Goal: Information Seeking & Learning: Check status

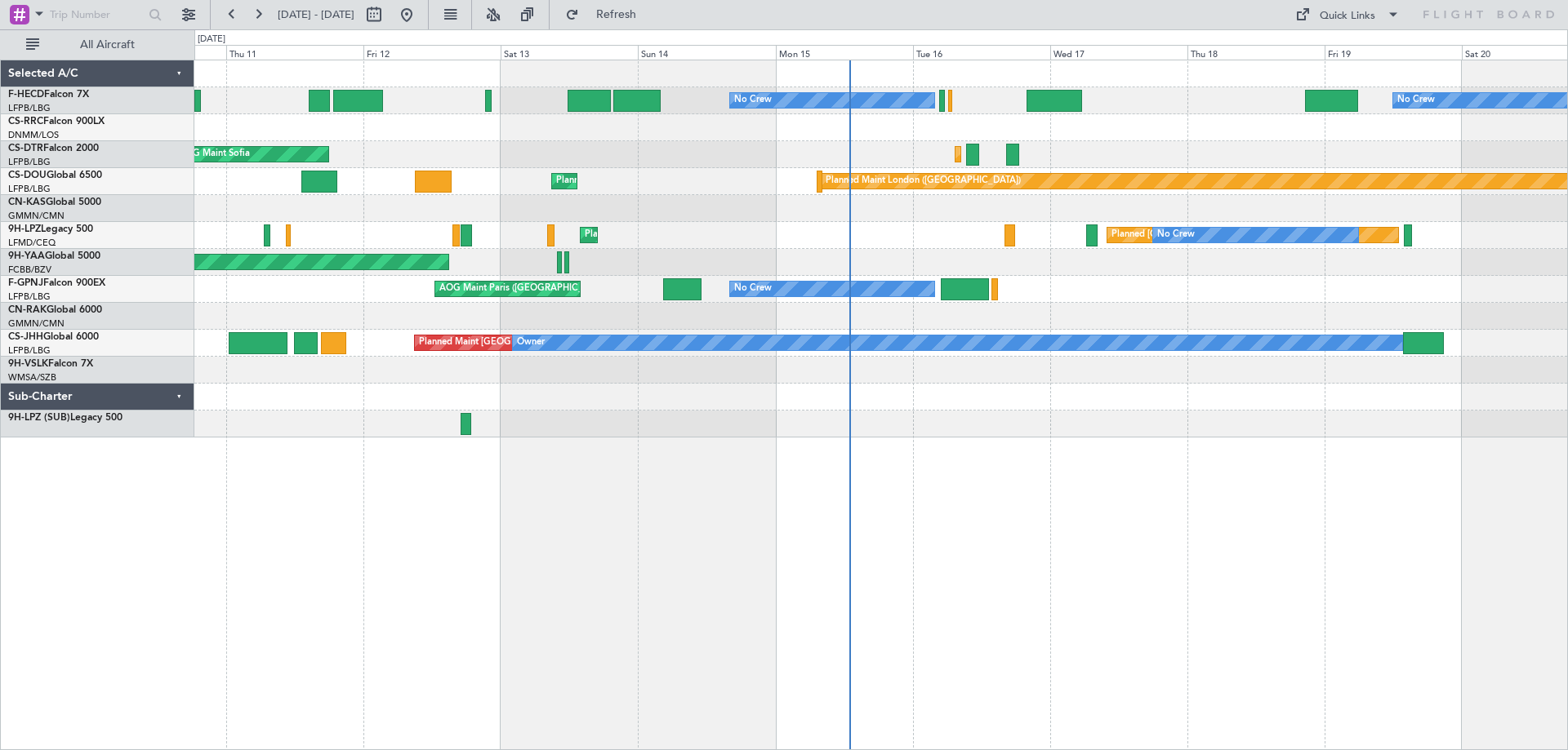
click at [674, 247] on div "Planned [GEOGRAPHIC_DATA] ([GEOGRAPHIC_DATA]) No Crew Planned Maint Cannes ([GE…" at bounding box center [881, 235] width 1373 height 27
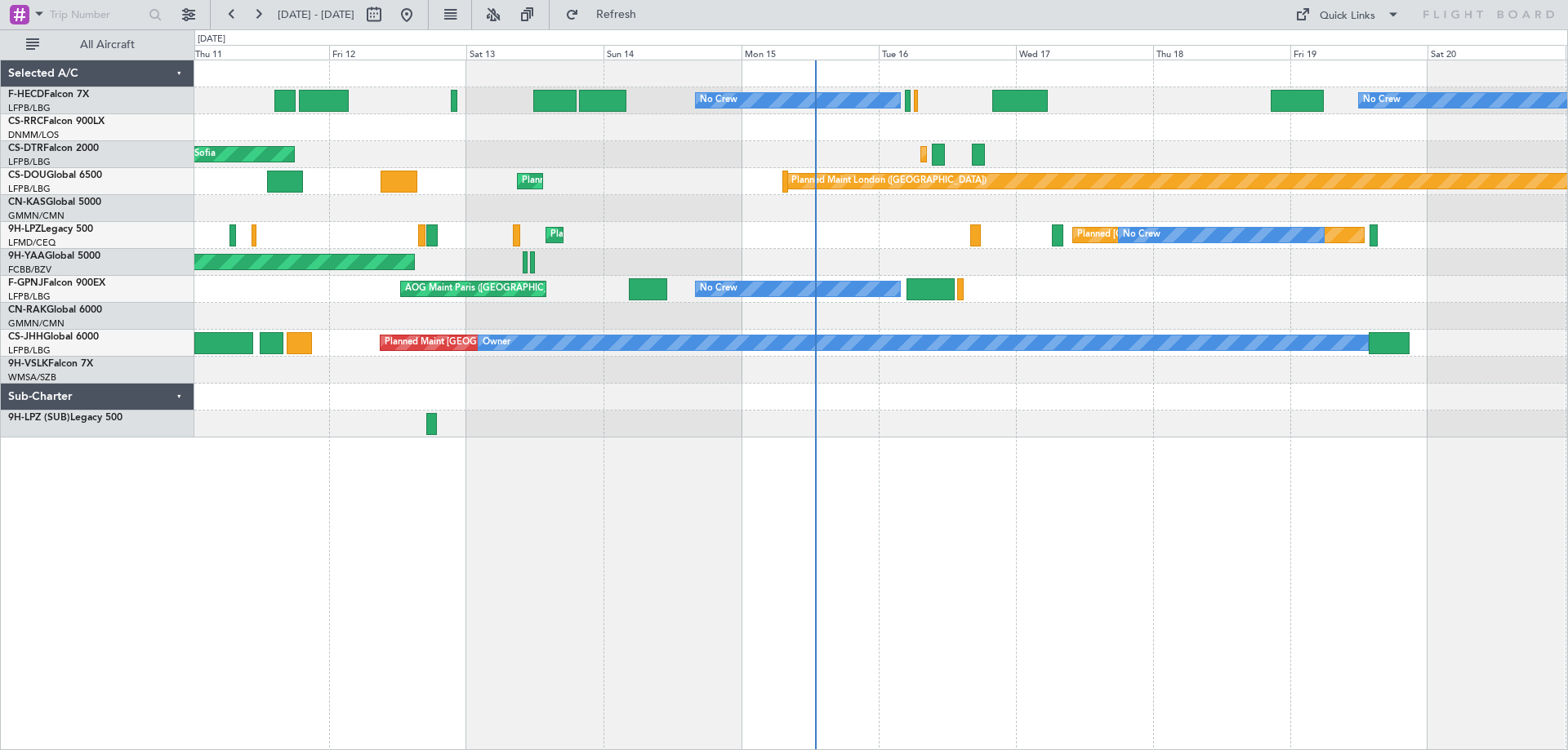
click at [480, 402] on div "No Crew No Crew Planned Maint [GEOGRAPHIC_DATA] ([GEOGRAPHIC_DATA]) Planned Mai…" at bounding box center [881, 249] width 1373 height 378
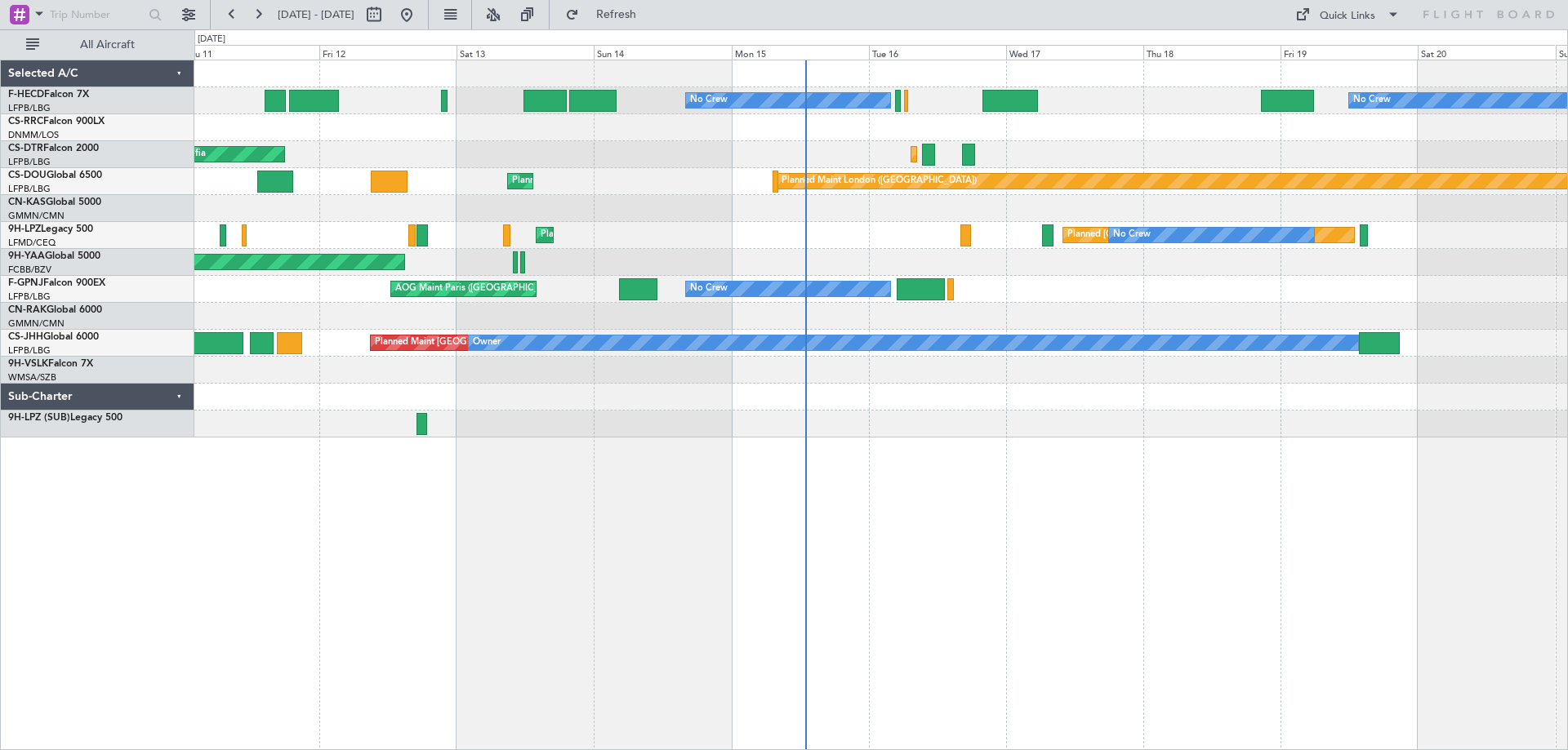
click at [878, 231] on div "No Crew No Crew Planned Maint [GEOGRAPHIC_DATA] ([GEOGRAPHIC_DATA]) Planned Mai…" at bounding box center [881, 249] width 1373 height 378
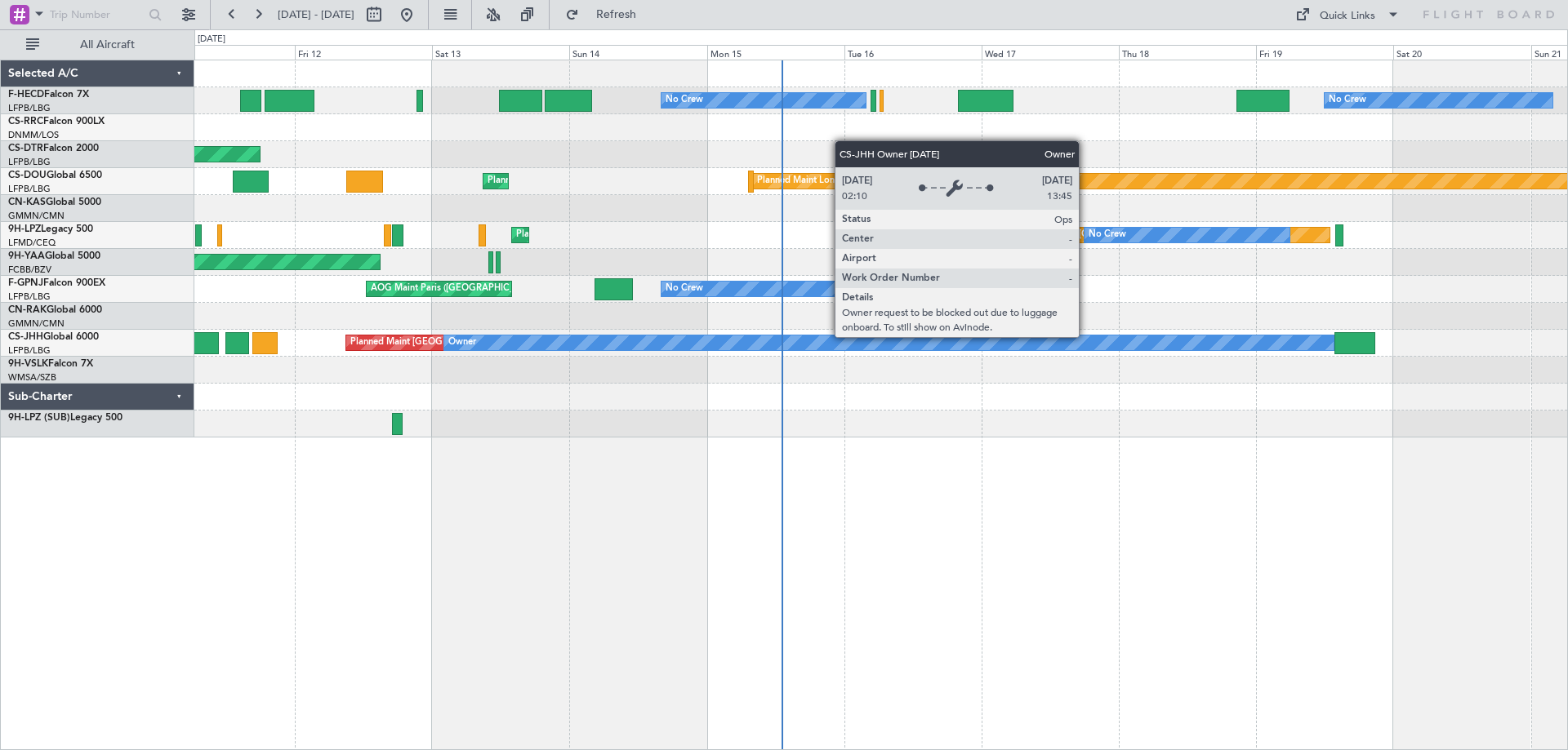
click at [872, 365] on div "No Crew No Crew Planned Maint [GEOGRAPHIC_DATA] ([GEOGRAPHIC_DATA]) Planned Mai…" at bounding box center [881, 249] width 1373 height 378
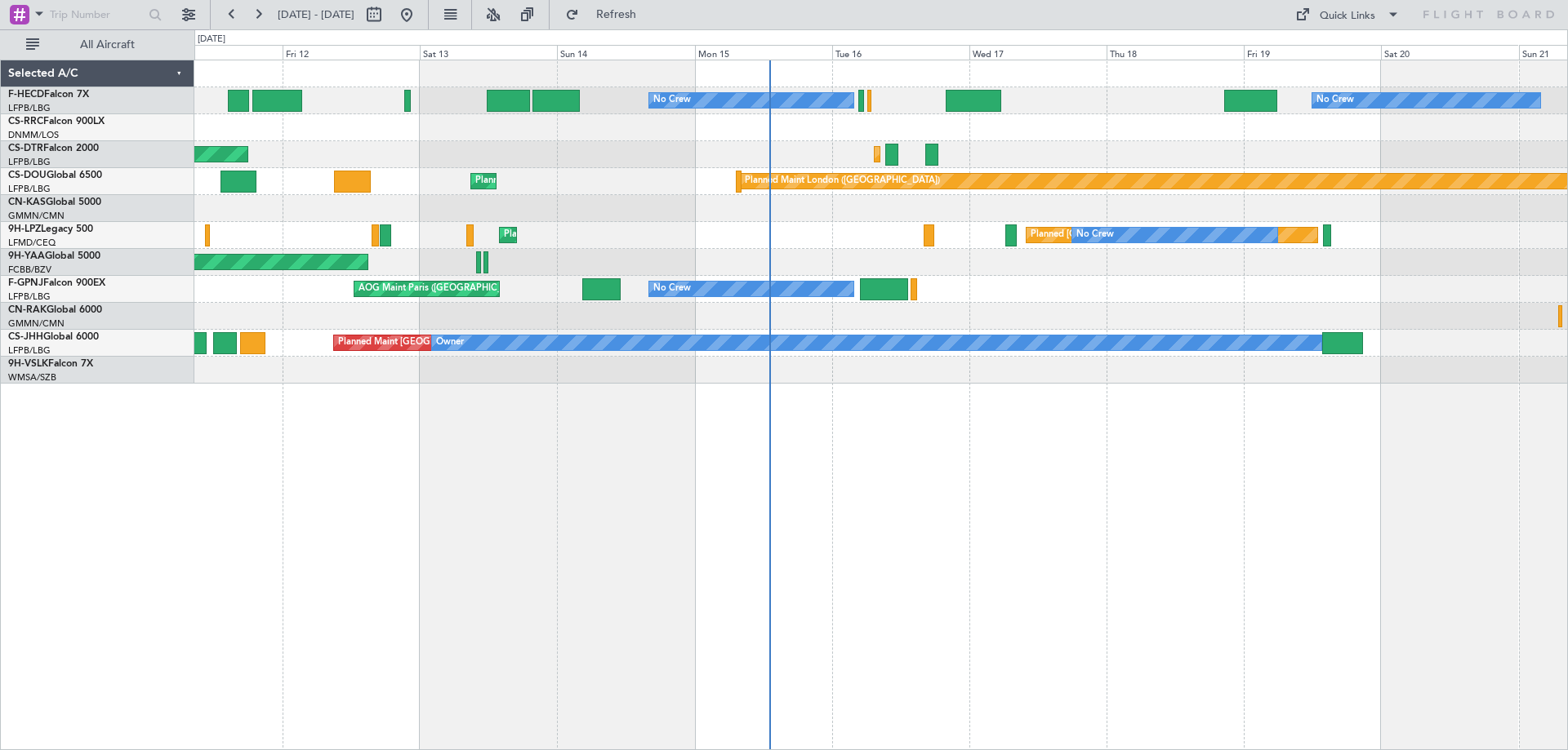
click at [865, 262] on div "No Crew No Crew Planned Maint [GEOGRAPHIC_DATA] ([GEOGRAPHIC_DATA]) Planned Mai…" at bounding box center [881, 222] width 1373 height 324
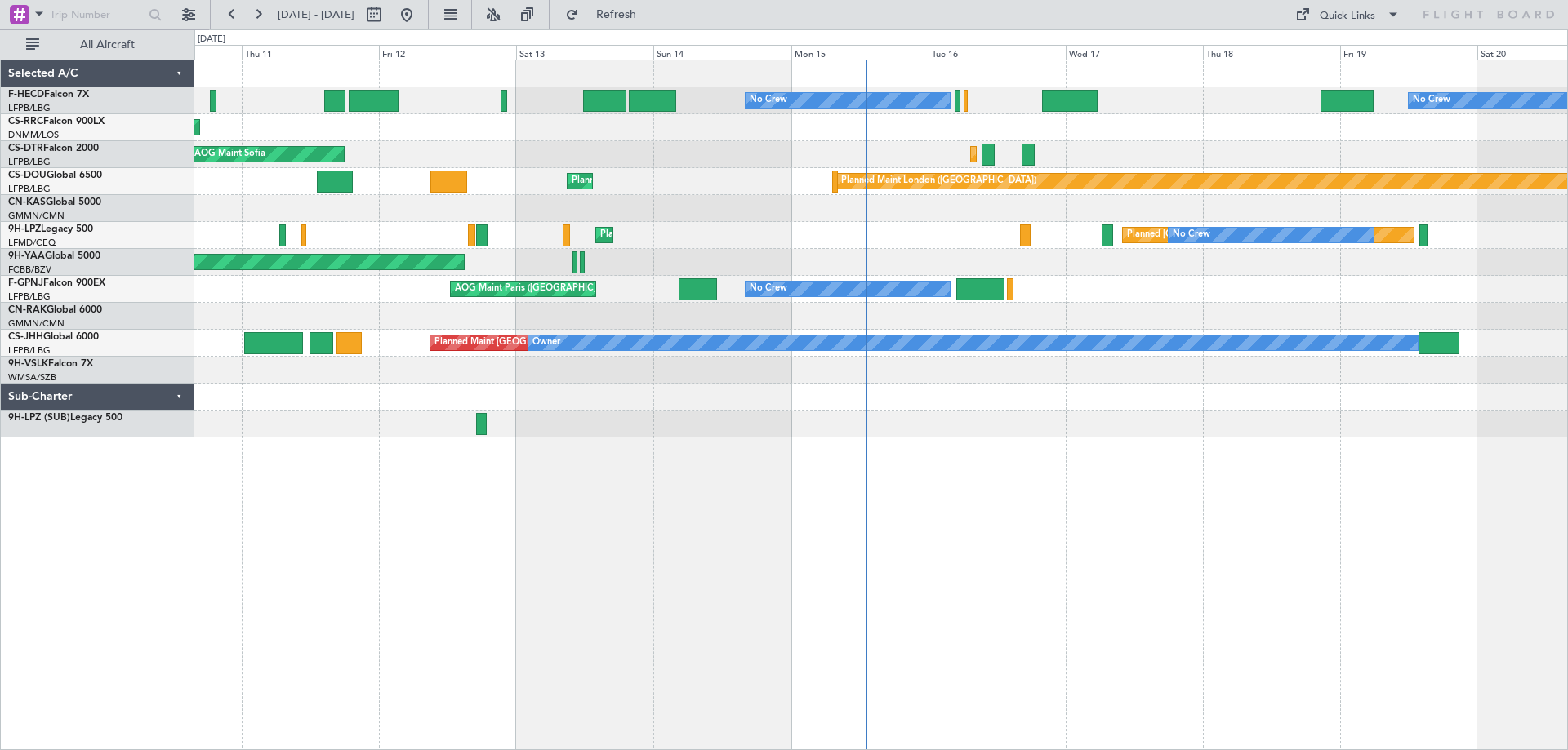
click at [869, 222] on div at bounding box center [881, 208] width 1373 height 27
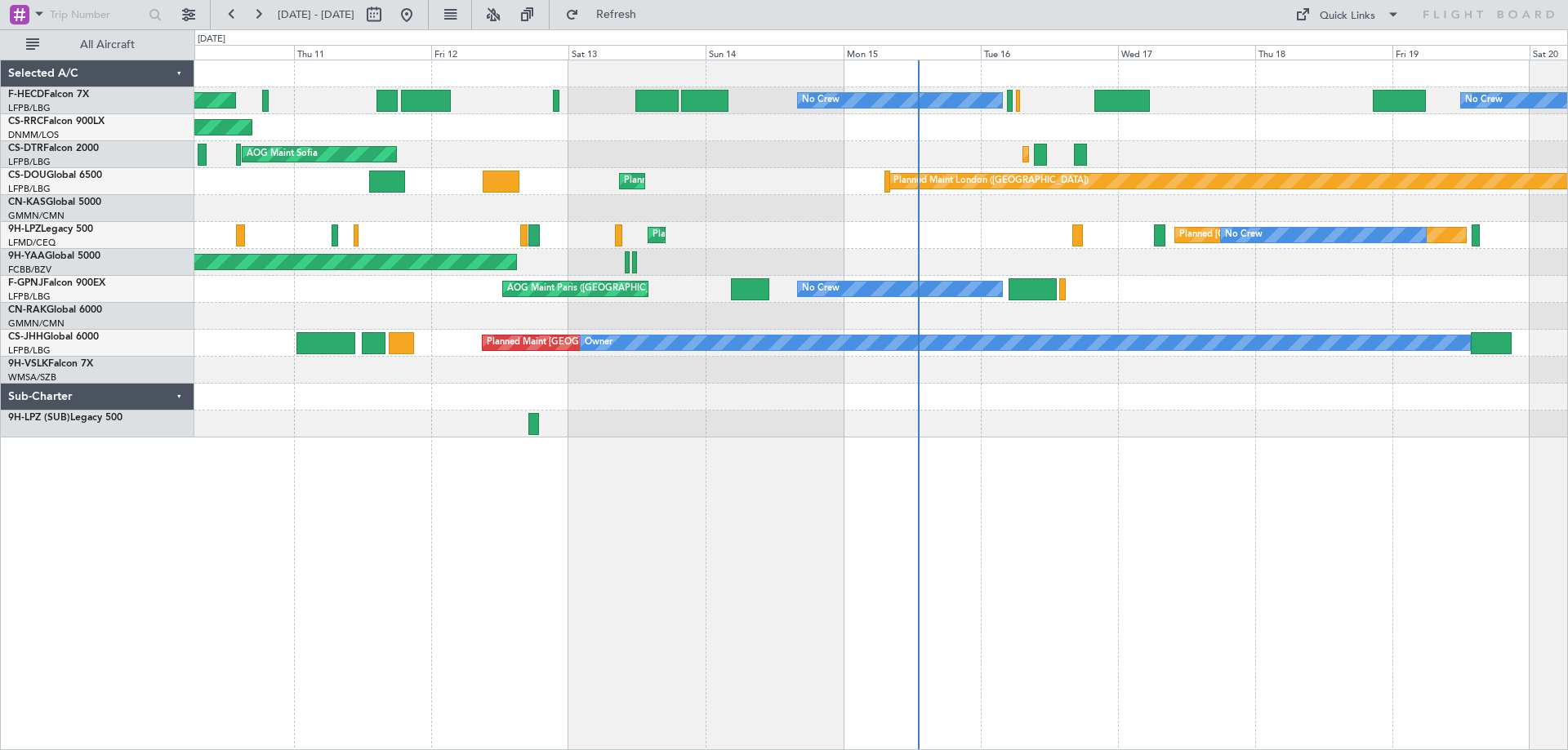
click at [881, 192] on div "No Crew No Crew Planned Maint [GEOGRAPHIC_DATA] ([GEOGRAPHIC_DATA]) Planned Mai…" at bounding box center [881, 249] width 1373 height 378
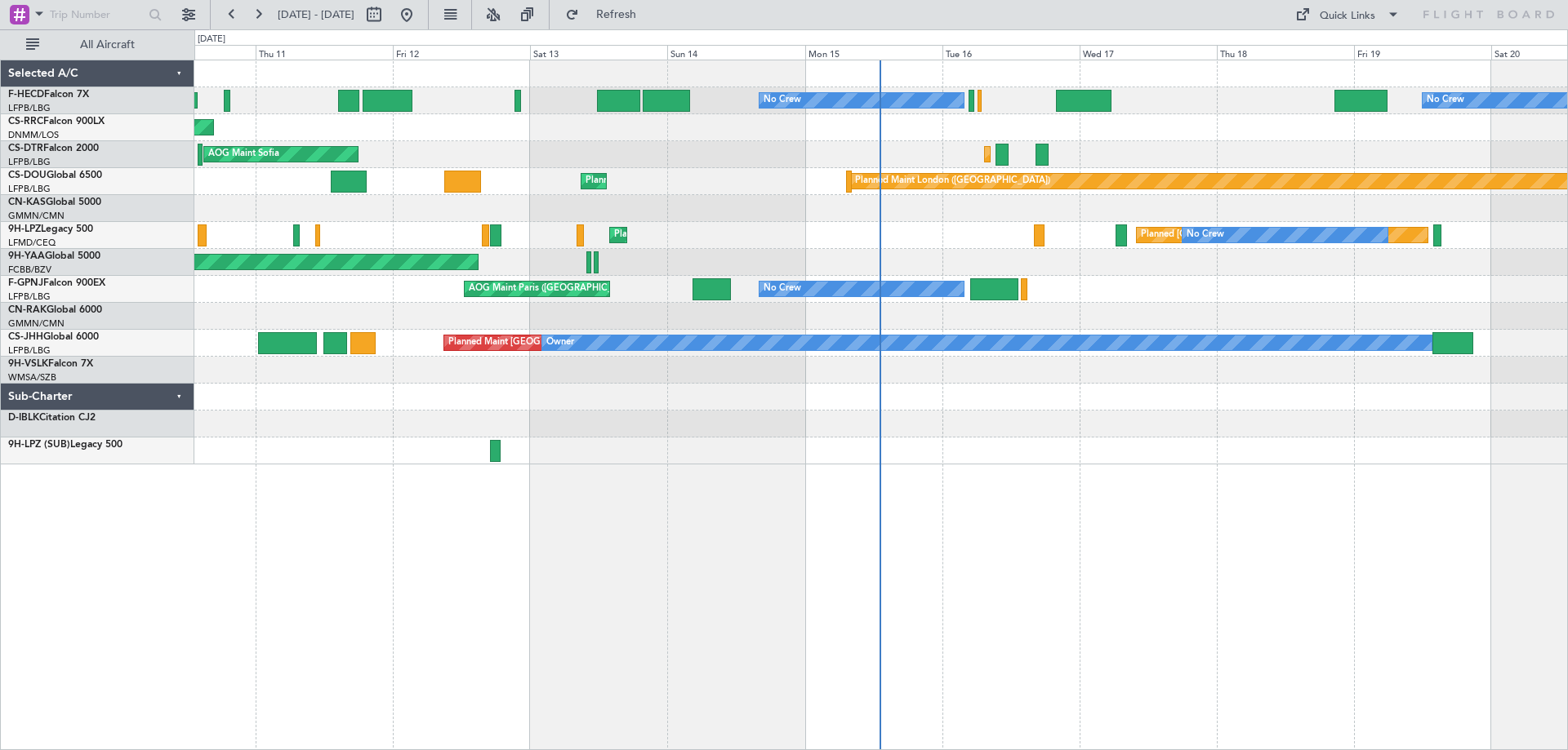
click at [1159, 320] on div at bounding box center [881, 316] width 1373 height 27
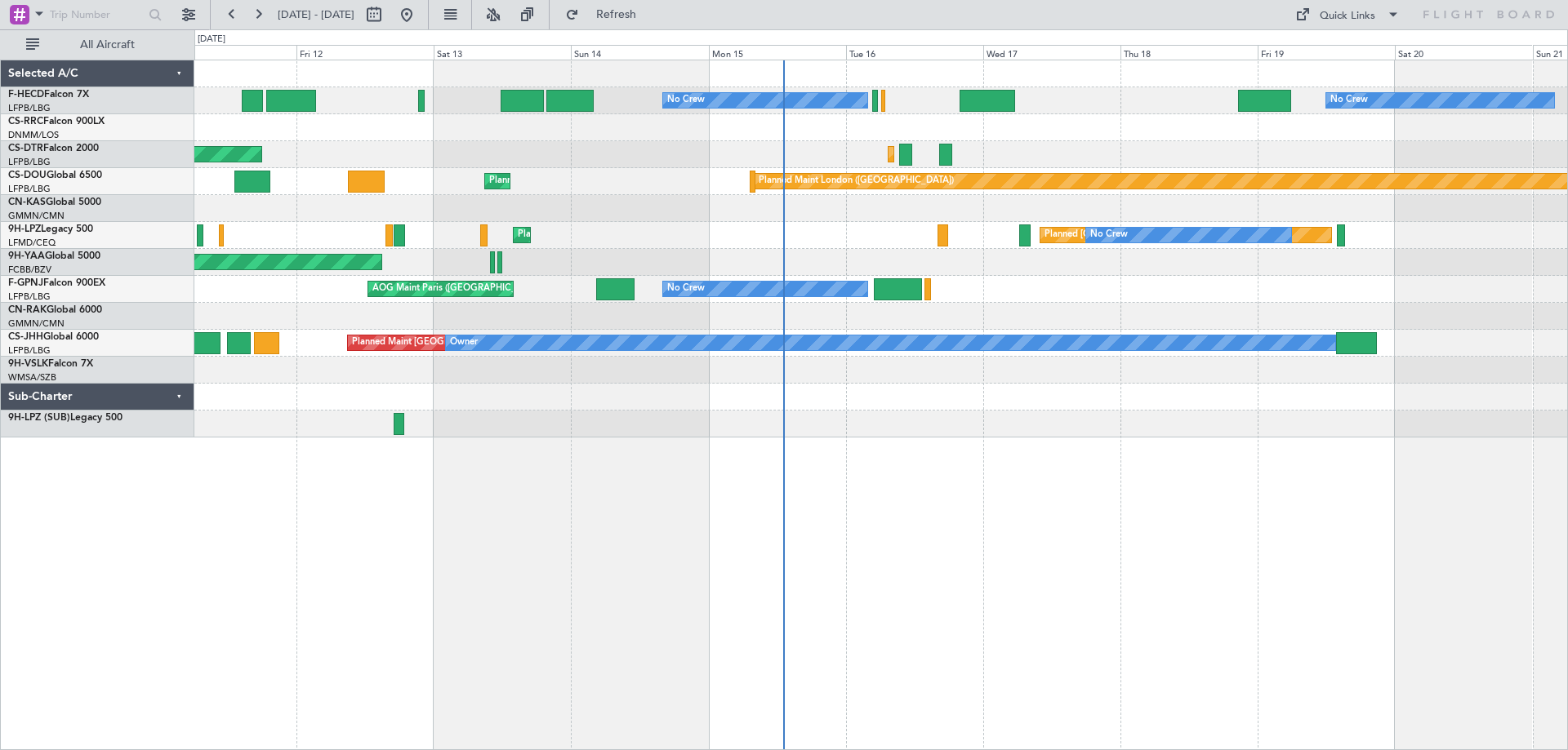
click at [1217, 272] on div "AOG Maint Brazzaville (Maya-maya)" at bounding box center [881, 262] width 1373 height 27
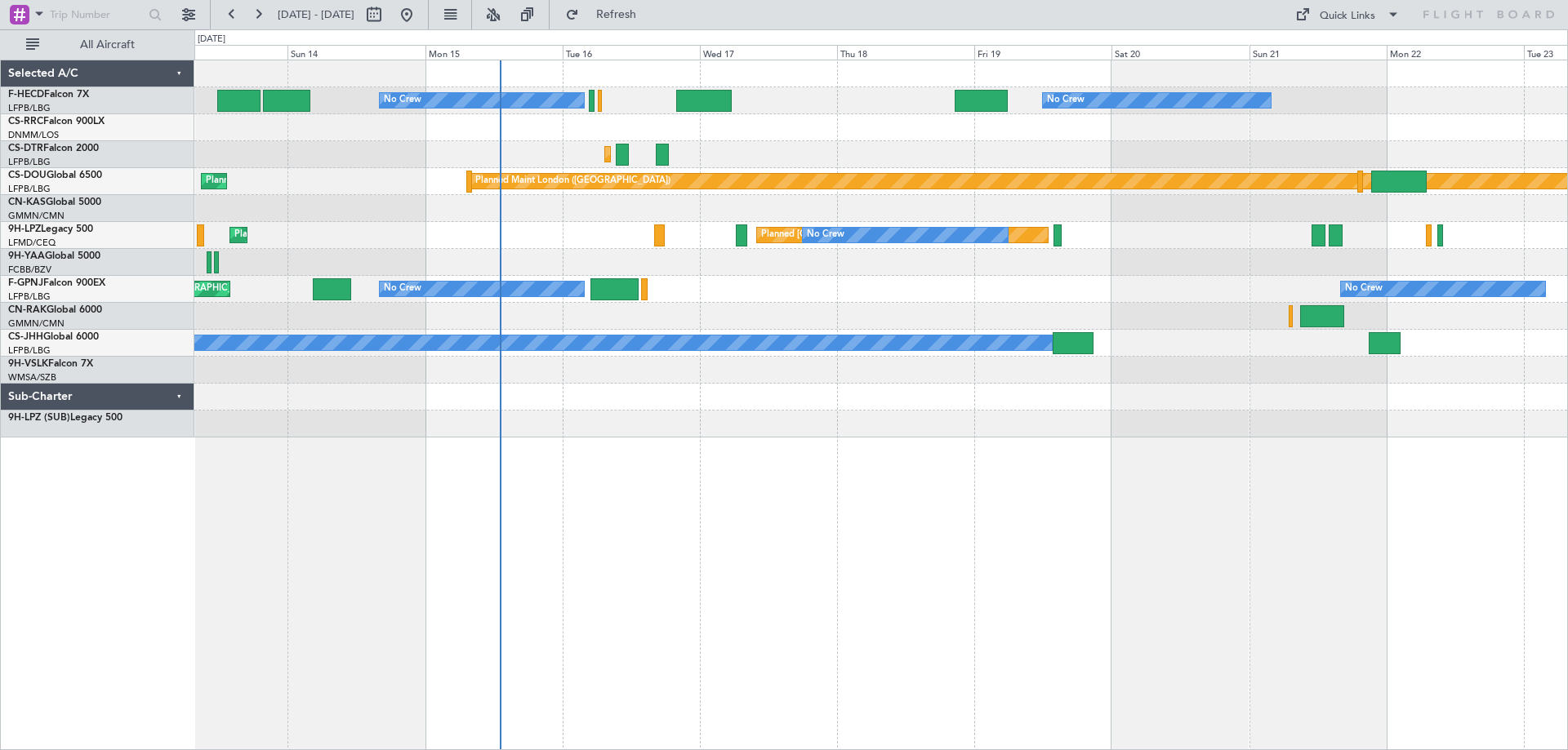
click at [1081, 319] on div "No Crew No Crew No Crew Planned Maint [GEOGRAPHIC_DATA] ([GEOGRAPHIC_DATA]) Pla…" at bounding box center [881, 249] width 1373 height 378
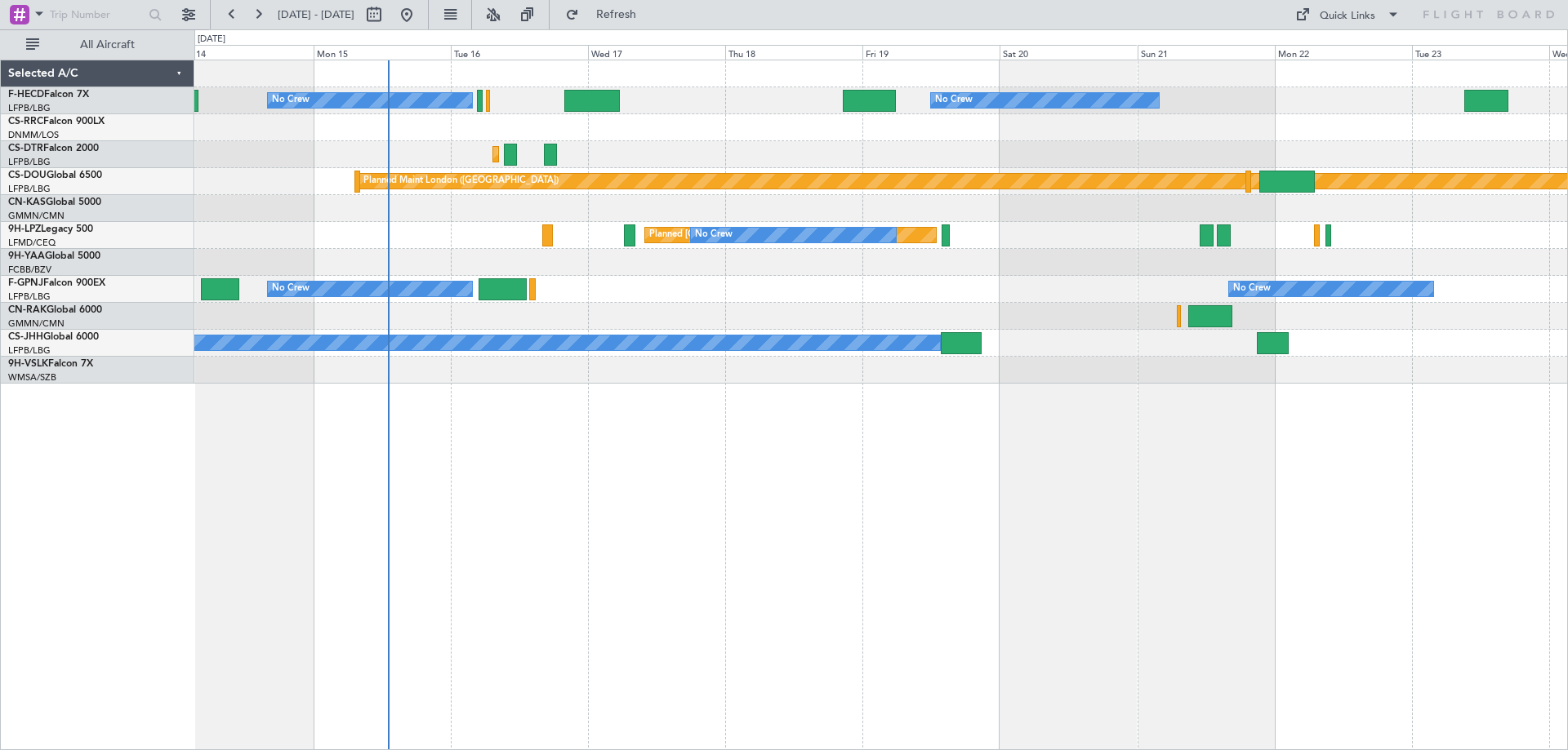
click at [1065, 159] on div "No Crew No Crew No Crew Planned Maint [GEOGRAPHIC_DATA] ([GEOGRAPHIC_DATA]) No …" at bounding box center [881, 222] width 1373 height 324
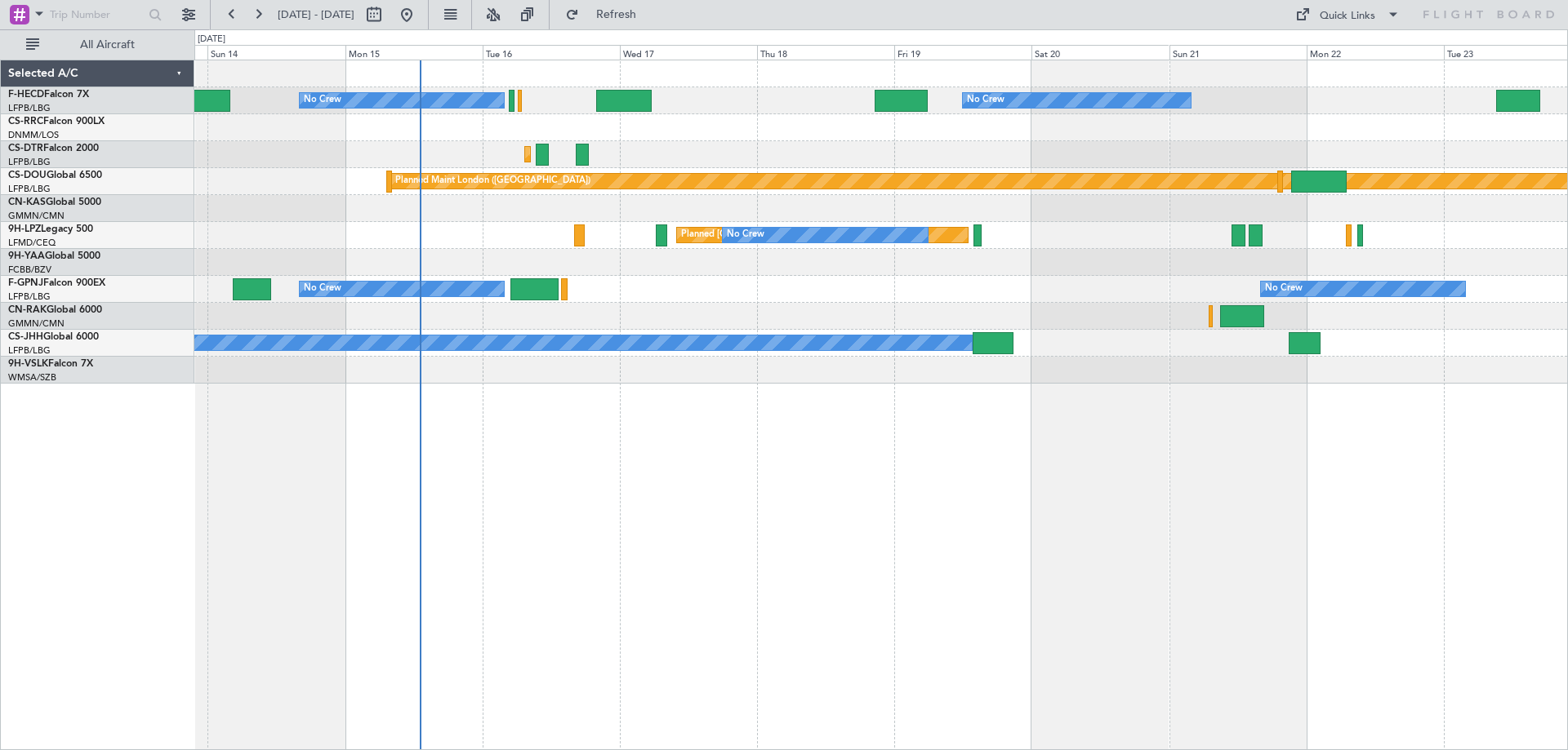
click at [738, 473] on div "No Crew No Crew No Crew Planned Maint [GEOGRAPHIC_DATA] ([GEOGRAPHIC_DATA]) No …" at bounding box center [881, 405] width 1374 height 691
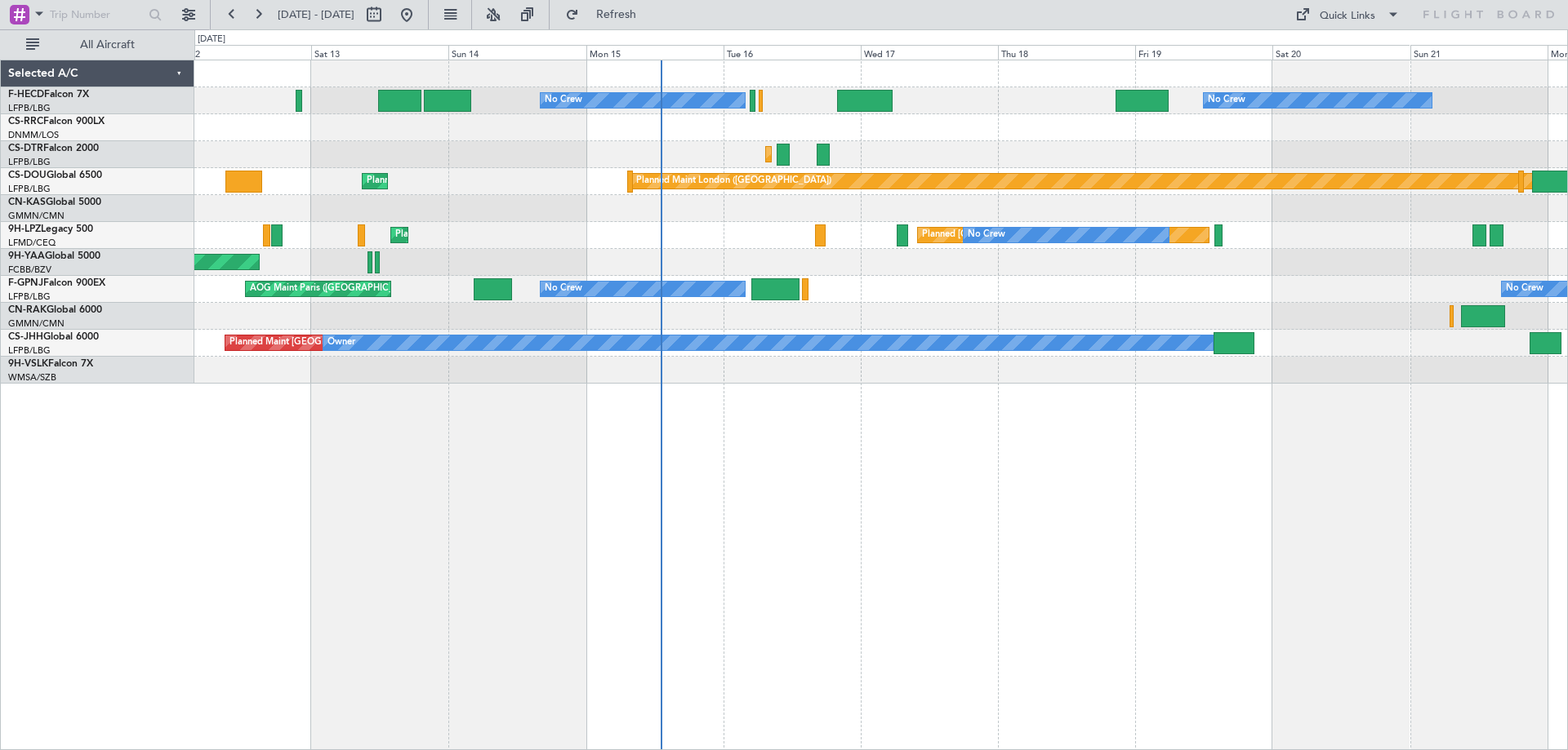
click at [991, 506] on div "No Crew No Crew Planned Maint [GEOGRAPHIC_DATA] ([GEOGRAPHIC_DATA]) Planned Mai…" at bounding box center [881, 405] width 1374 height 691
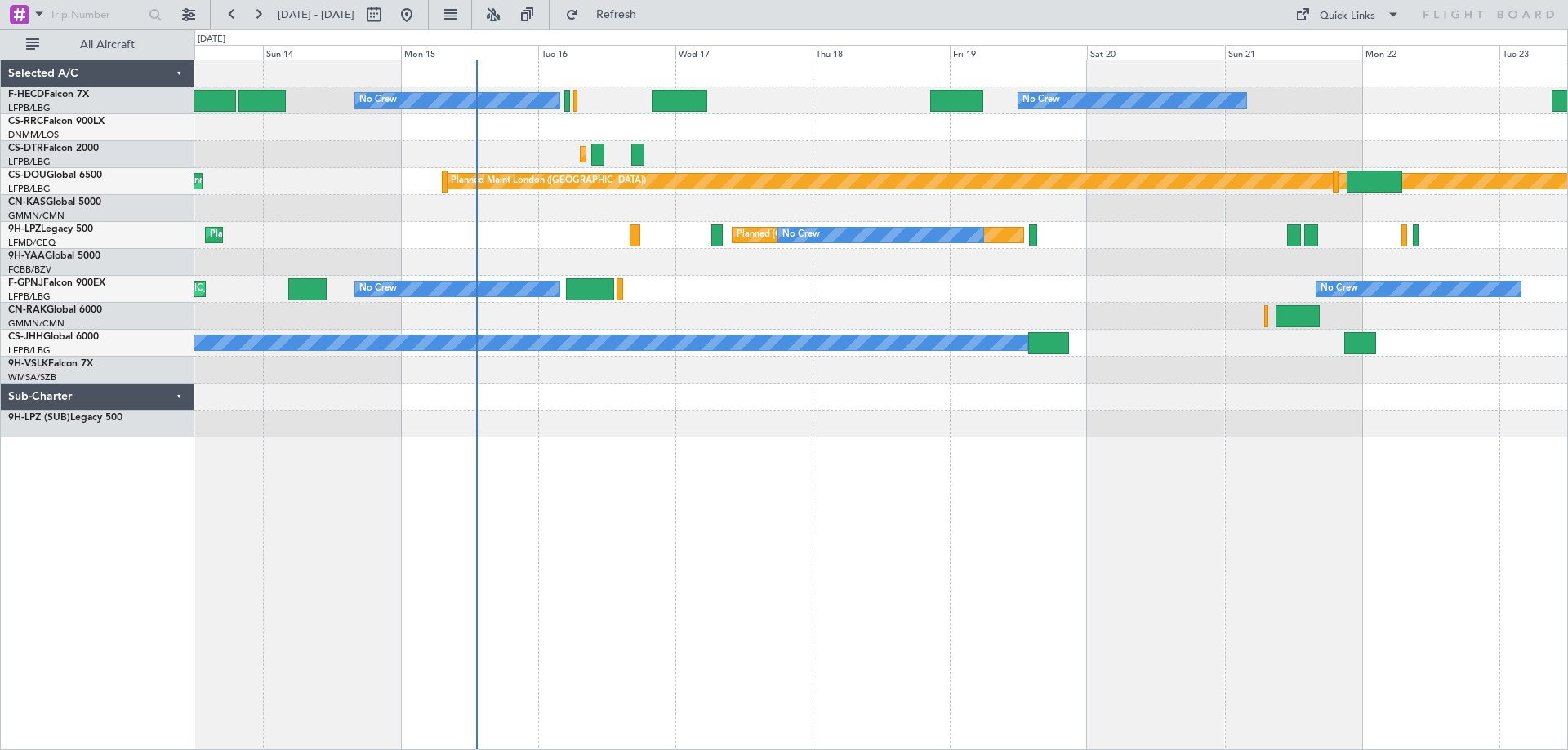
click at [1002, 447] on div "No Crew No Crew No Crew Planned Maint [GEOGRAPHIC_DATA] ([GEOGRAPHIC_DATA]) Pla…" at bounding box center [881, 405] width 1374 height 691
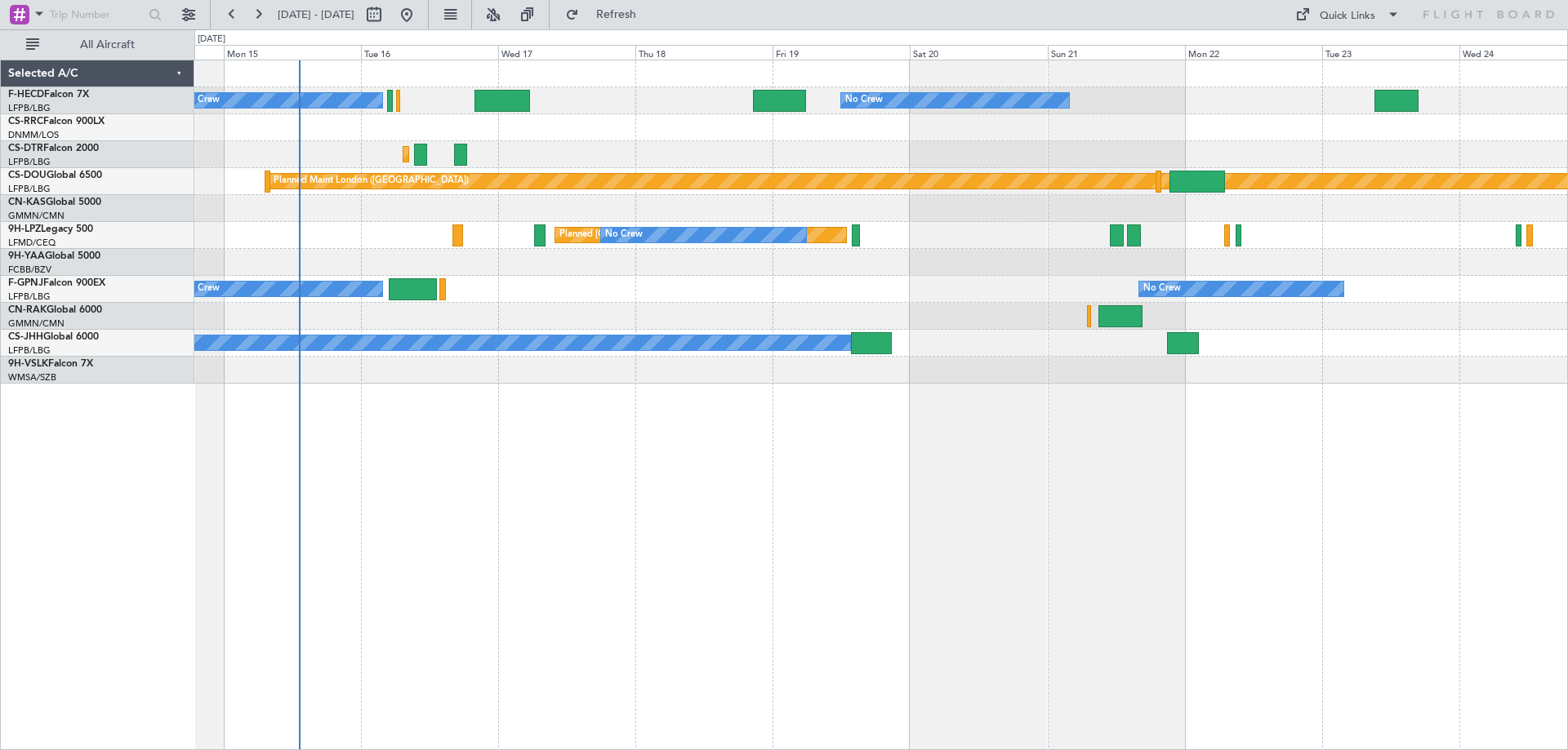
click at [916, 422] on div "No Crew No Crew No Crew Planned Maint Paris (Le Bourget) No Crew Planned Maint …" at bounding box center [881, 405] width 1374 height 691
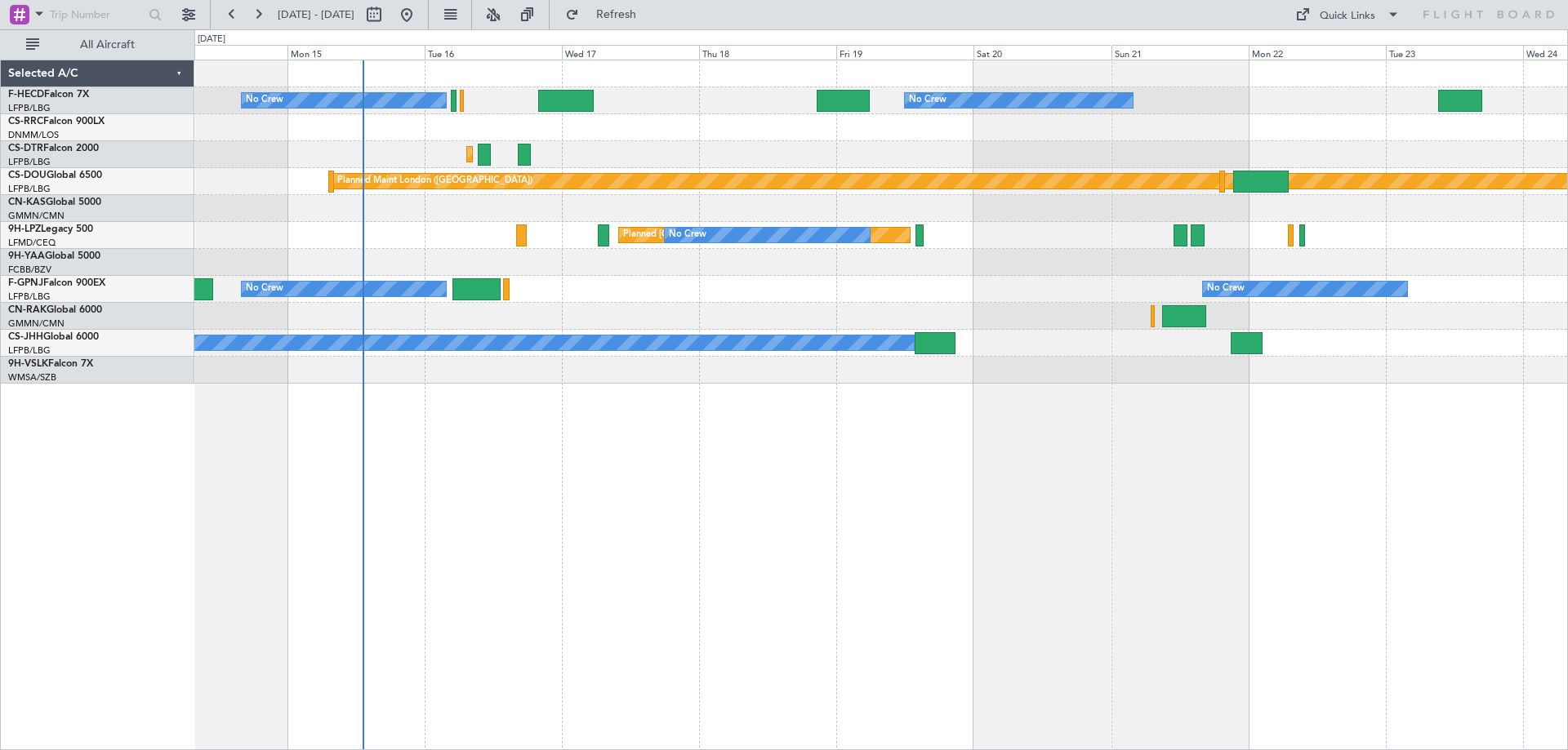
click at [746, 301] on div "No Crew No Crew AOG Maint [GEOGRAPHIC_DATA] ([GEOGRAPHIC_DATA])" at bounding box center [881, 289] width 1373 height 27
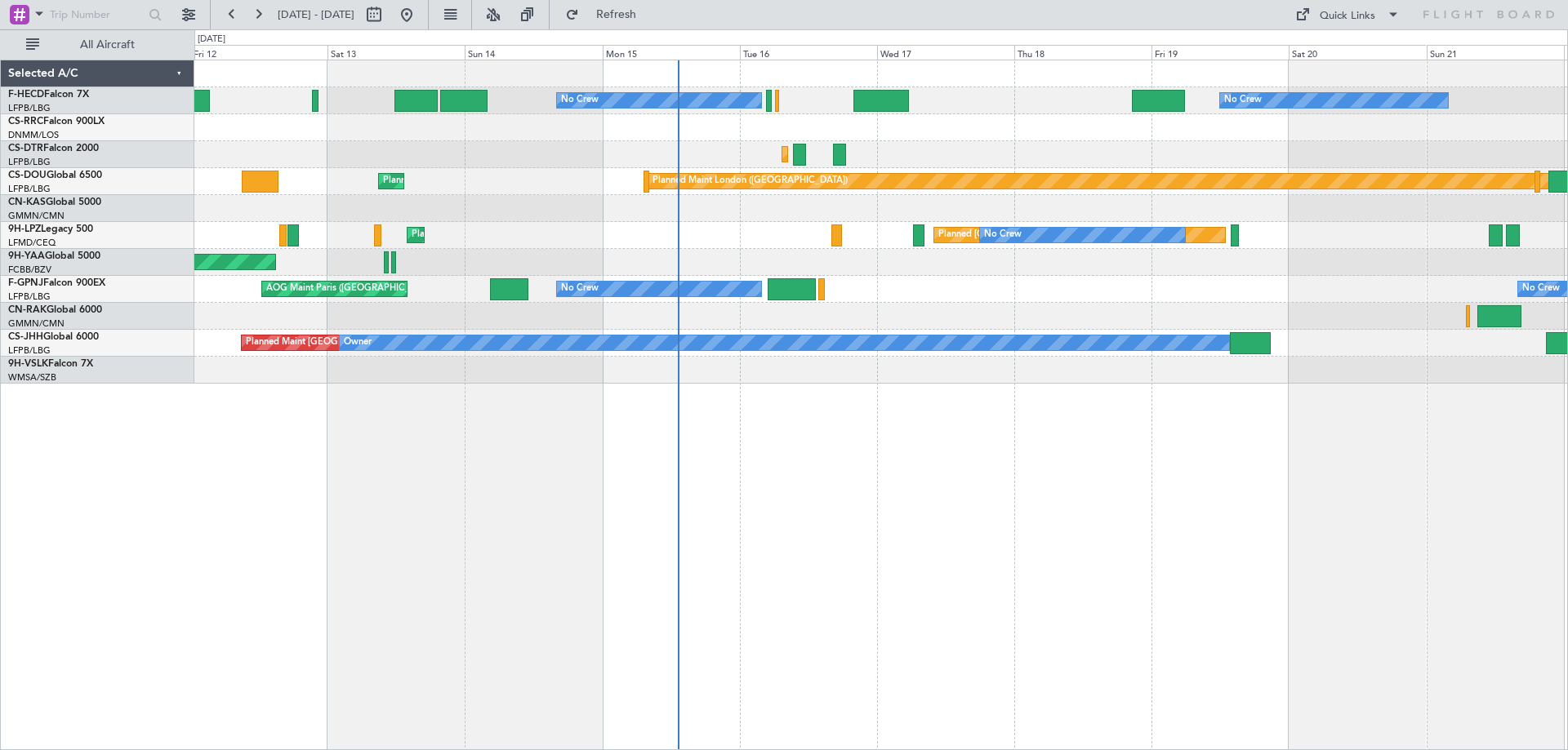
click at [932, 317] on div at bounding box center [881, 316] width 1373 height 27
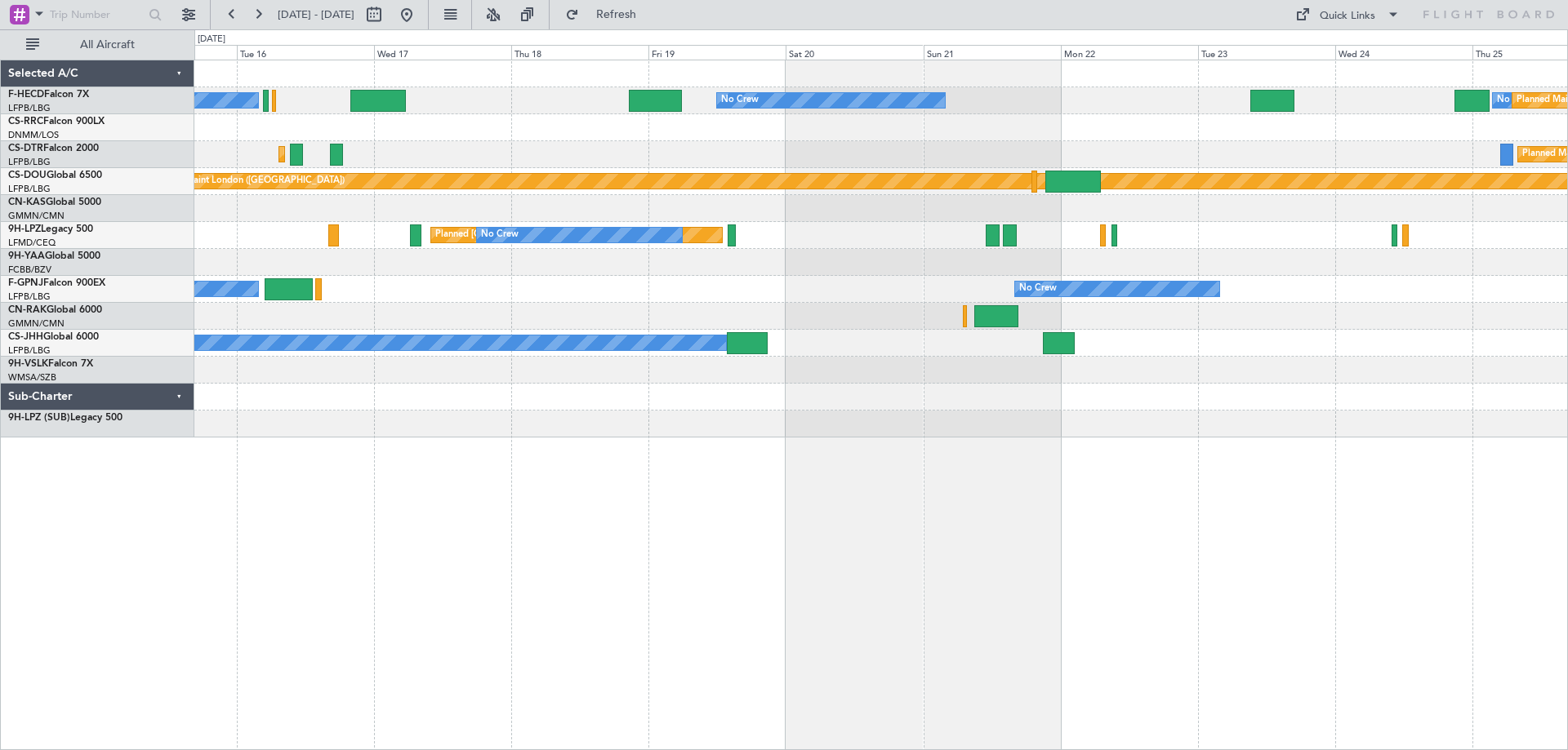
click at [868, 306] on div "No Crew No Crew No Crew Planned Maint Paris (Le Bourget) No Crew Planned Maint …" at bounding box center [881, 249] width 1373 height 378
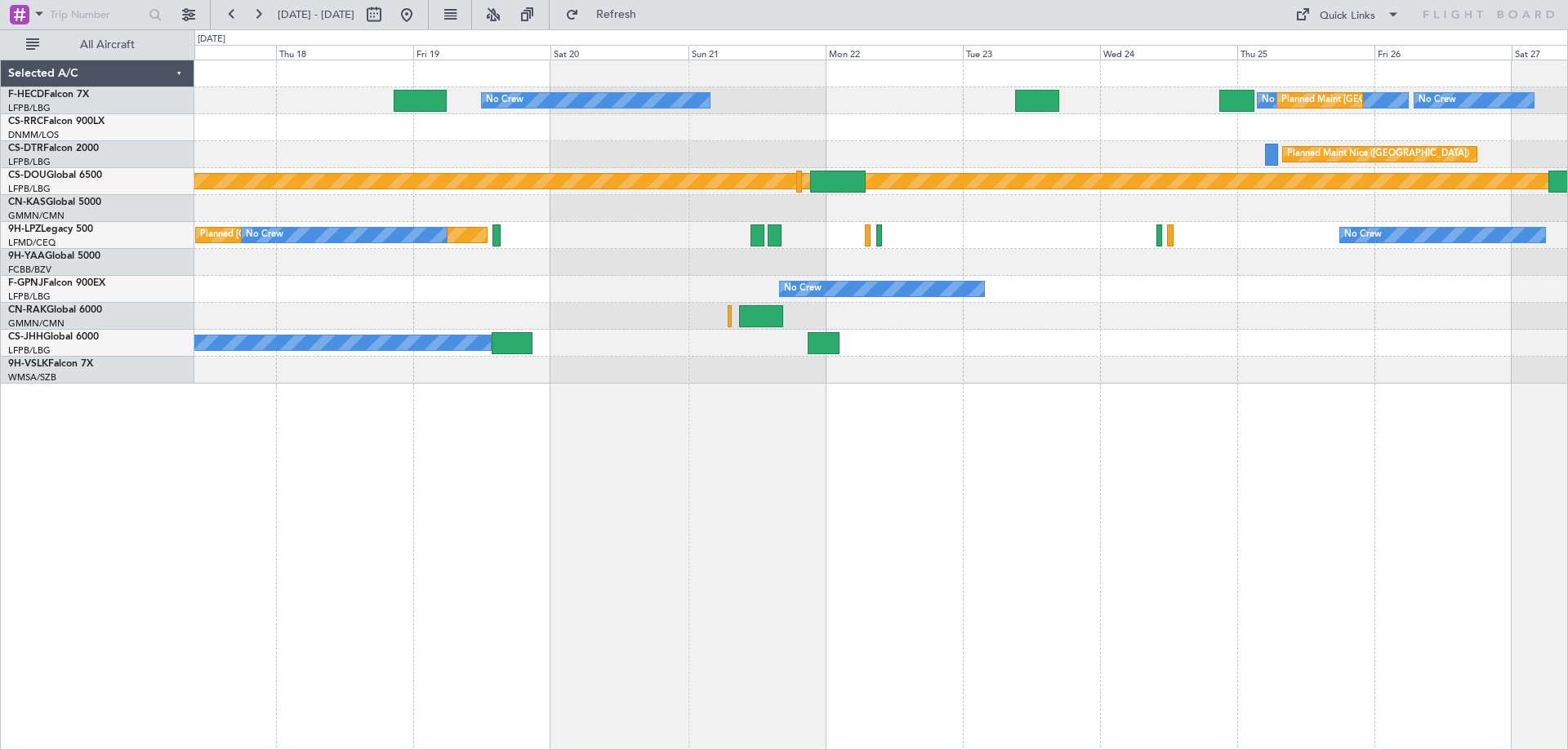
click at [991, 298] on div "No Crew No Crew Planned Maint Paris (Le Bourget) No Crew No Crew Planned Maint …" at bounding box center [881, 222] width 1373 height 324
click at [801, 358] on div "No Crew No Crew Planned Maint Paris (Le Bourget) No Crew No Crew Planned Maint …" at bounding box center [881, 222] width 1373 height 324
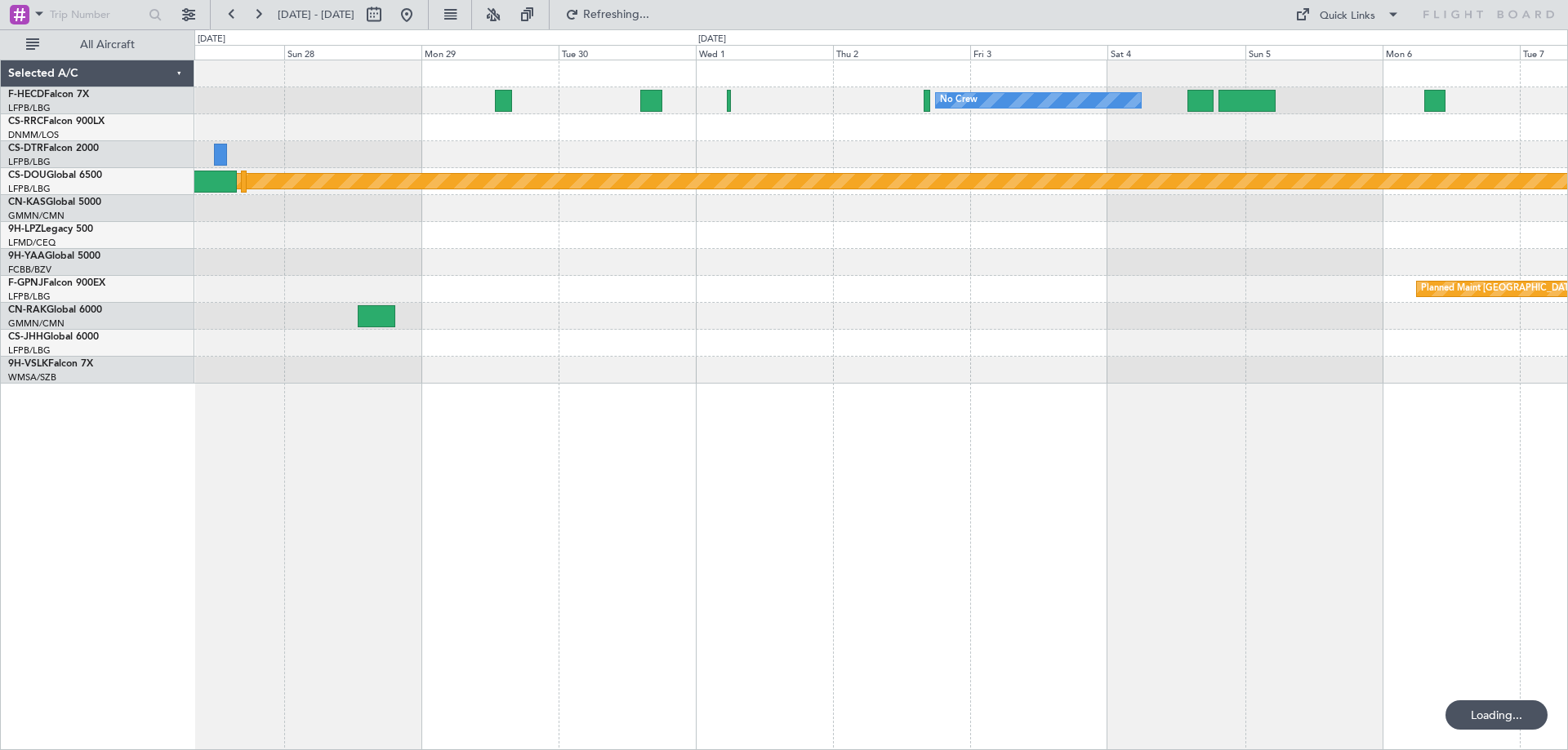
click at [787, 373] on div "No Crew No Crew Planned Maint Paris (Le Bourget) No Crew Planned Maint Nice (Cô…" at bounding box center [881, 222] width 1373 height 324
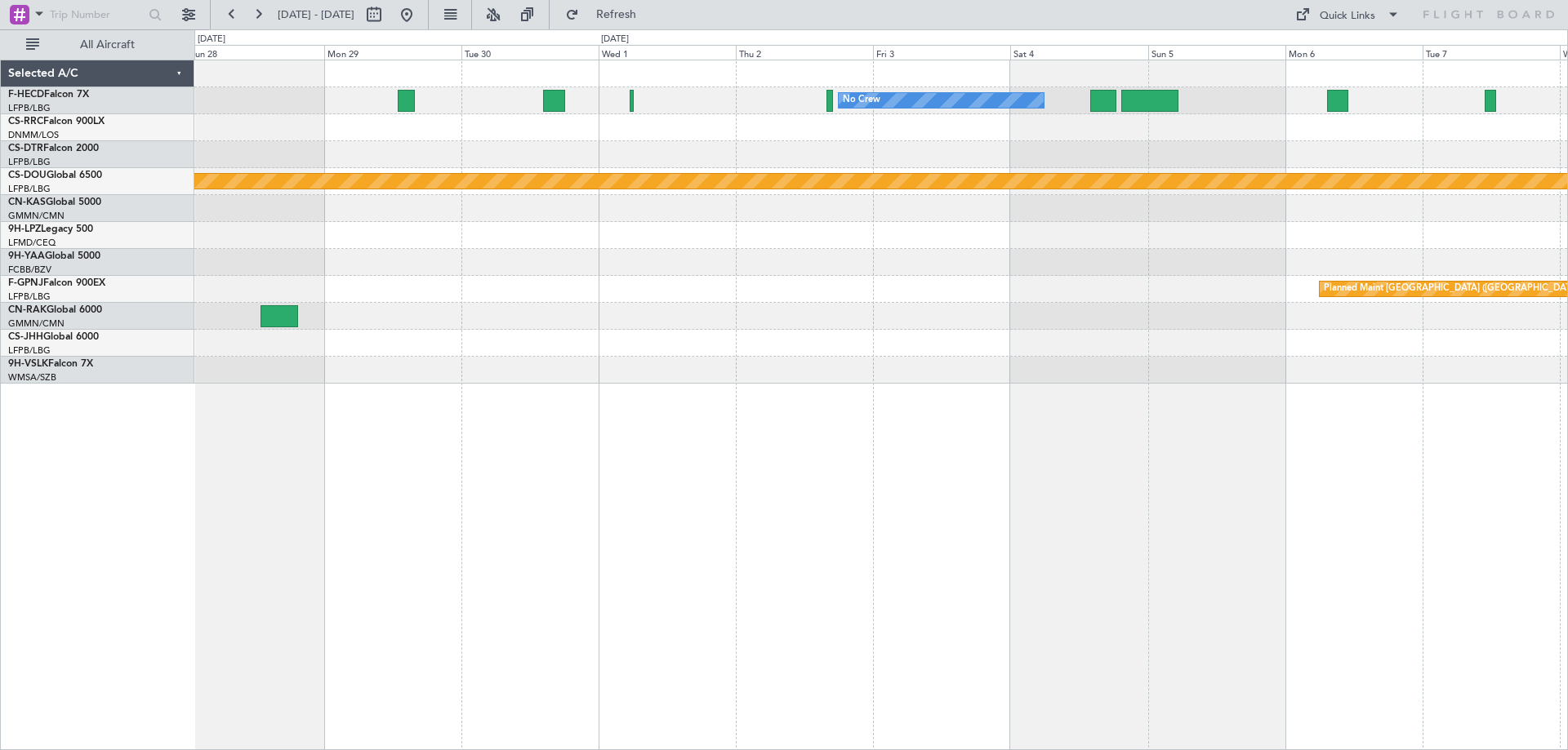
click at [547, 389] on div "No Crew No Crew Planned Maint Paris (Le Bourget) No Crew Planned Maint Nice (Cô…" at bounding box center [881, 405] width 1374 height 691
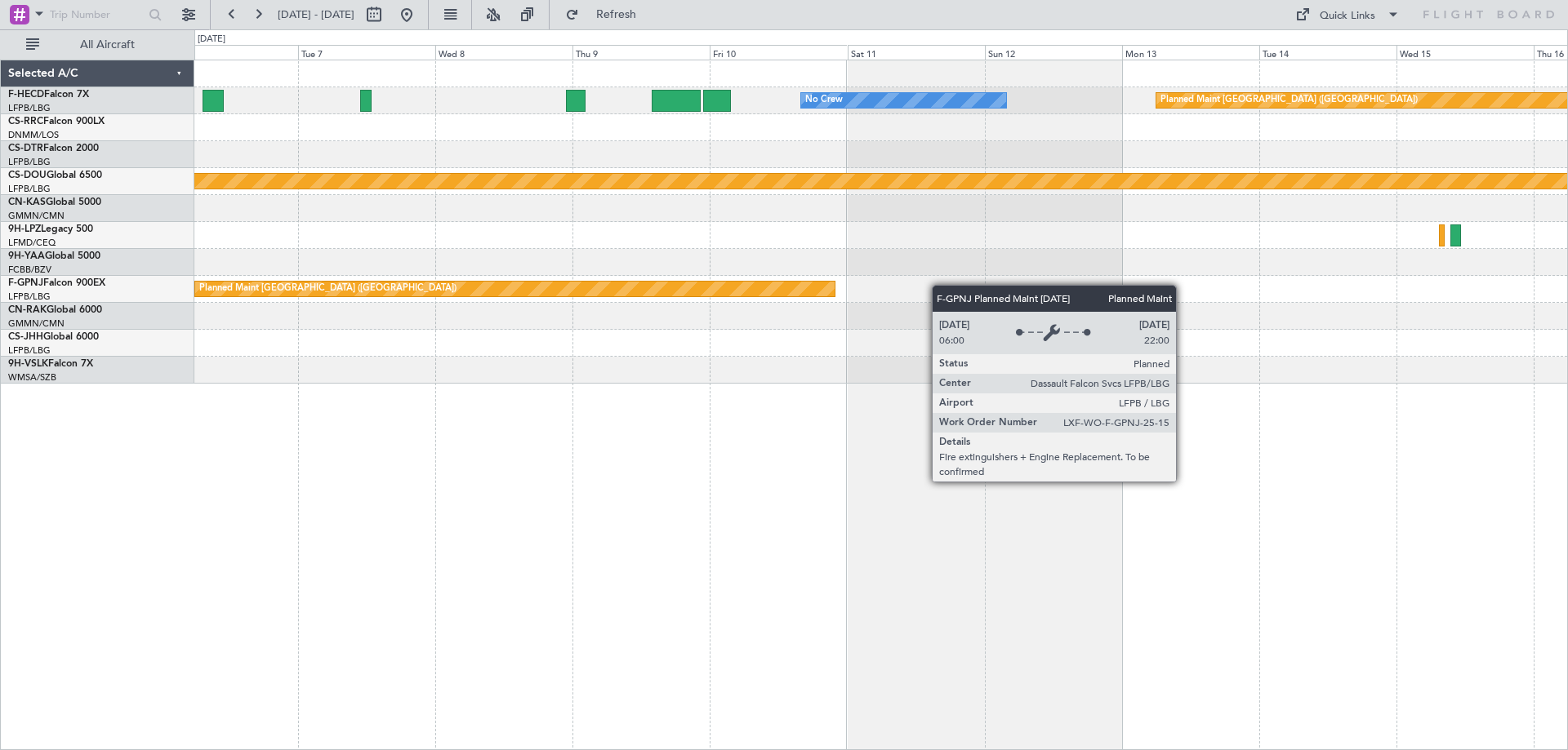
click at [748, 310] on div "No Crew Planned Maint Paris (Le Bourget) No Crew Planned Maint London (Biggin H…" at bounding box center [881, 222] width 1373 height 324
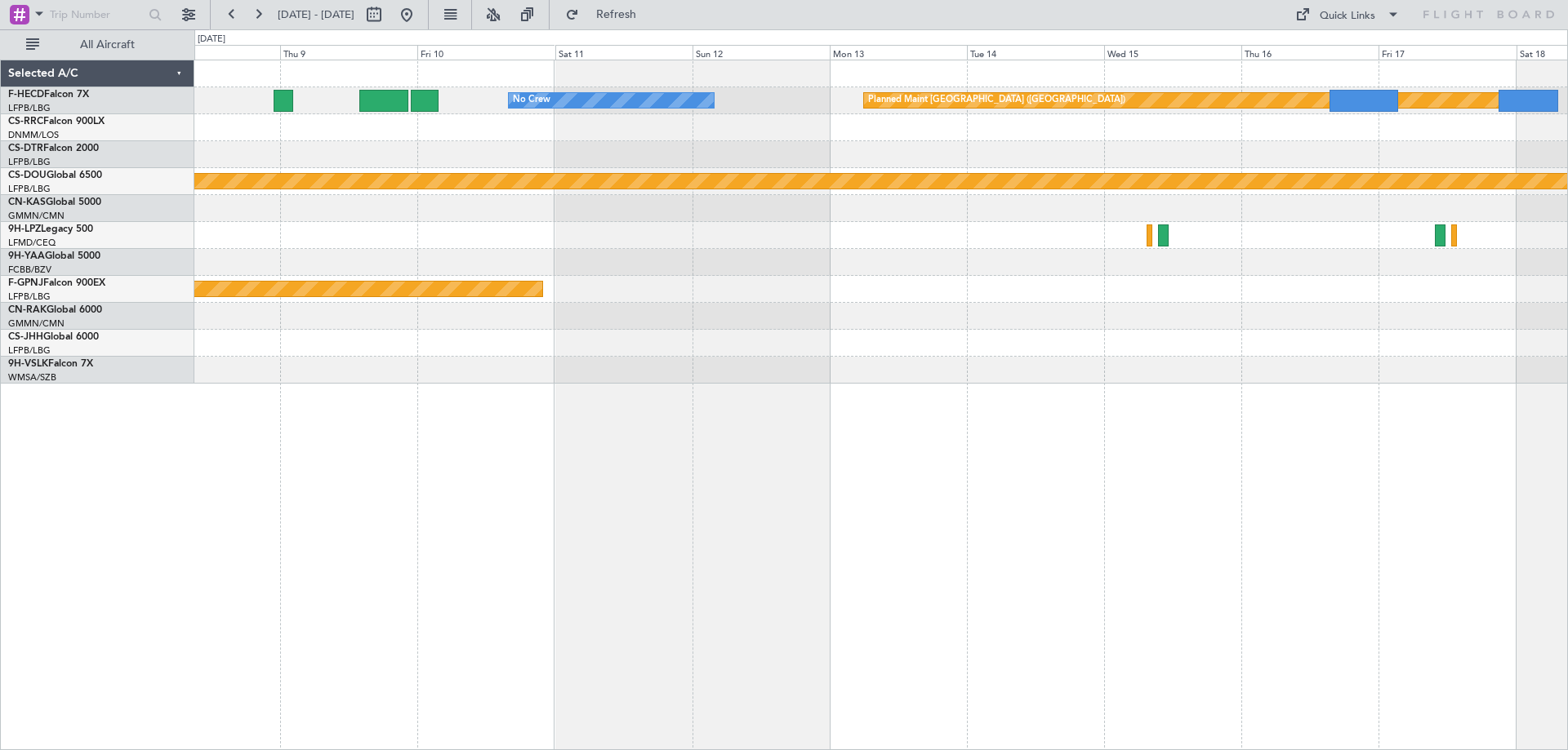
click at [760, 368] on div "No Crew Planned Maint Paris (Le Bourget) Planned Maint London (Biggin Hill) Pla…" at bounding box center [881, 222] width 1373 height 324
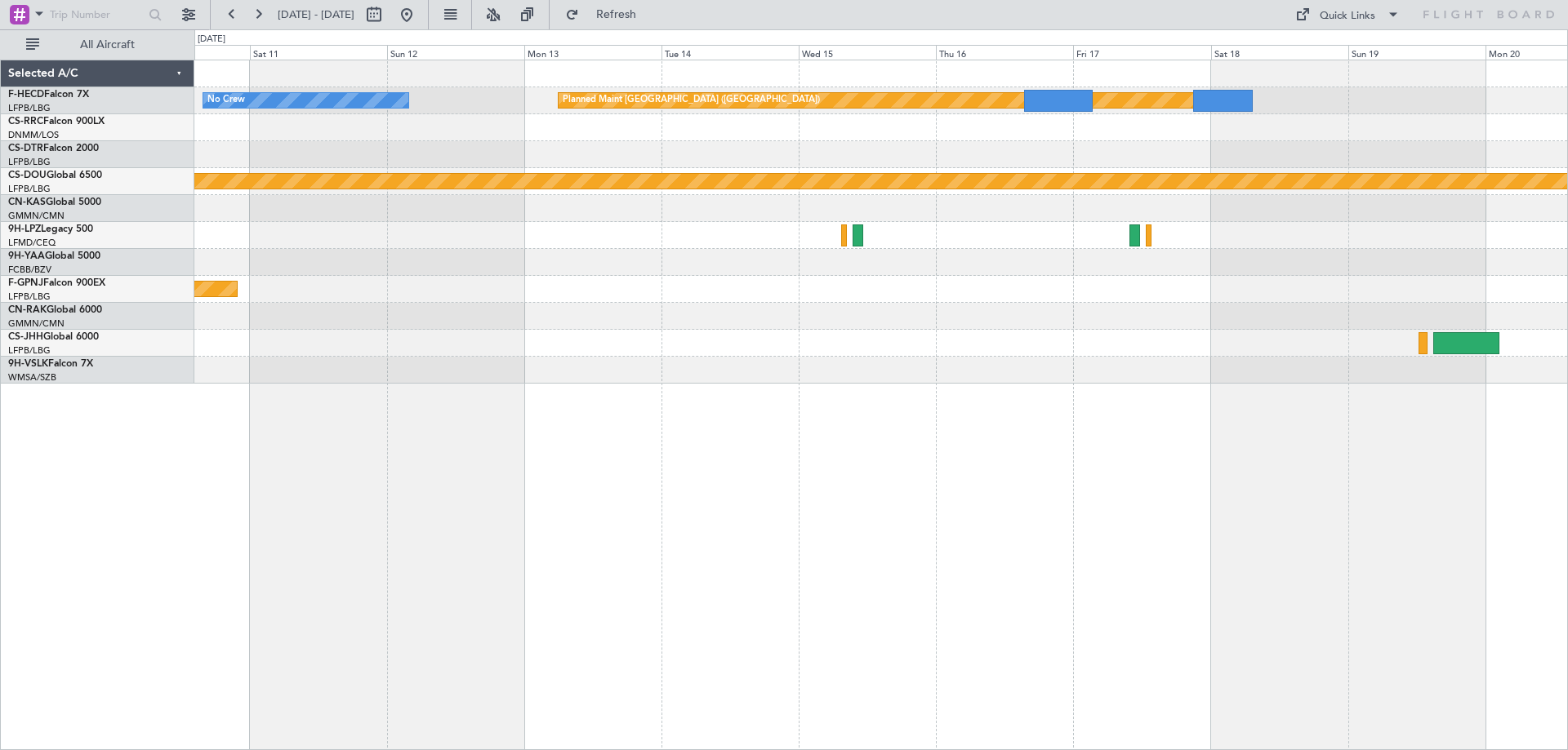
click at [953, 176] on div "No Crew Planned Maint Paris (Le Bourget) Planned Maint London (Biggin Hill) Pla…" at bounding box center [881, 222] width 1373 height 324
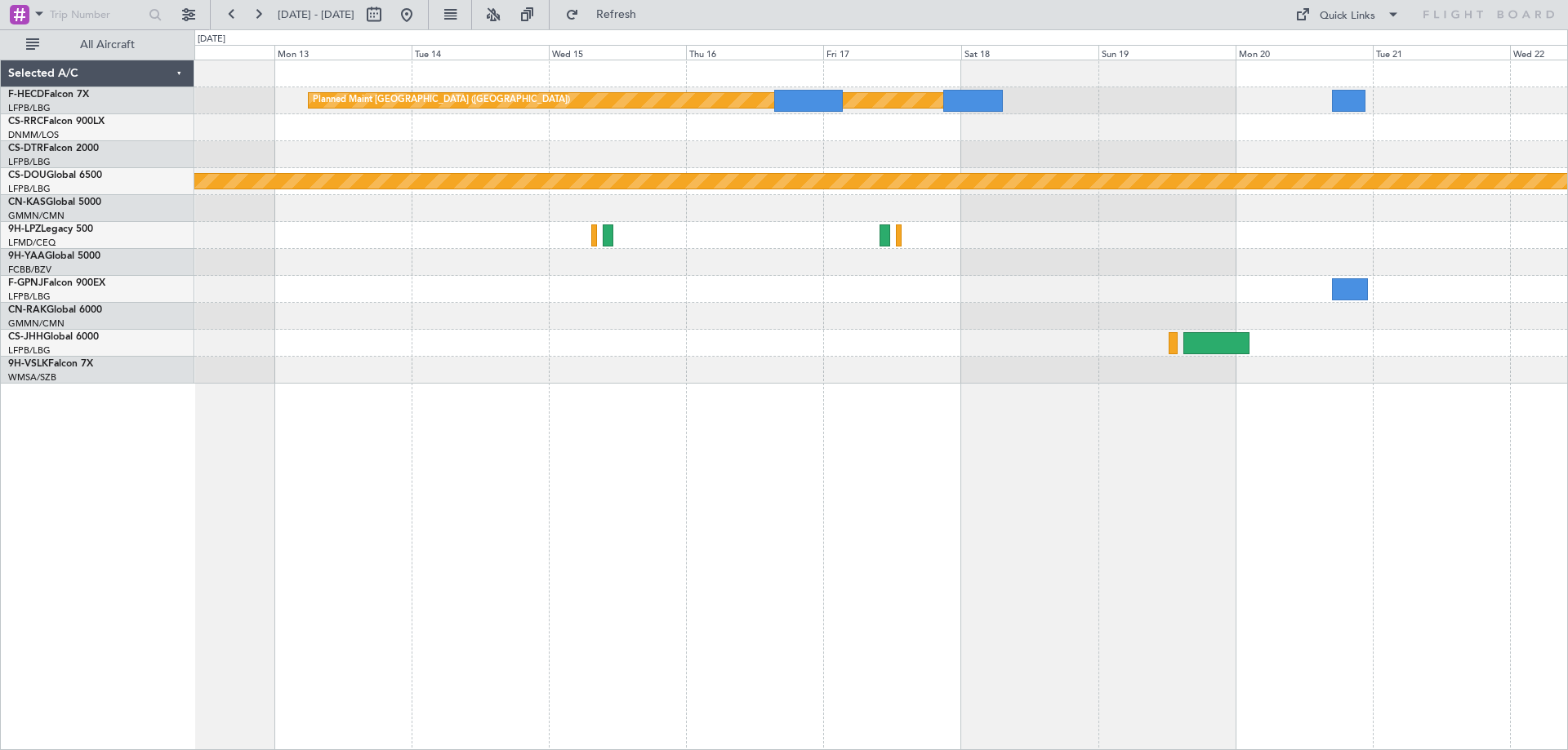
click at [833, 229] on div "Planned Maint Paris (Le Bourget) No Crew Planned Maint London (Biggin Hill) Pla…" at bounding box center [881, 222] width 1373 height 324
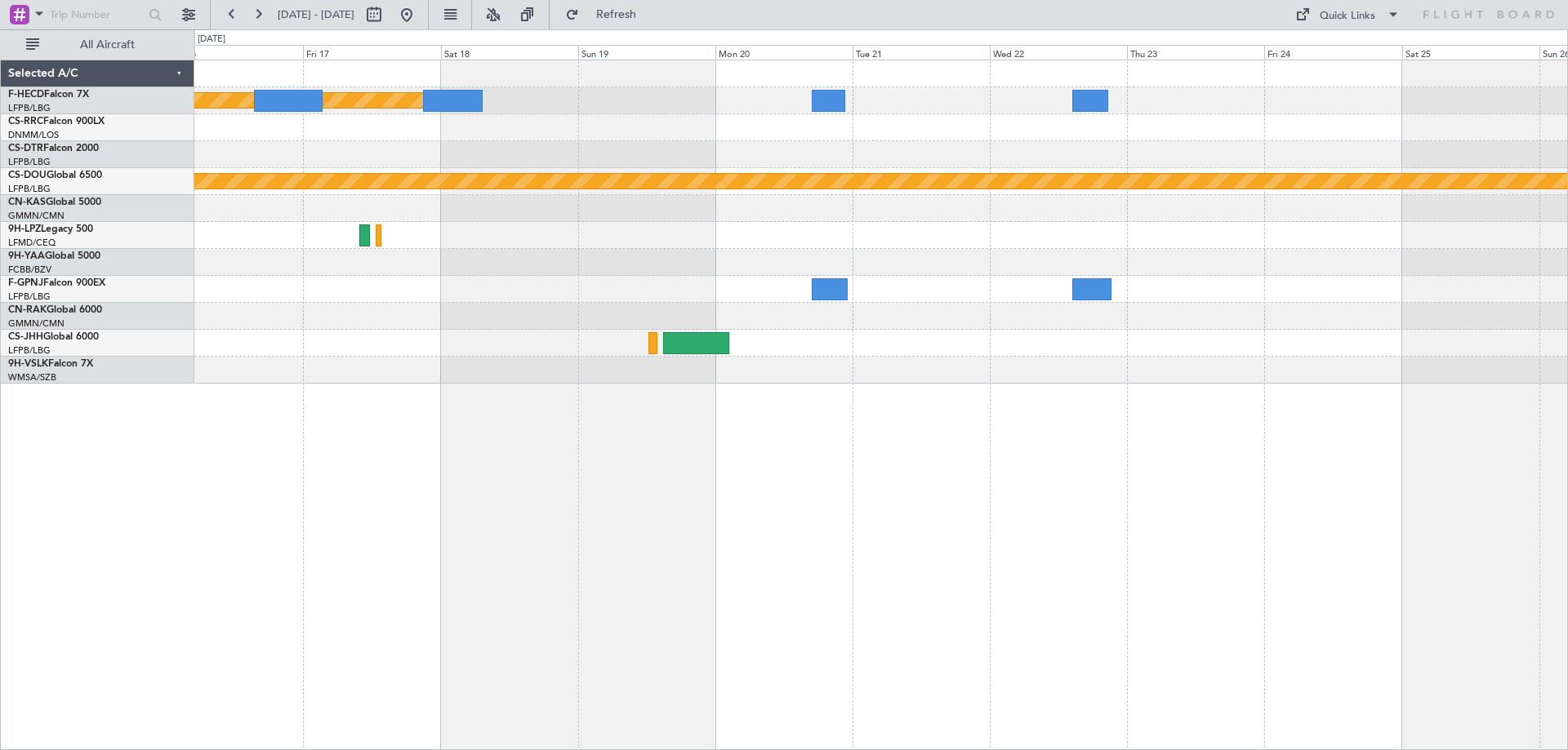
click at [967, 244] on div at bounding box center [881, 235] width 1373 height 27
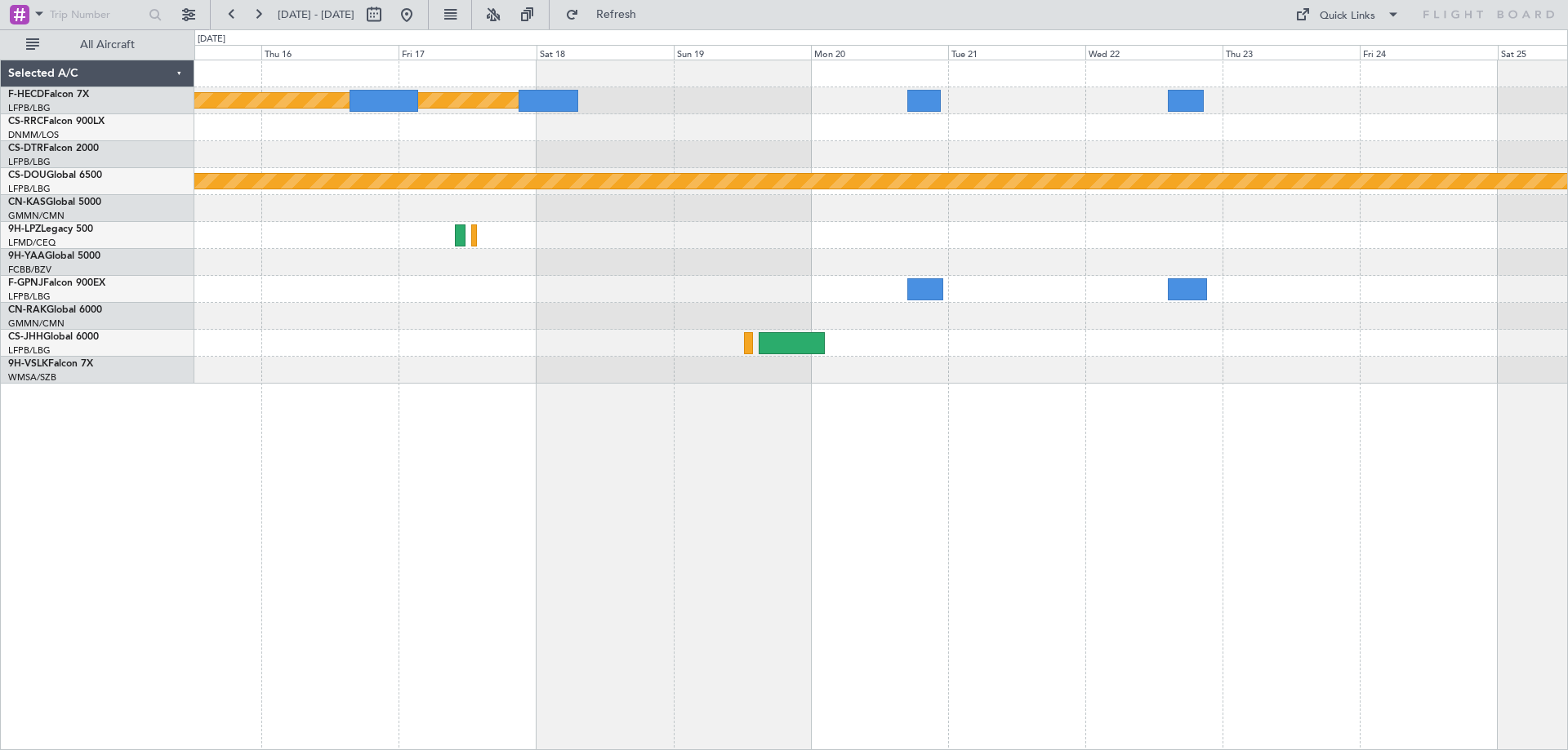
click at [1144, 394] on div "Planned Maint Paris (Le Bourget) Planned Maint London (Biggin Hill)" at bounding box center [881, 405] width 1374 height 691
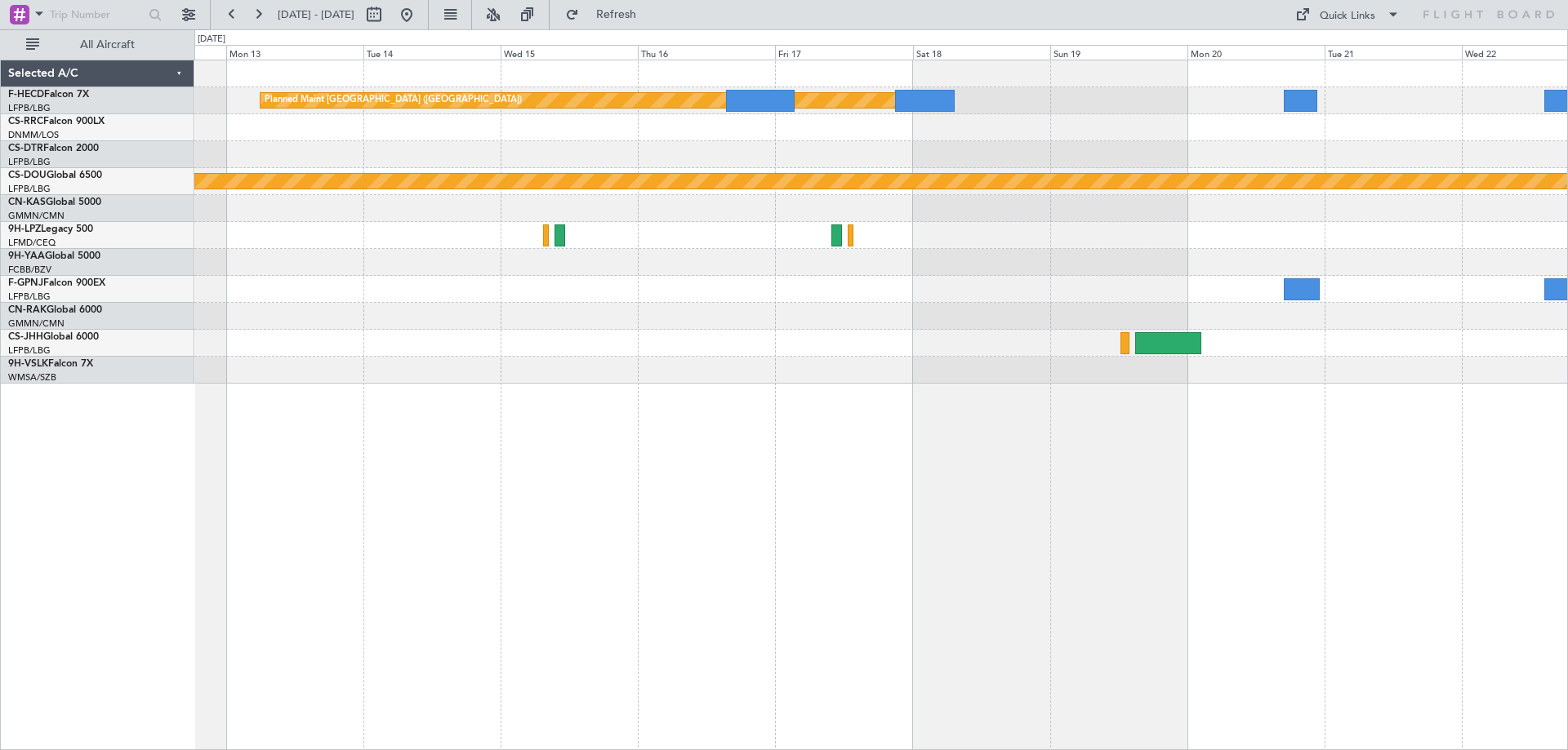
click at [624, 338] on div "Planned Maint Paris (Le Bourget) No Crew Planned Maint London (Biggin Hill) Pla…" at bounding box center [881, 222] width 1373 height 324
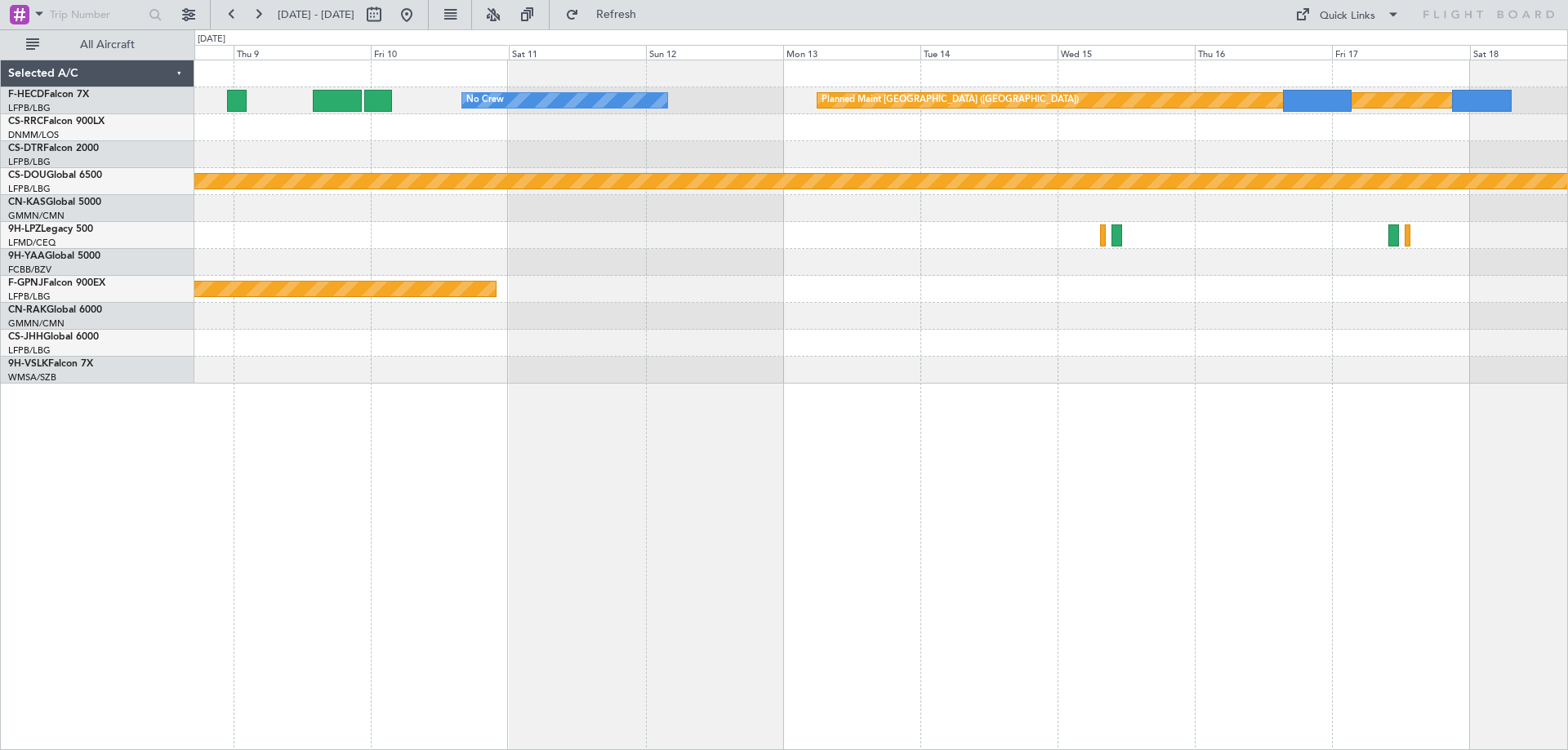
click at [1302, 220] on div "Planned Maint Paris (Le Bourget) No Crew Planned Maint London (Biggin Hill) Pla…" at bounding box center [881, 222] width 1373 height 324
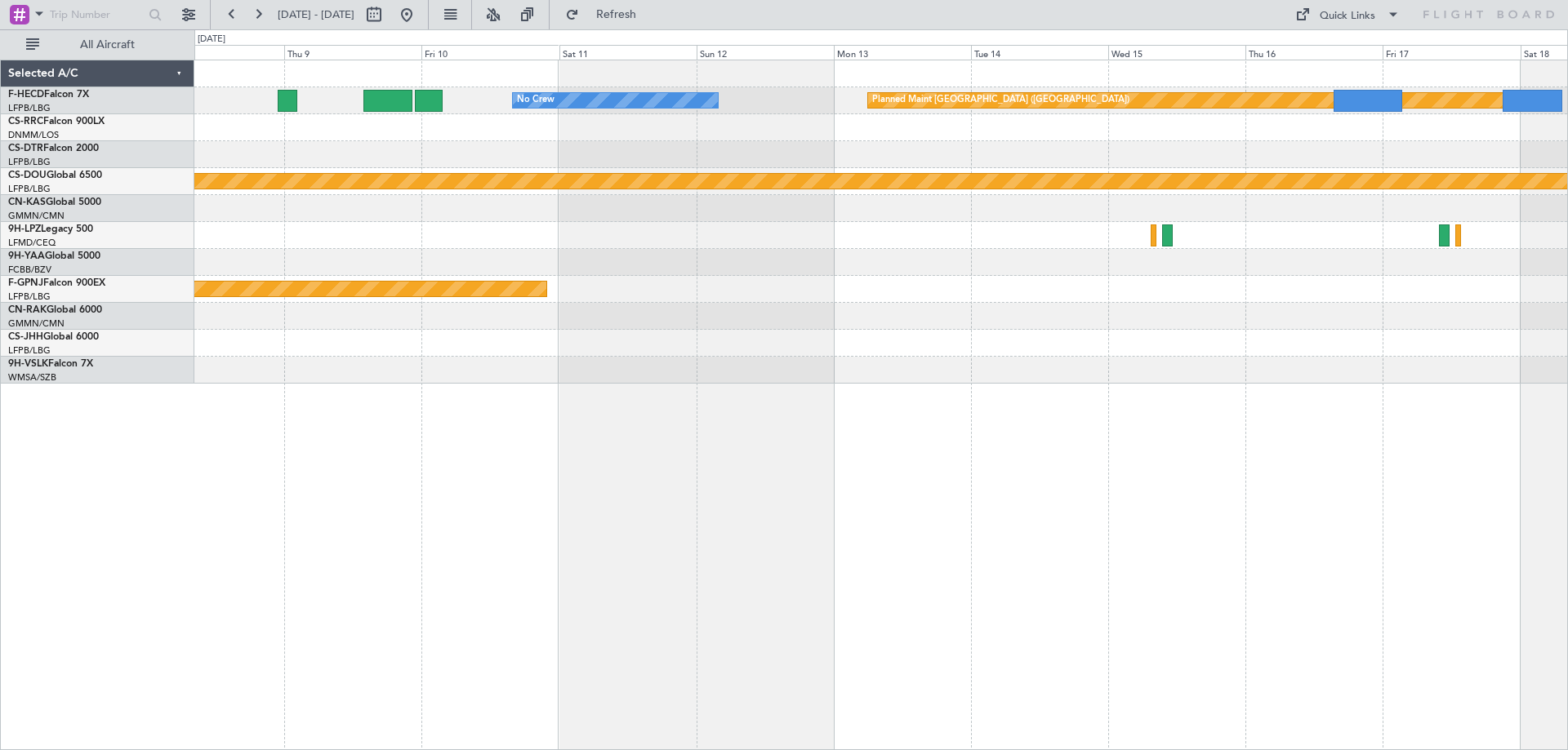
click at [1247, 377] on div "Planned Maint Paris (Le Bourget) No Crew Planned Maint London (Biggin Hill) Pla…" at bounding box center [881, 222] width 1373 height 324
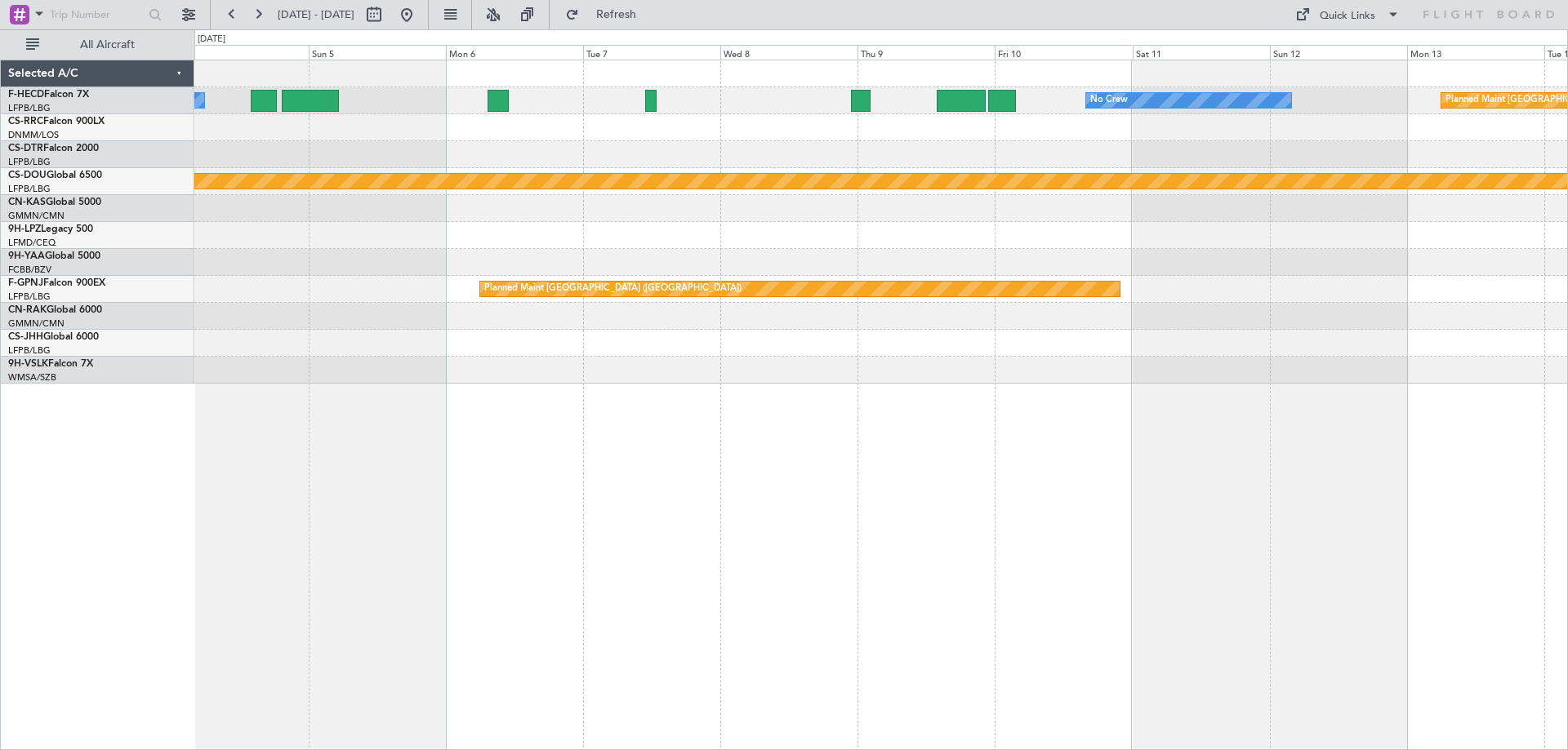
click at [1231, 286] on div "Planned Maint Paris (Le Bourget) No Crew No Crew Planned Maint London (Biggin H…" at bounding box center [881, 222] width 1373 height 324
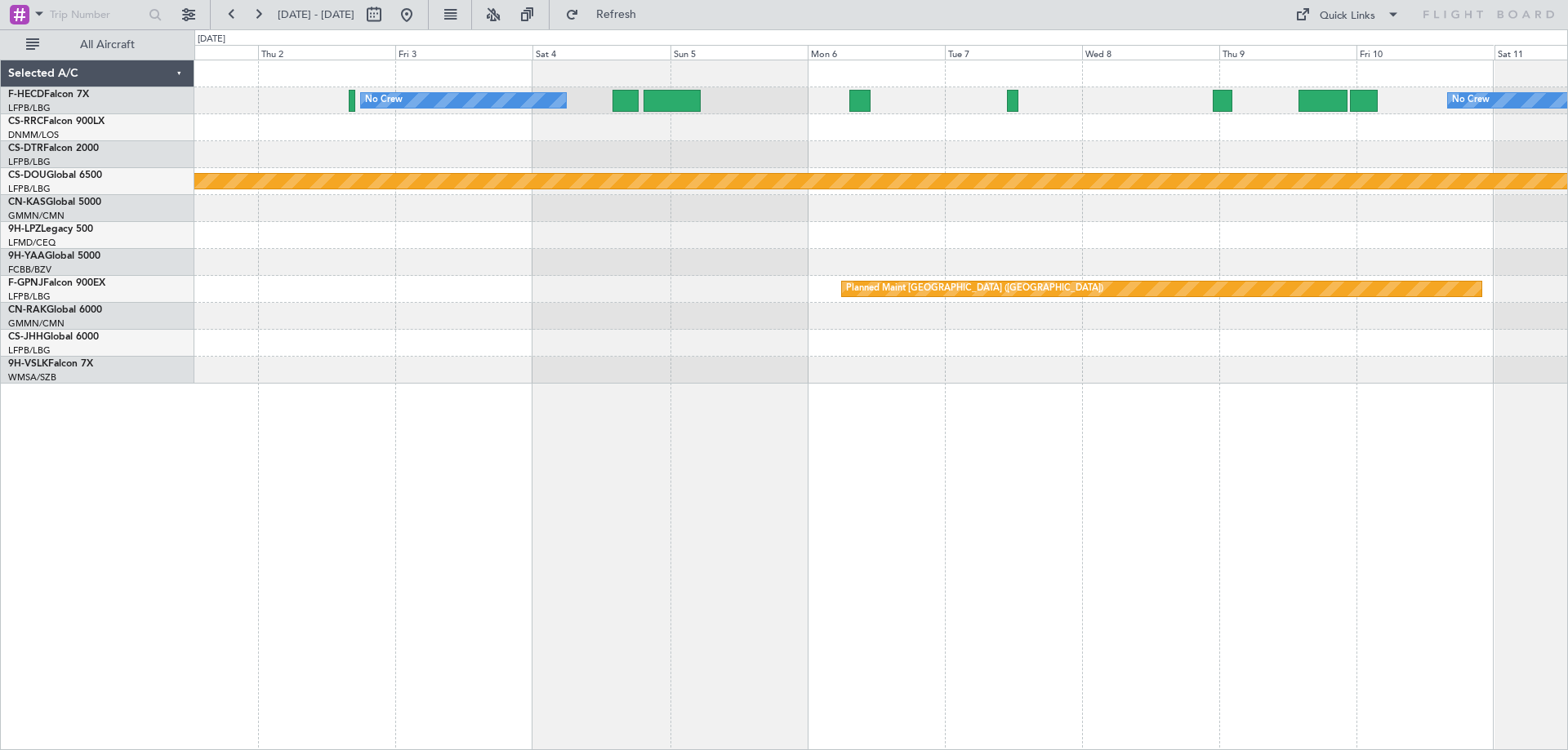
click at [883, 314] on div "No Crew No Crew Planned Maint Paris (Le Bourget) Planned Maint London (Biggin H…" at bounding box center [881, 222] width 1373 height 324
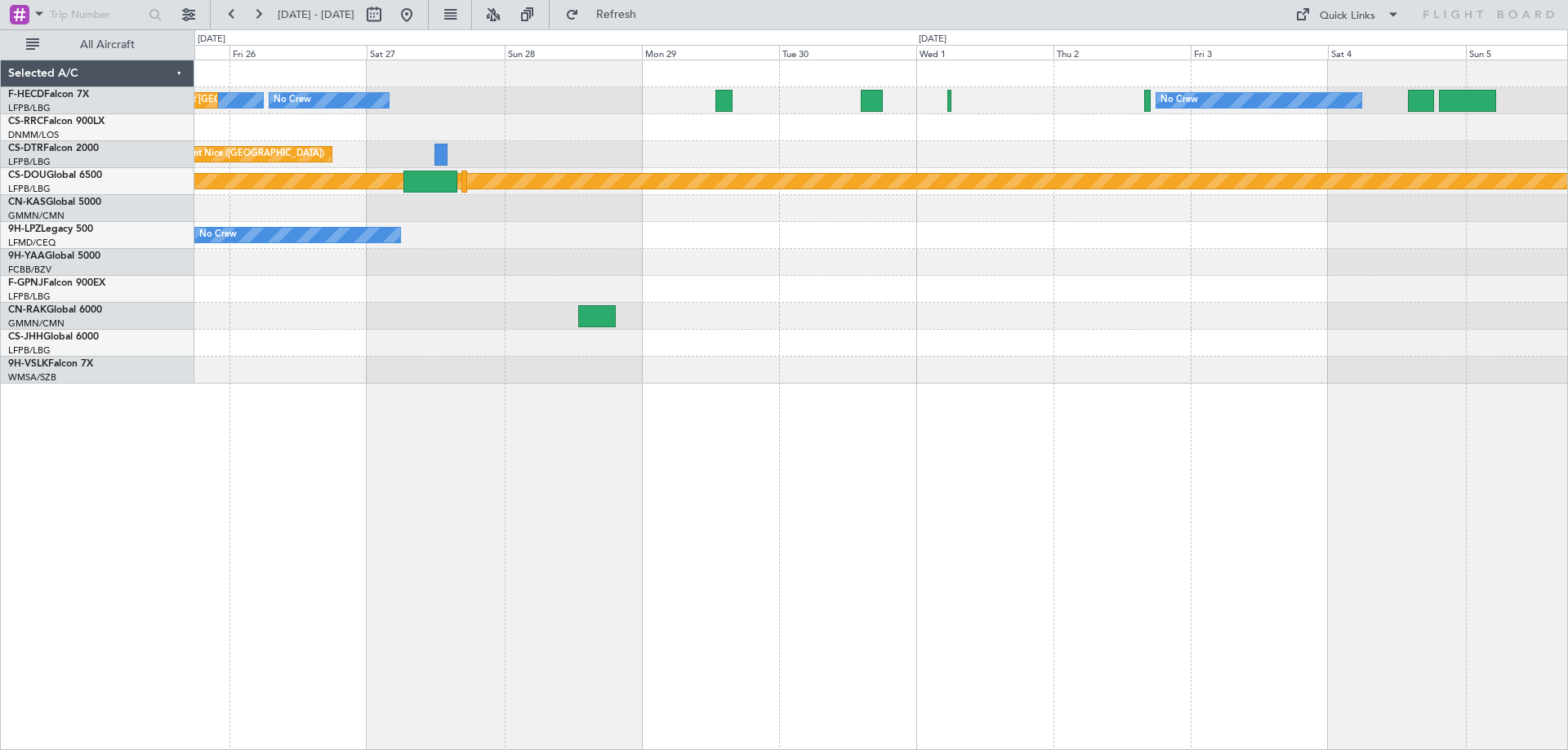
click at [927, 318] on div at bounding box center [881, 316] width 1373 height 27
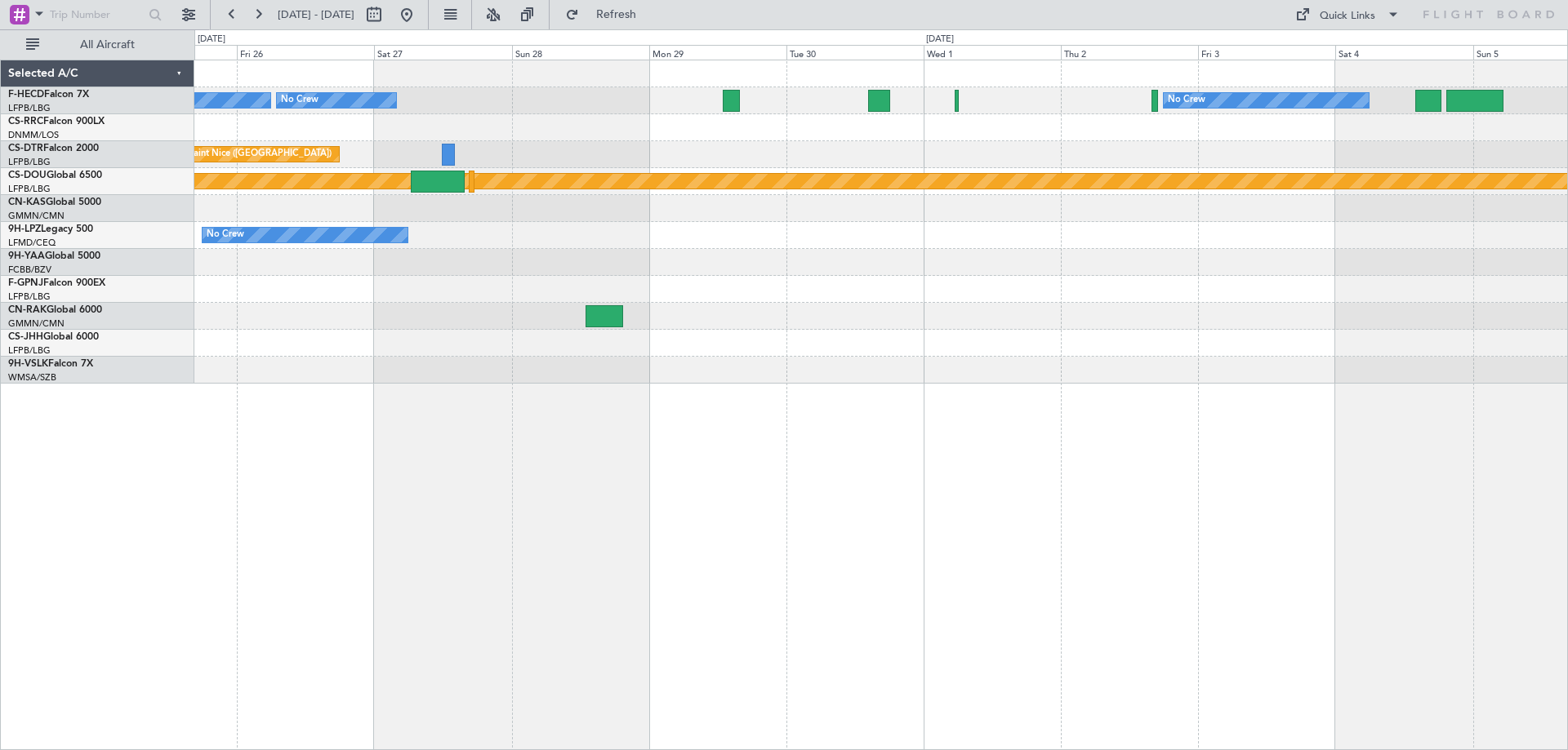
click at [654, 337] on div "Planned Maint Paris (Le Bourget) No Crew No Crew No Crew Planned Maint Nice (Cô…" at bounding box center [881, 222] width 1373 height 324
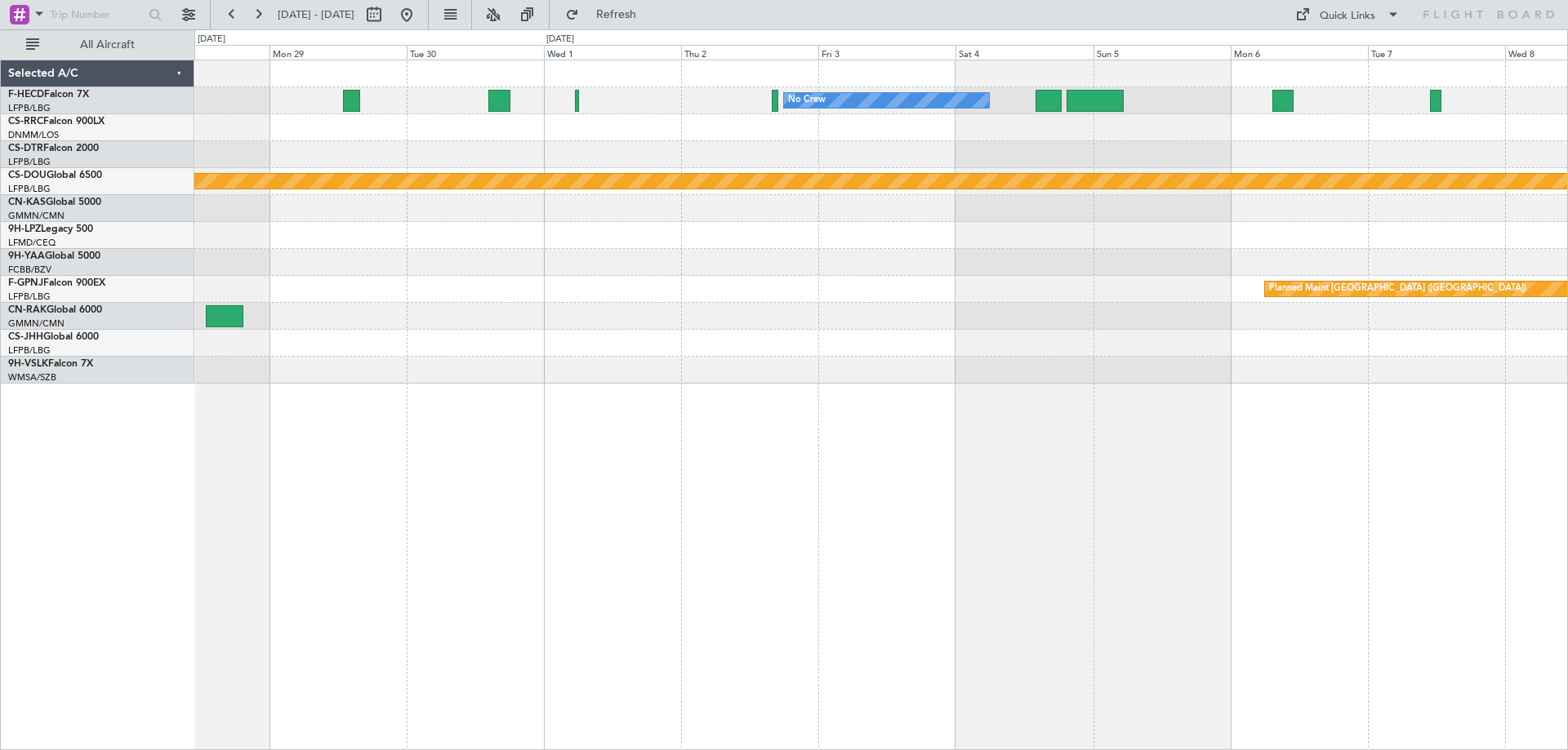
click at [899, 350] on div "No Crew No Crew No Crew No Crew Planned Maint Nice (Côte d'Azur Airport) Planne…" at bounding box center [881, 222] width 1373 height 324
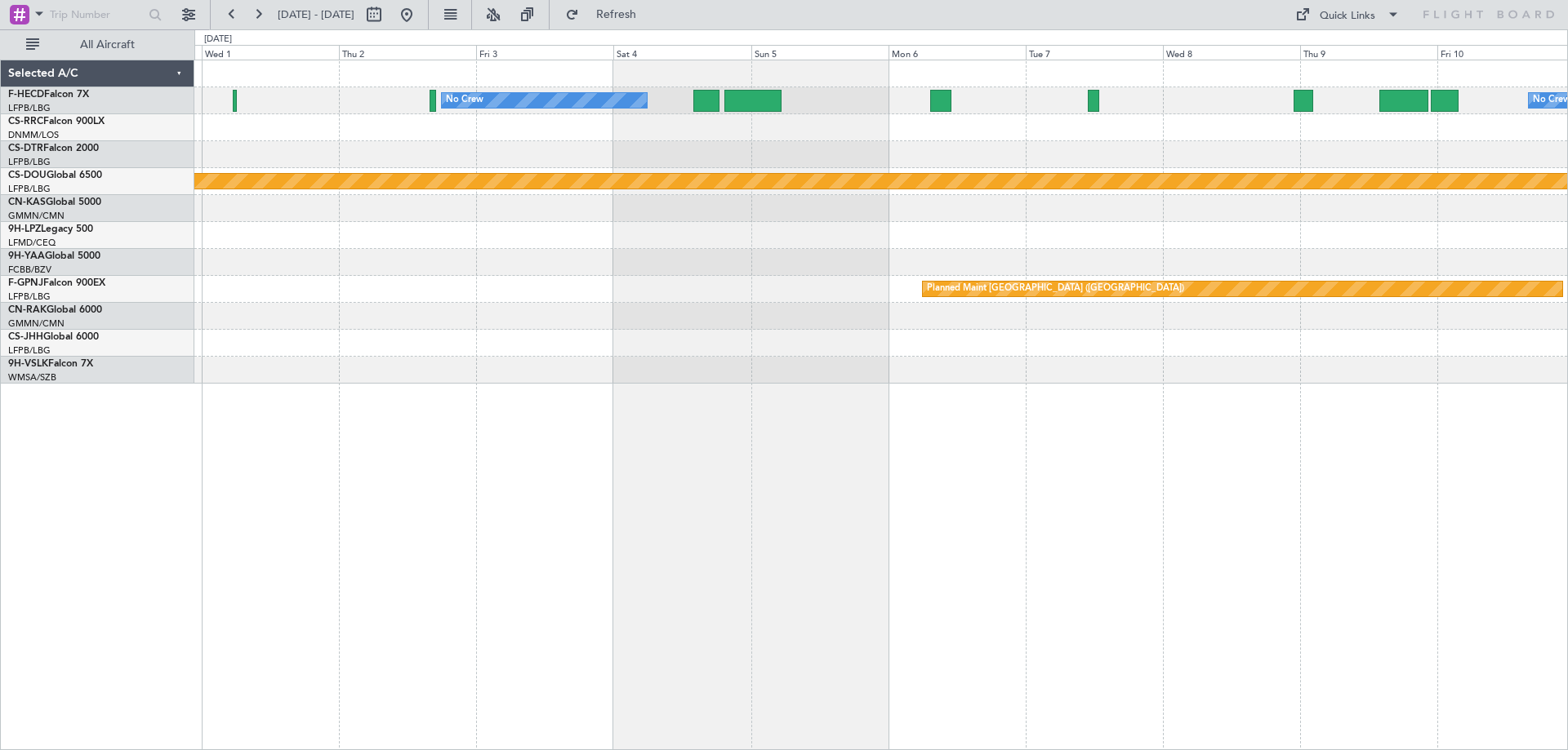
click at [903, 301] on div "No Crew No Crew Planned Maint Paris (Le Bourget) Planned Maint London (Biggin H…" at bounding box center [881, 222] width 1373 height 324
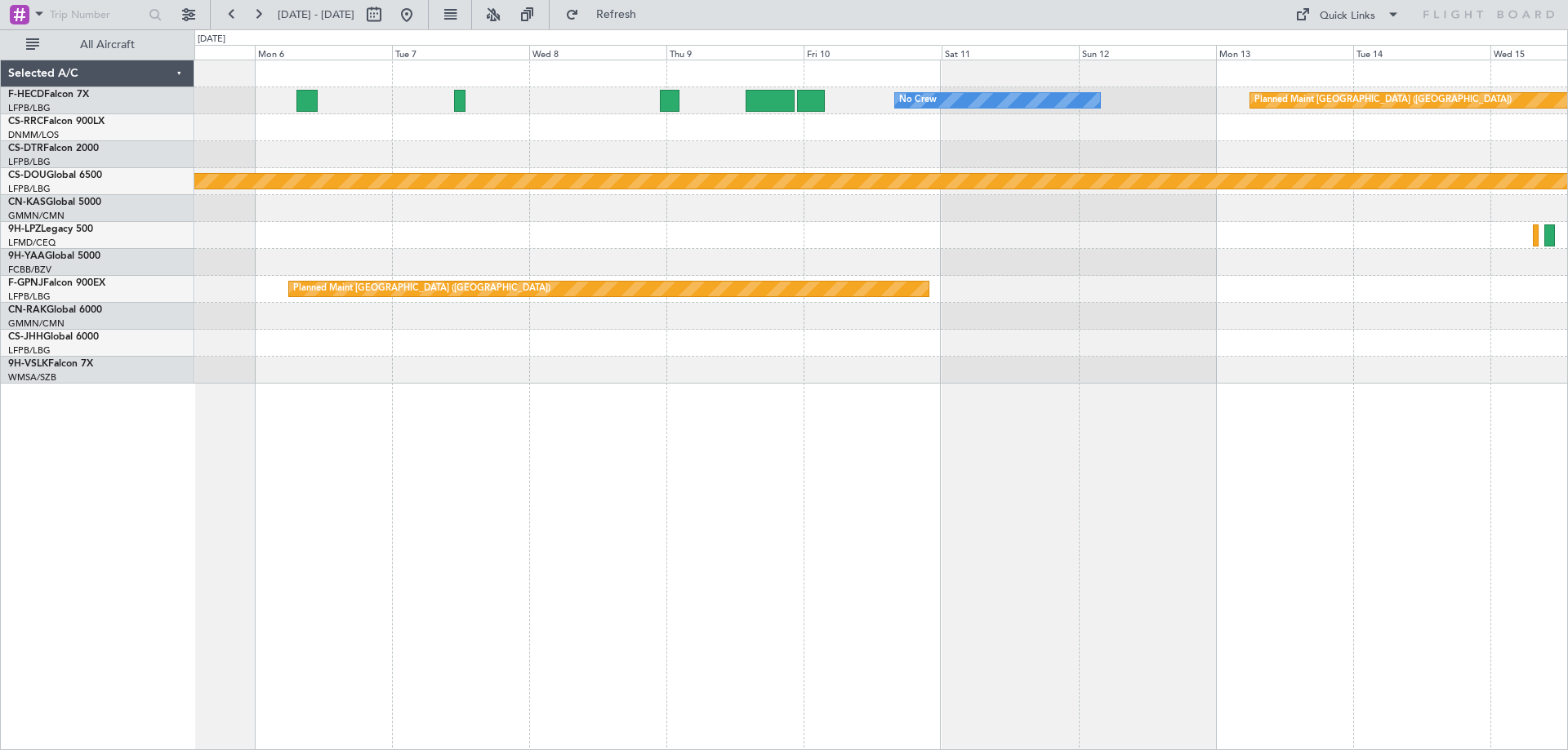
click at [856, 325] on div "No Crew Planned Maint Paris (Le Bourget) No Crew Planned Maint London (Biggin H…" at bounding box center [881, 222] width 1373 height 324
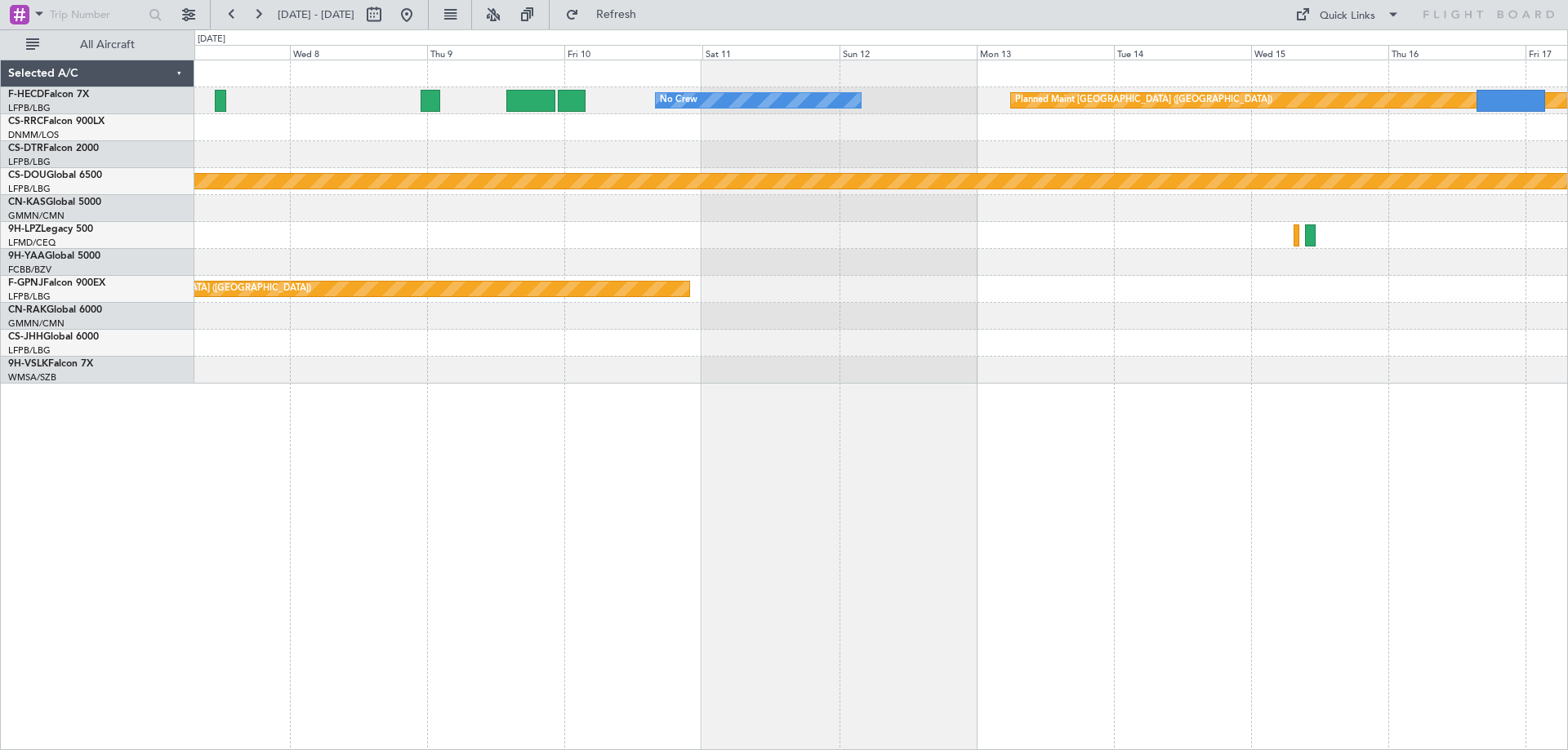
click at [821, 459] on div "No Crew Planned Maint Paris (Le Bourget) Planned Maint London (Biggin Hill) Pla…" at bounding box center [881, 405] width 1374 height 691
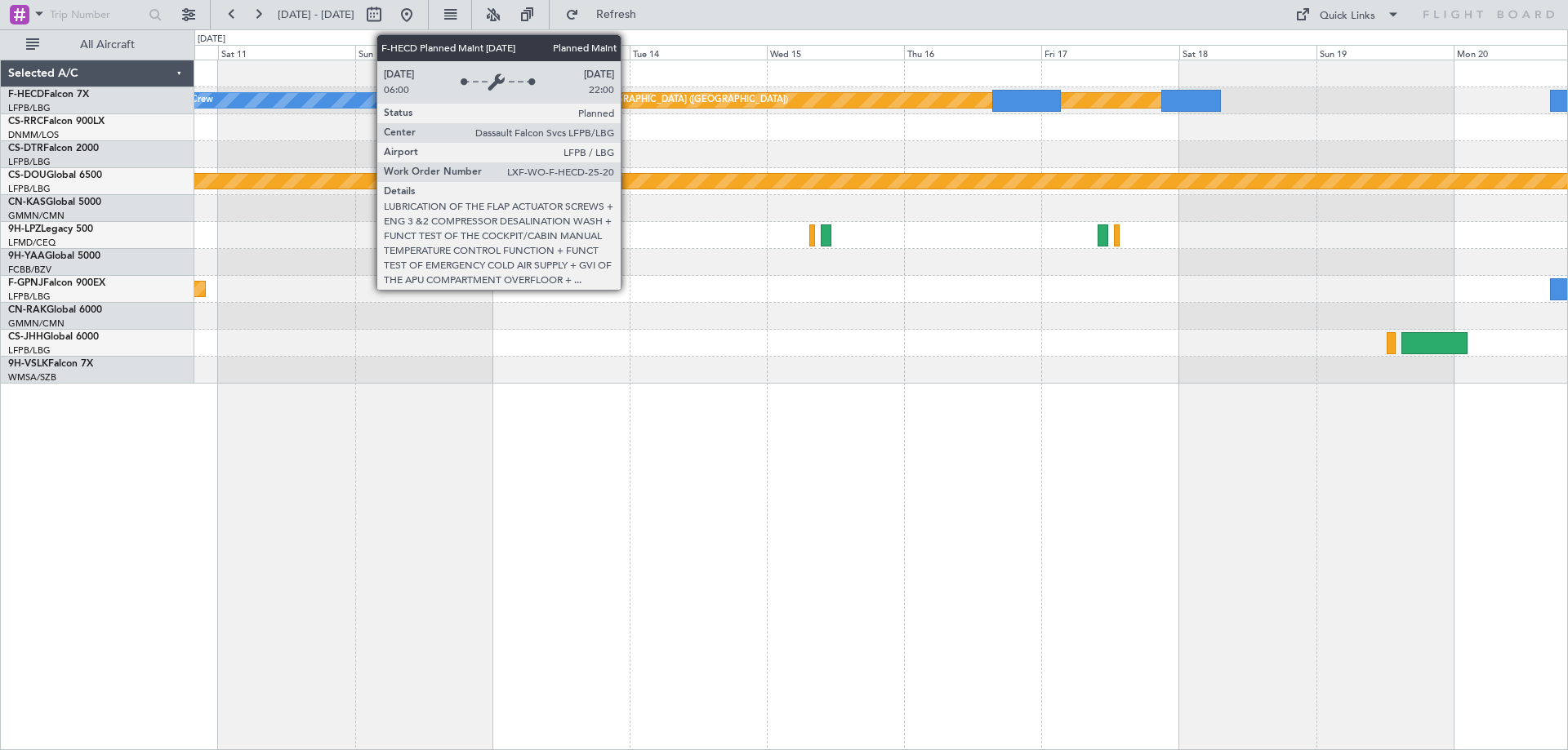
click at [628, 100] on div "Planned Maint [GEOGRAPHIC_DATA] ([GEOGRAPHIC_DATA])" at bounding box center [659, 100] width 257 height 24
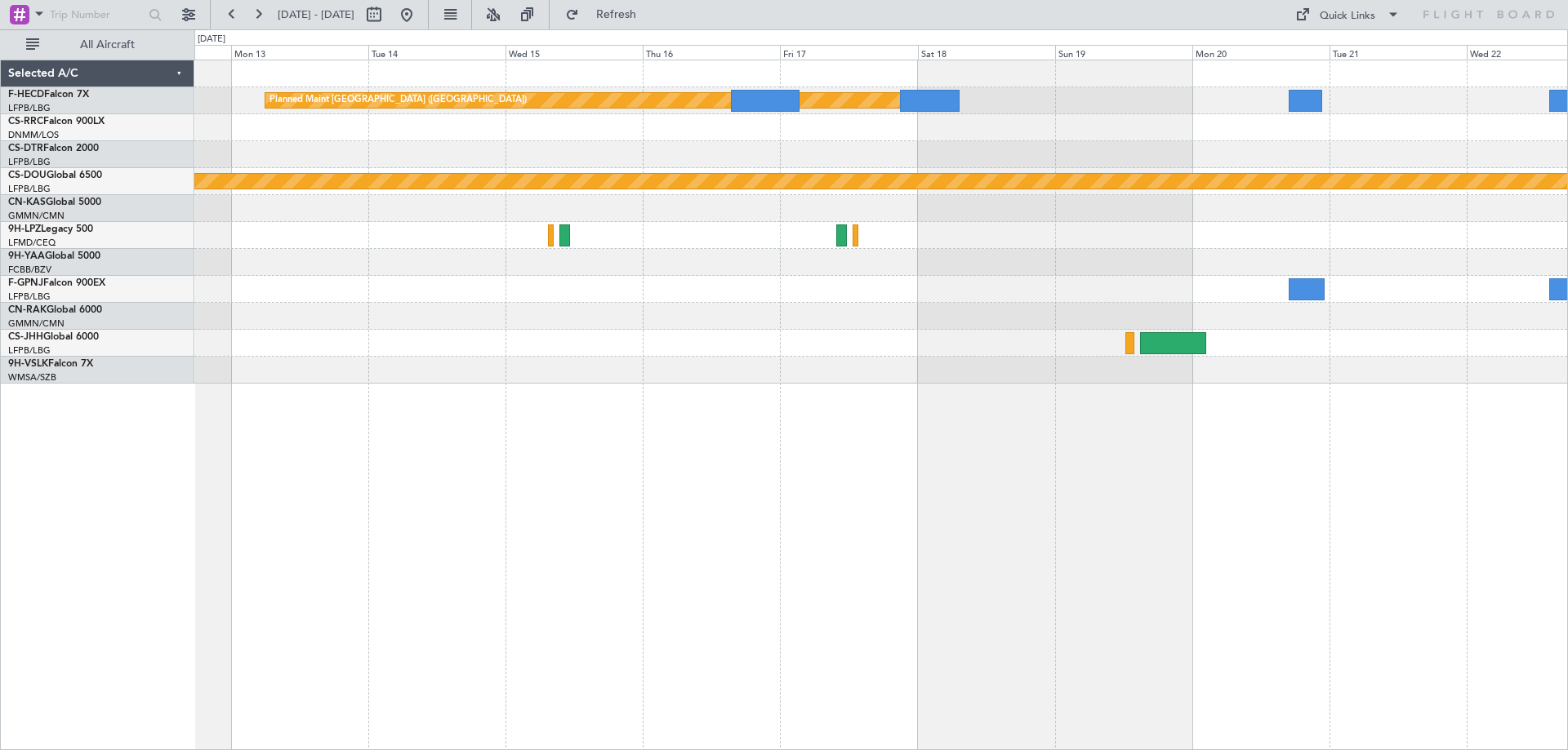
click at [757, 206] on div "Planned Maint Paris (Le Bourget) No Crew Planned Maint London (Biggin Hill) Pla…" at bounding box center [881, 222] width 1373 height 324
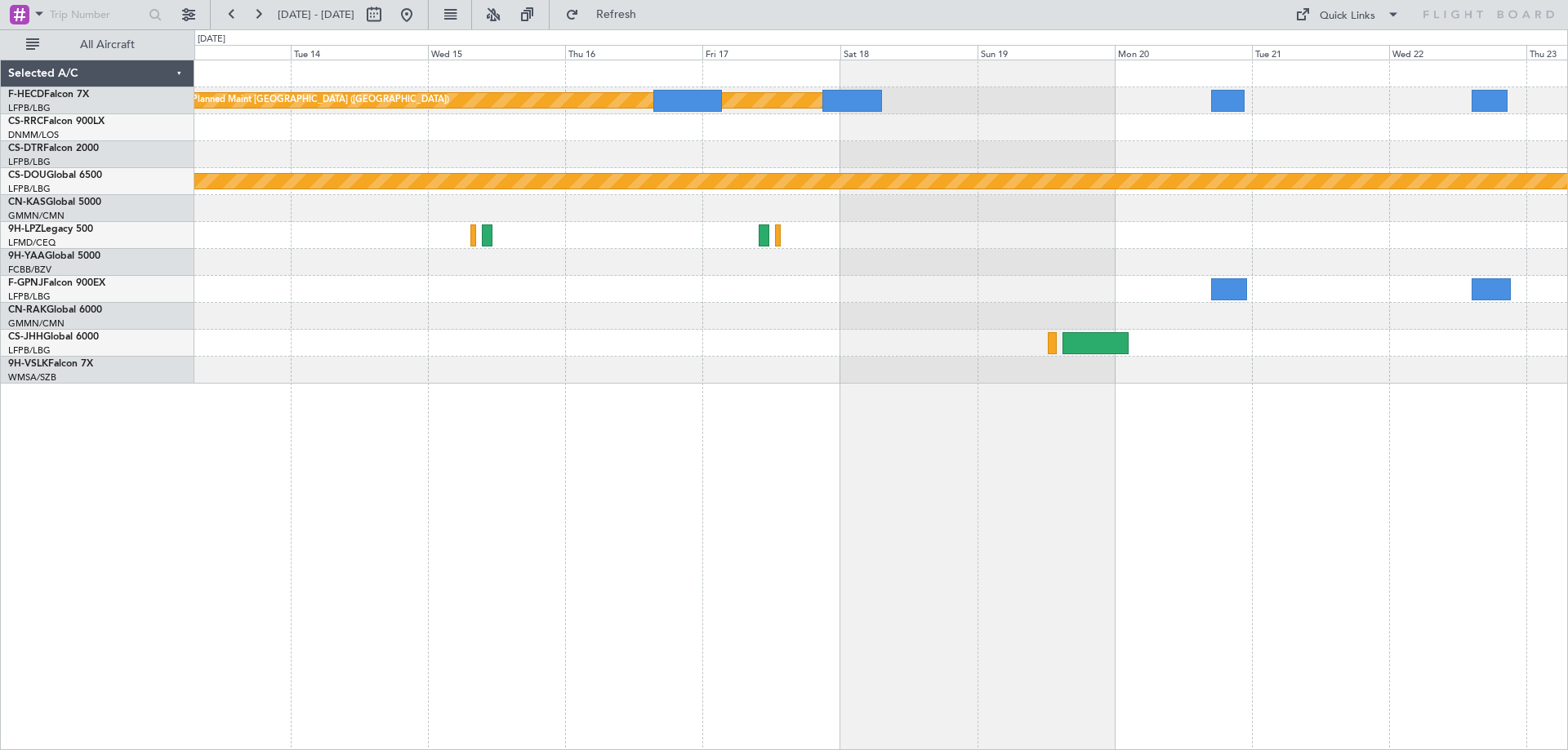
click at [1073, 189] on div "Planned Maint Paris (Le Bourget) No Crew Planned Maint London (Biggin Hill) Pla…" at bounding box center [881, 222] width 1373 height 324
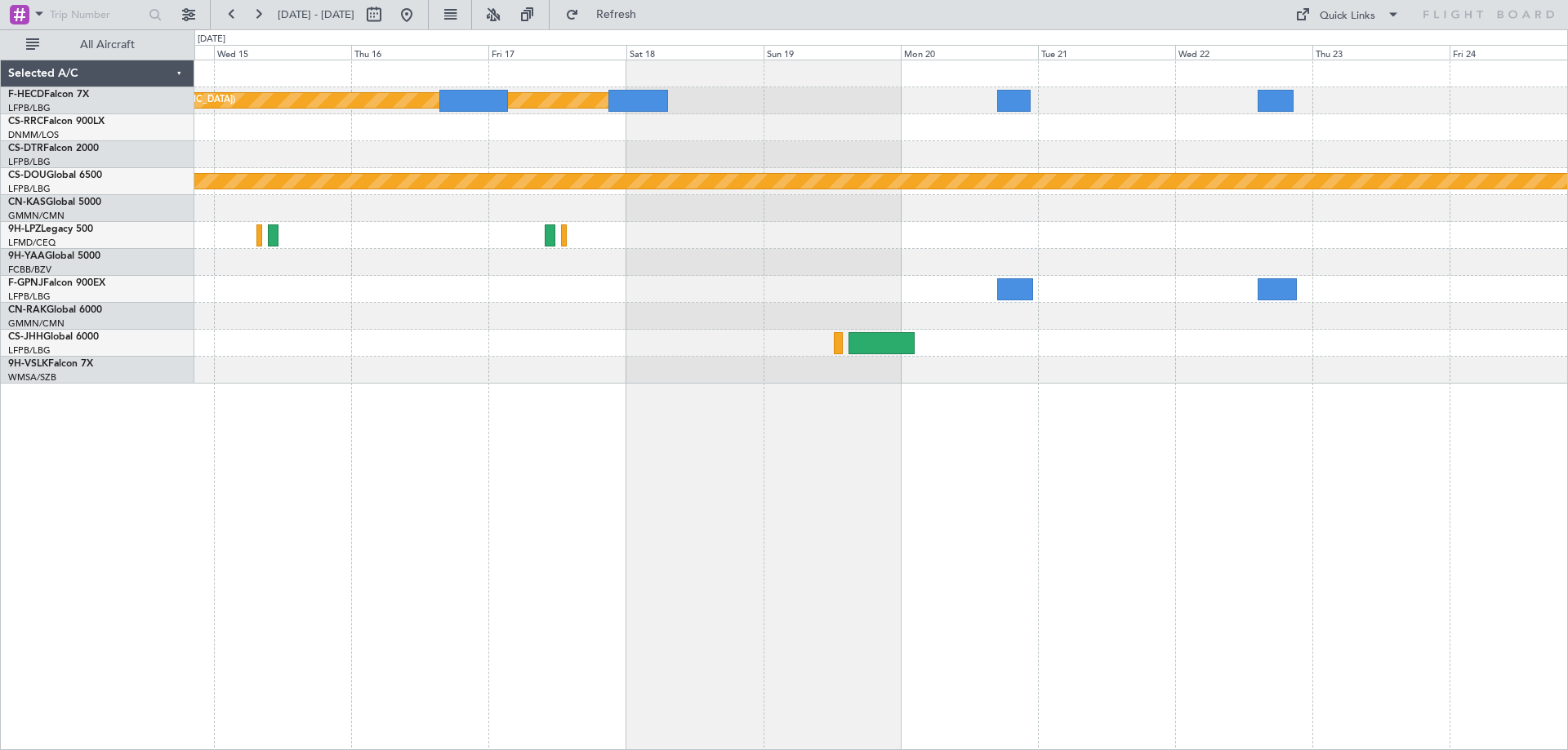
click at [970, 431] on div "Planned Maint Paris (Le Bourget) Planned Maint London (Biggin Hill)" at bounding box center [881, 405] width 1374 height 691
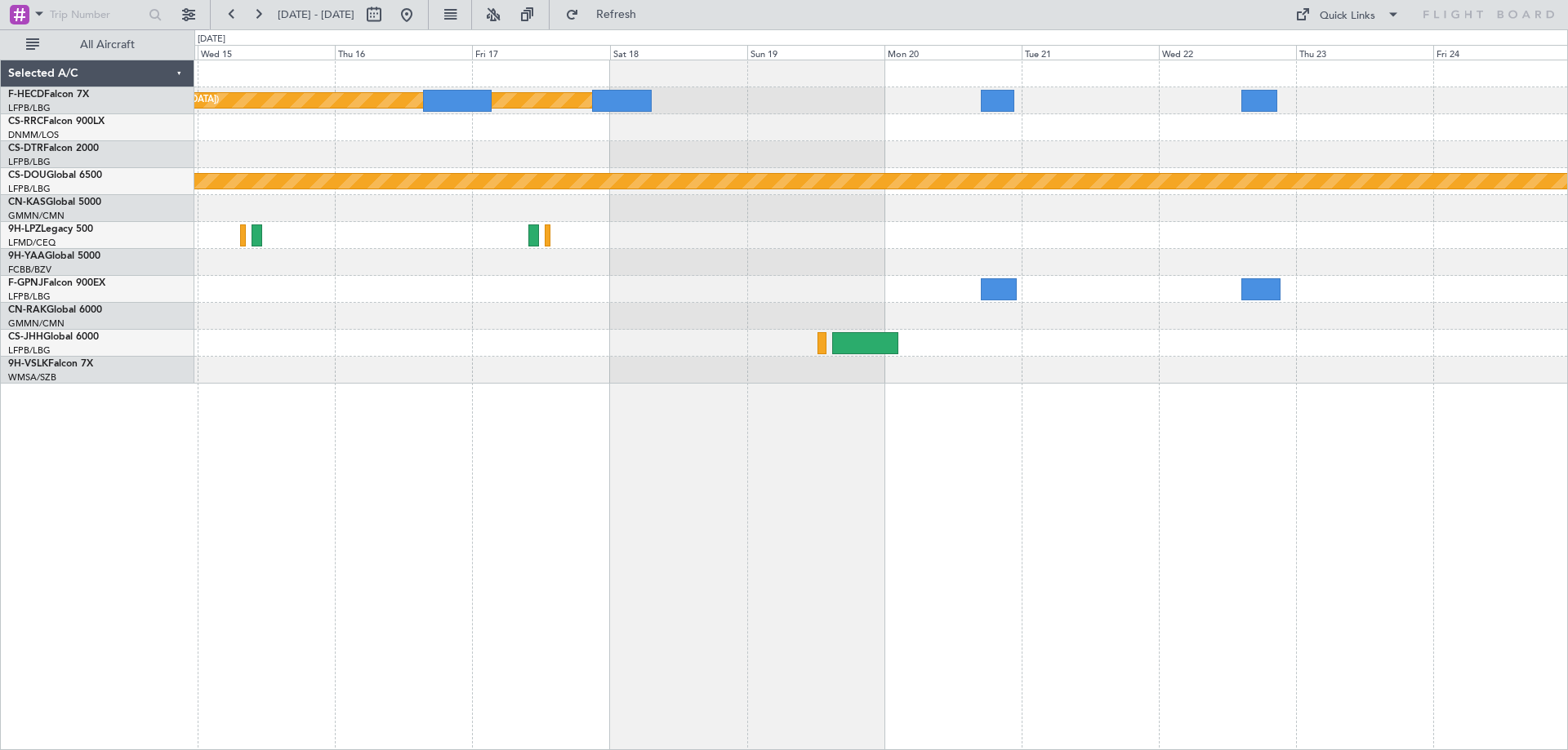
click at [1026, 487] on div "Planned Maint Paris (Le Bourget) Planned Maint London (Biggin Hill)" at bounding box center [881, 405] width 1374 height 691
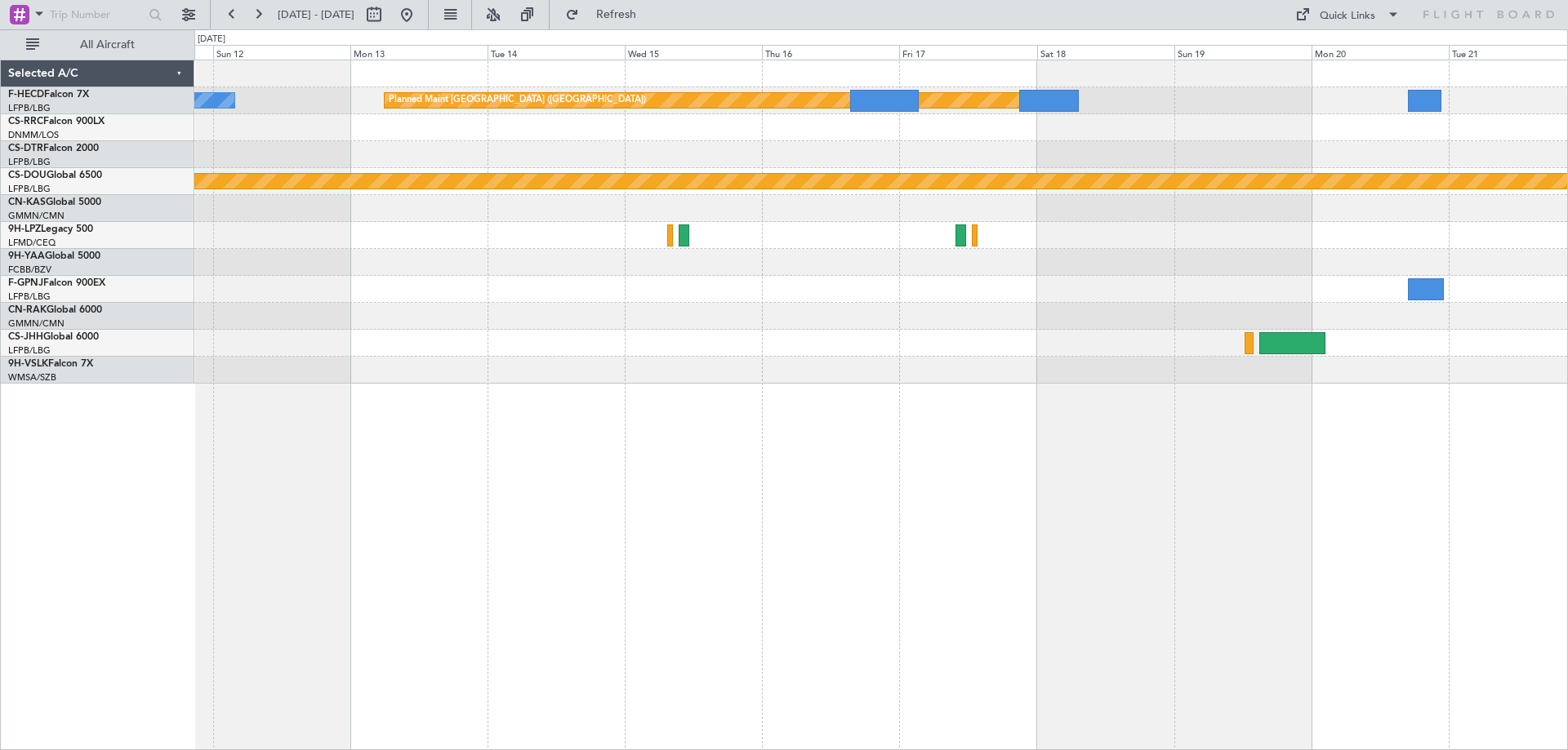
click at [1151, 393] on div "Planned Maint Paris (Le Bourget) No Crew Planned Maint London (Biggin Hill) Pla…" at bounding box center [881, 405] width 1374 height 691
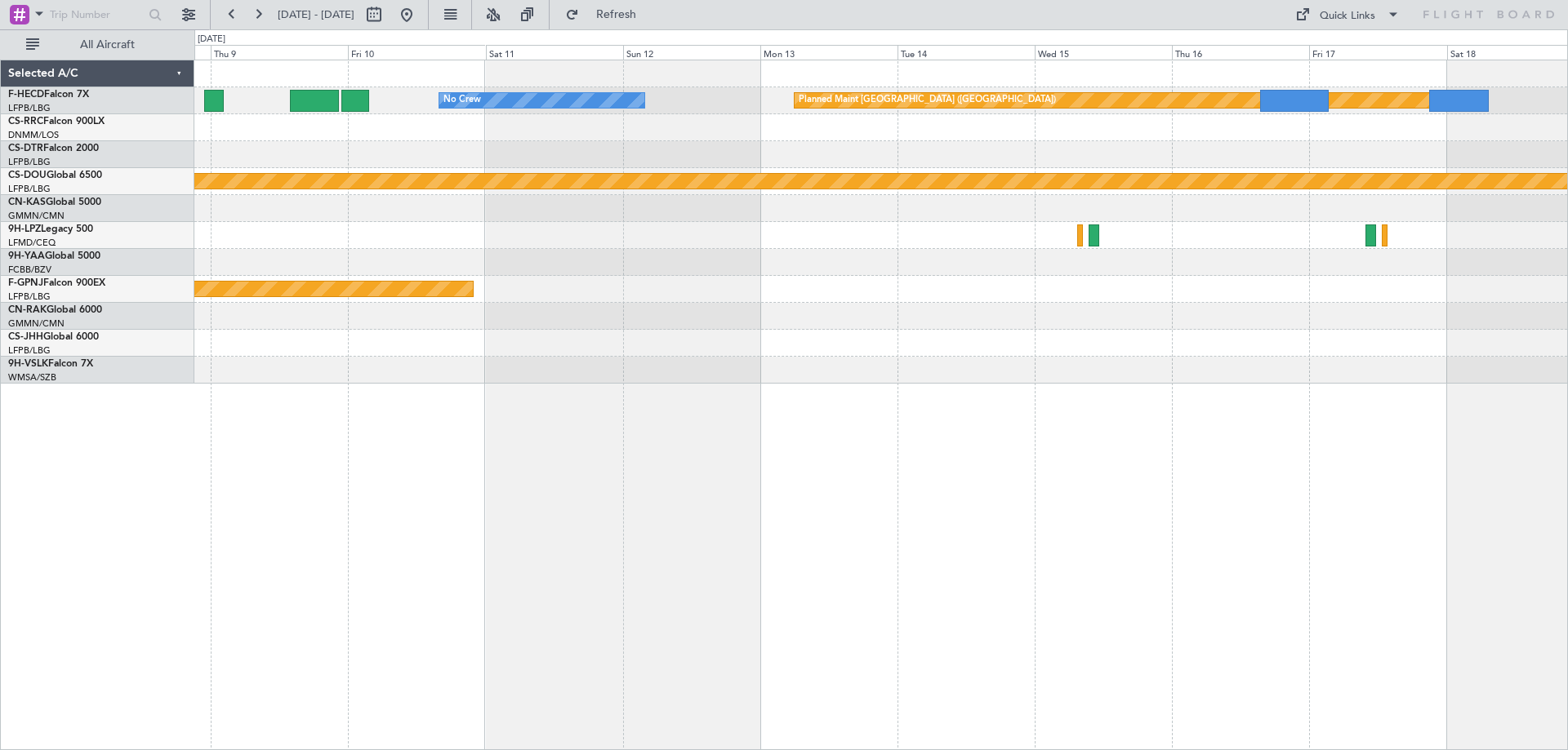
click at [1423, 338] on div "Planned Maint Paris (Le Bourget) No Crew Planned Maint London (Biggin Hill) Pla…" at bounding box center [881, 222] width 1373 height 324
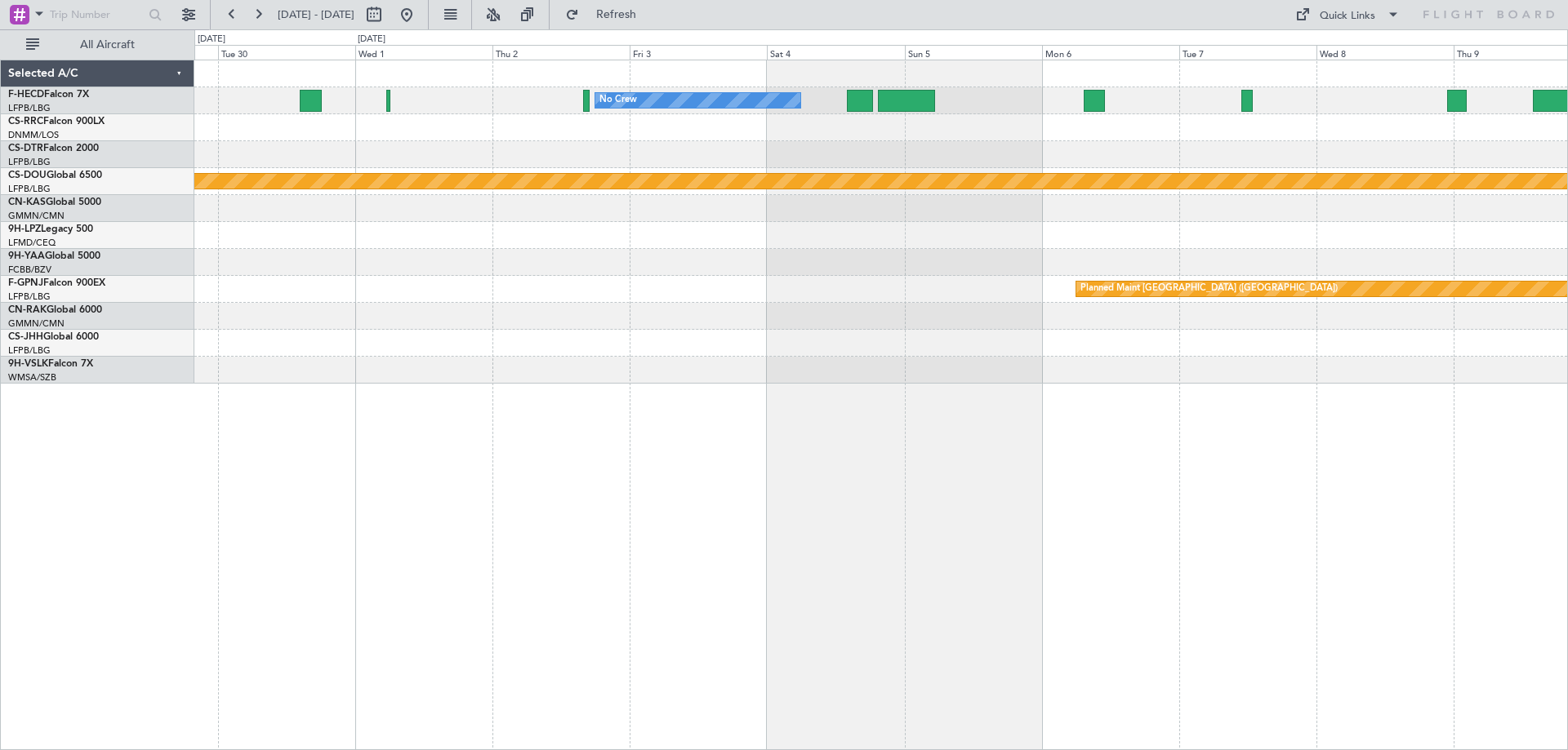
click at [1057, 314] on div "No Crew No Crew Planned Maint London (Biggin Hill) Planned Maint Paris (Le Bour…" at bounding box center [881, 222] width 1373 height 324
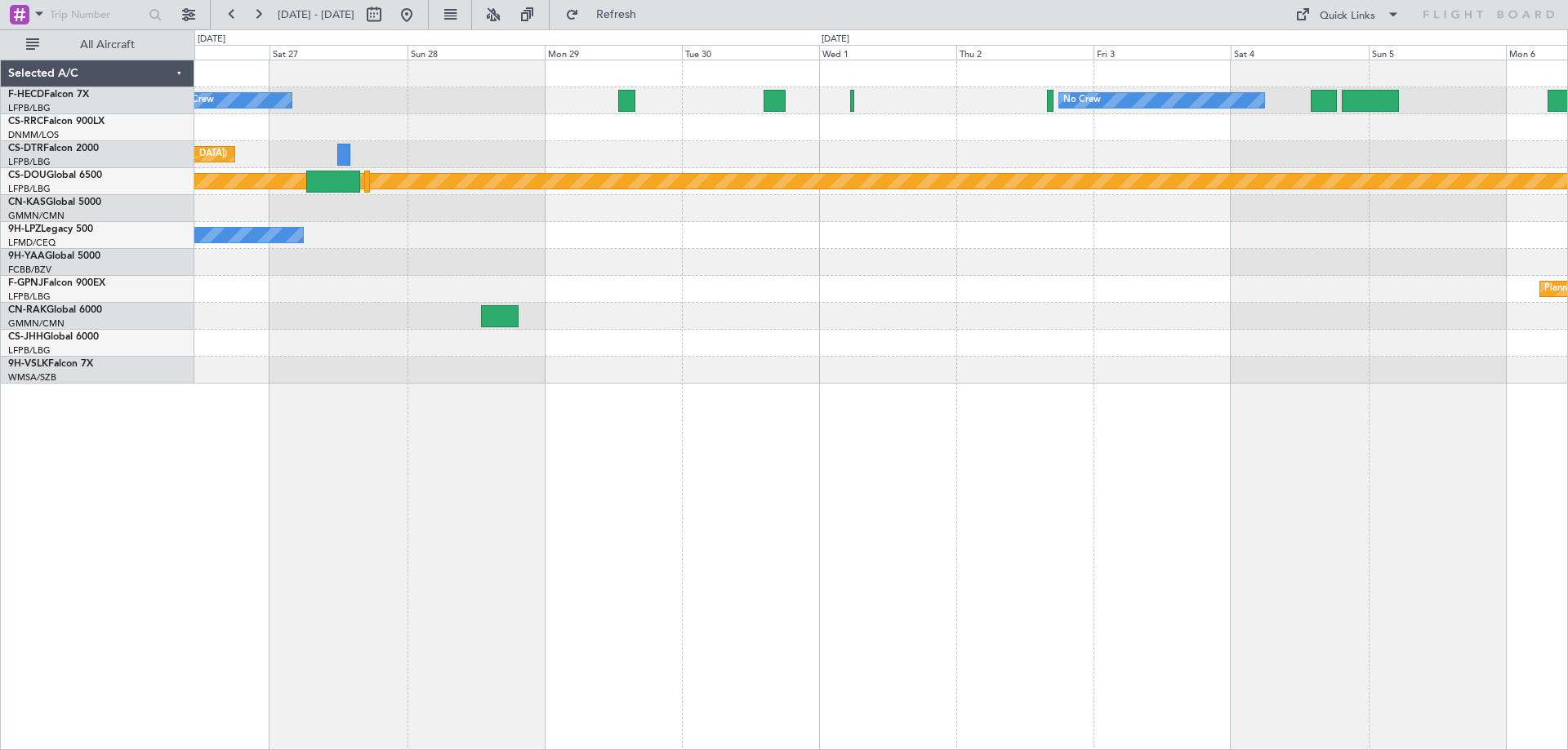
click at [1178, 315] on div "No Crew No Crew Planned Maint Paris (Le Bourget) No Crew Planned Maint Nice (Cô…" at bounding box center [881, 222] width 1373 height 324
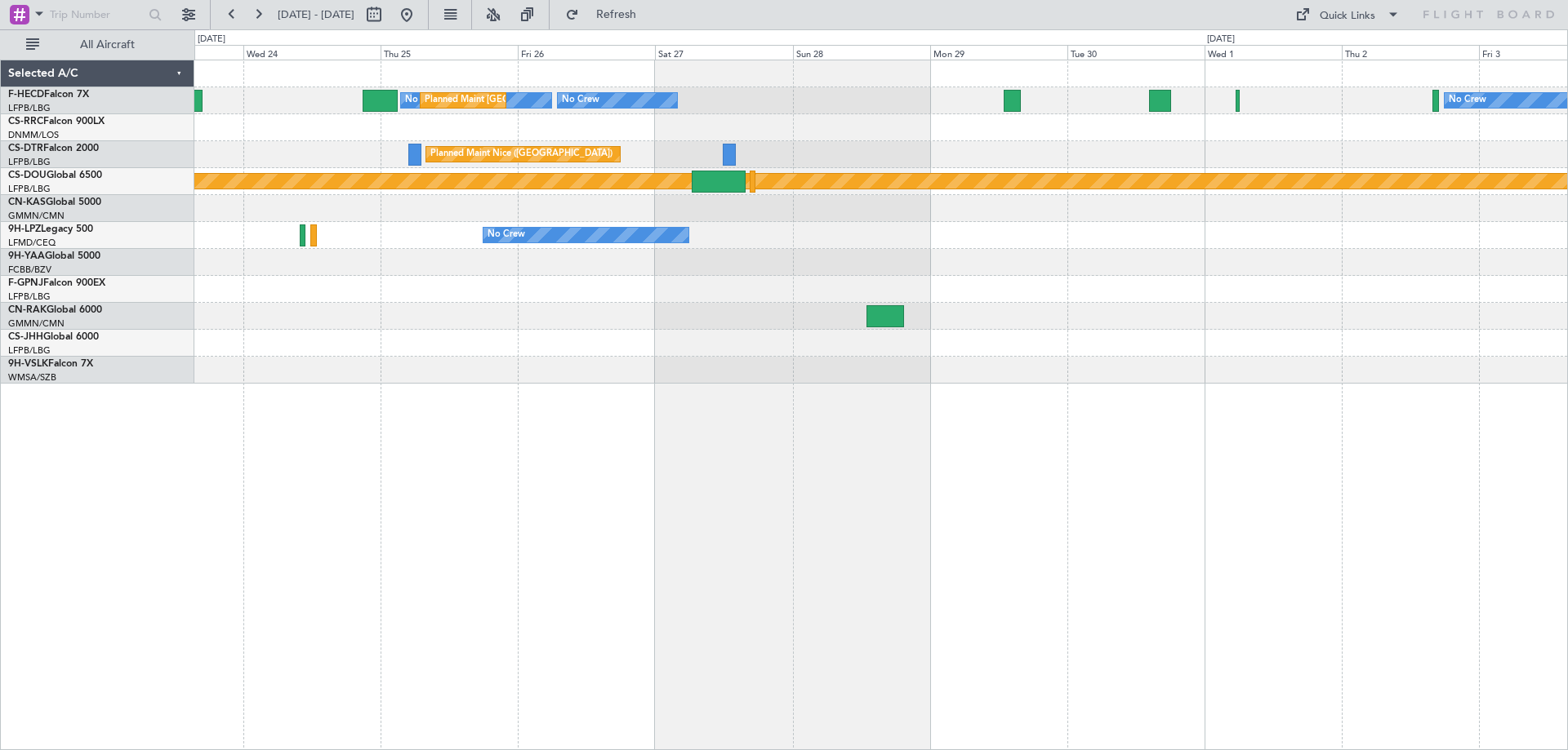
click at [869, 160] on div "Planned Maint Nice ([GEOGRAPHIC_DATA])" at bounding box center [881, 154] width 1373 height 27
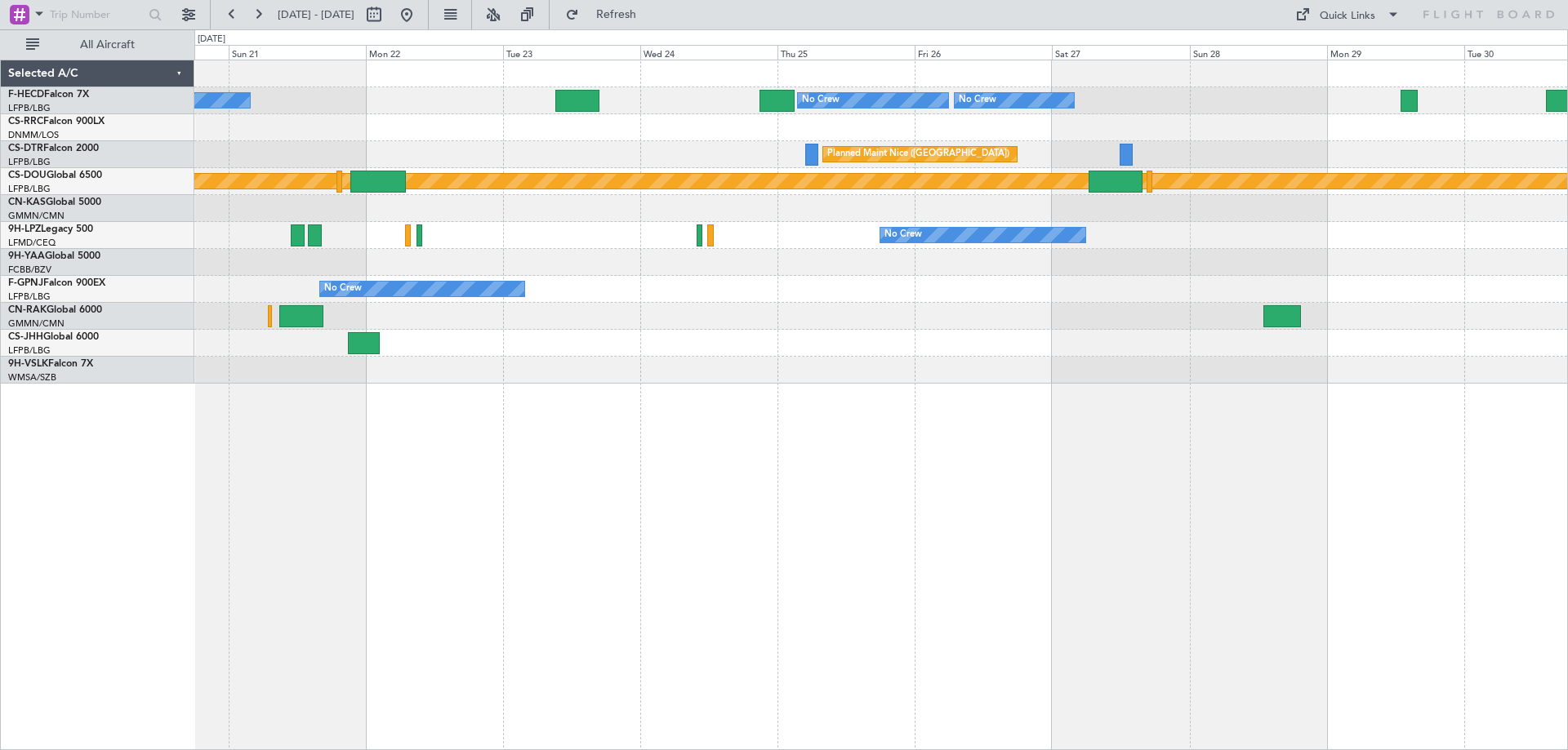
click at [1367, 434] on div "Planned Maint [GEOGRAPHIC_DATA] ([GEOGRAPHIC_DATA]) No Crew No Crew No Crew No …" at bounding box center [881, 405] width 1374 height 691
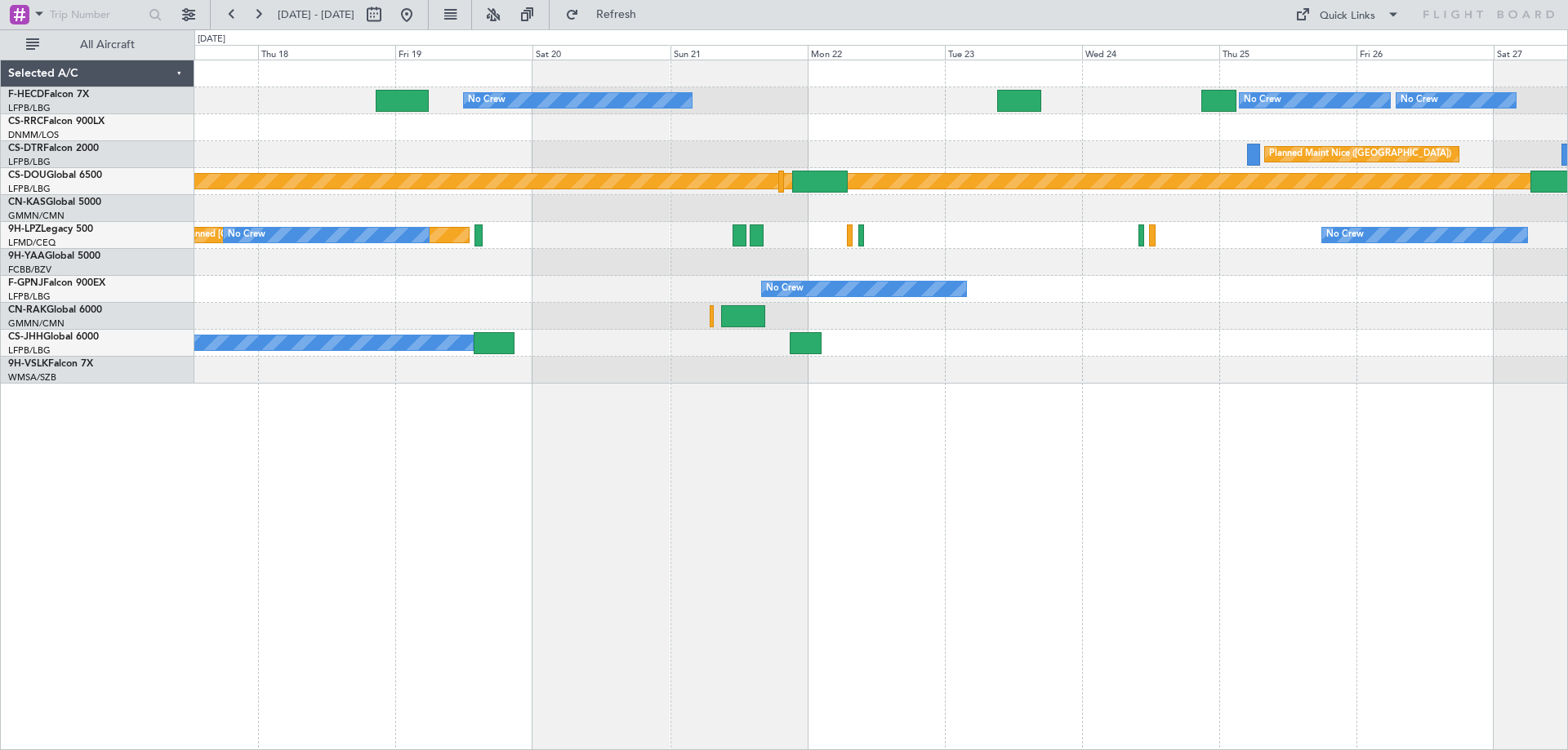
click at [974, 289] on div "Planned Maint Paris (Le Bourget) No Crew No Crew No Crew No Crew Planned Maint …" at bounding box center [881, 222] width 1373 height 324
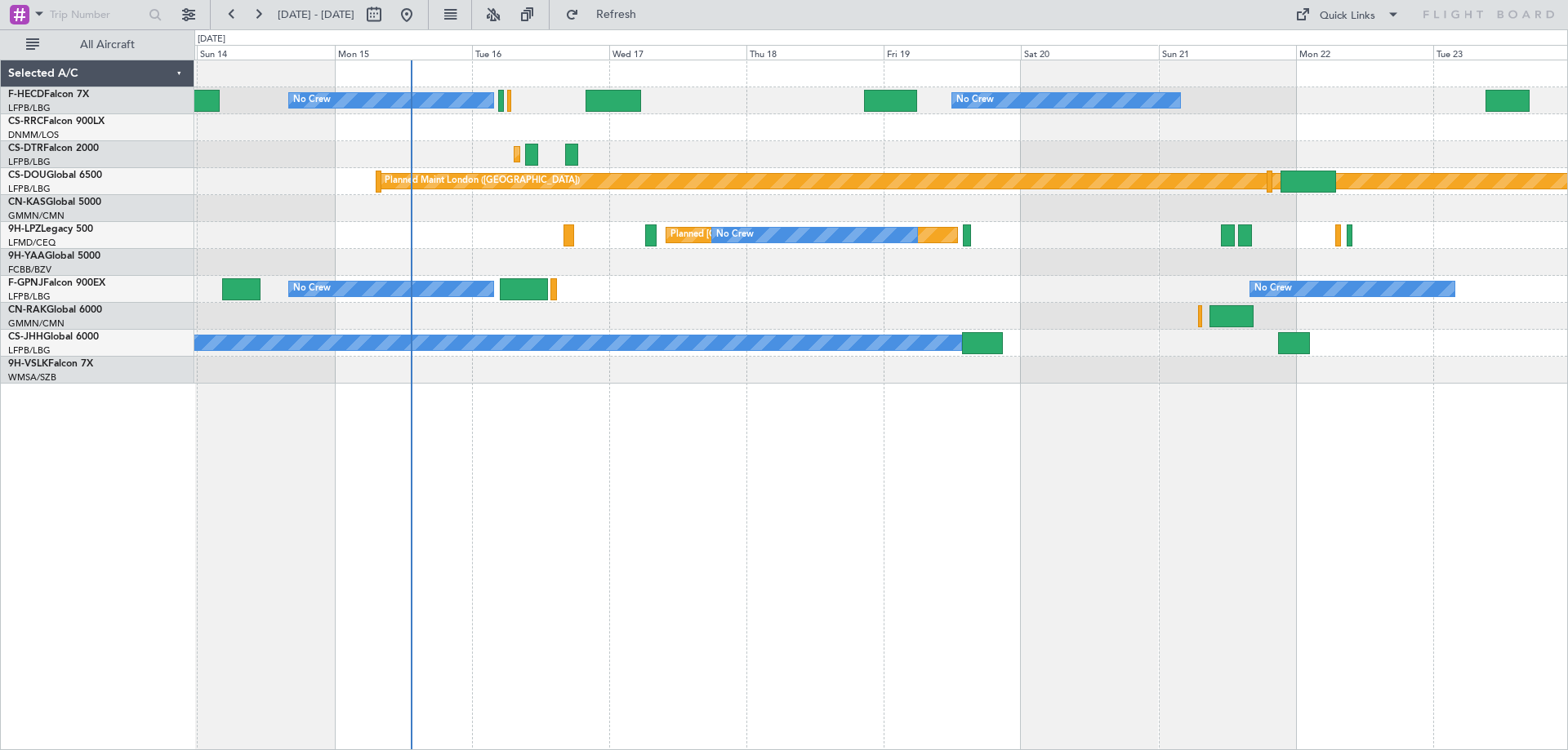
click at [733, 152] on div "Planned Maint Sofia Planned Maint Nice (Côte d'Azur Airport) AOG Maint Sofia" at bounding box center [881, 154] width 1373 height 27
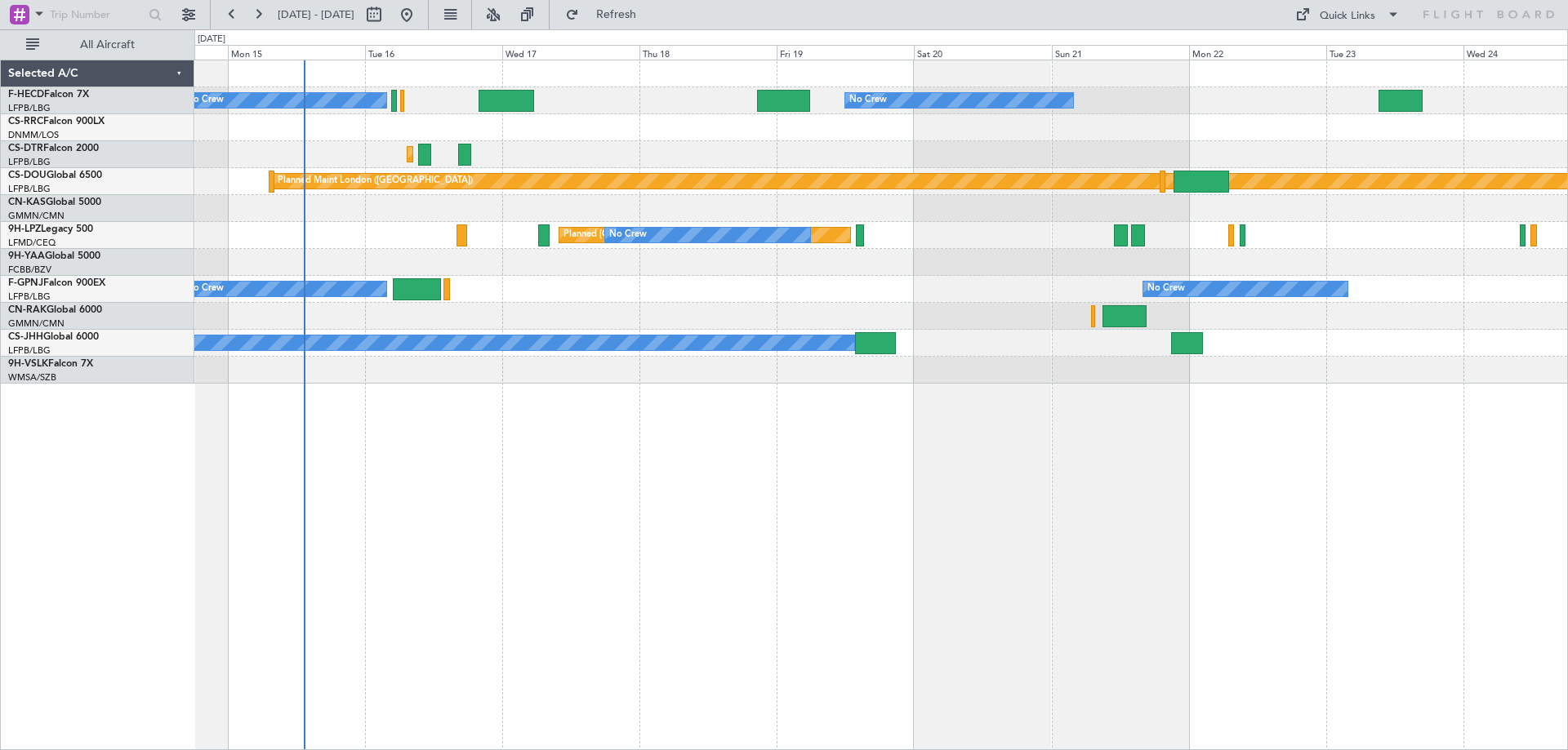
click at [532, 303] on div "No Crew No Crew No Crew Planned Maint Paris (Le Bourget) No Crew Planned Maint …" at bounding box center [881, 222] width 1373 height 324
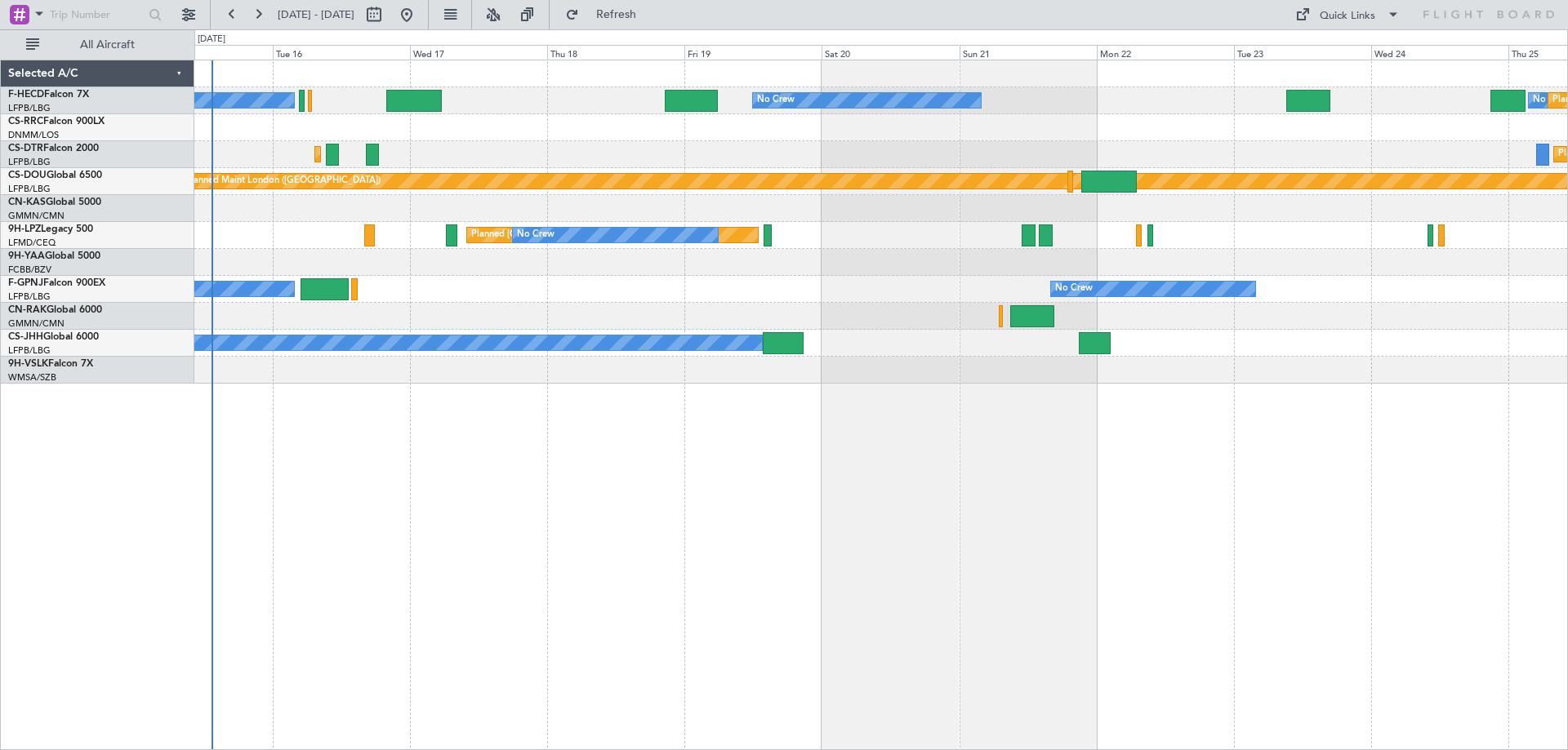
click at [313, 262] on div "No Crew No Crew No Crew Planned Maint Paris (Le Bourget) No Crew Planned Maint …" at bounding box center [881, 222] width 1373 height 324
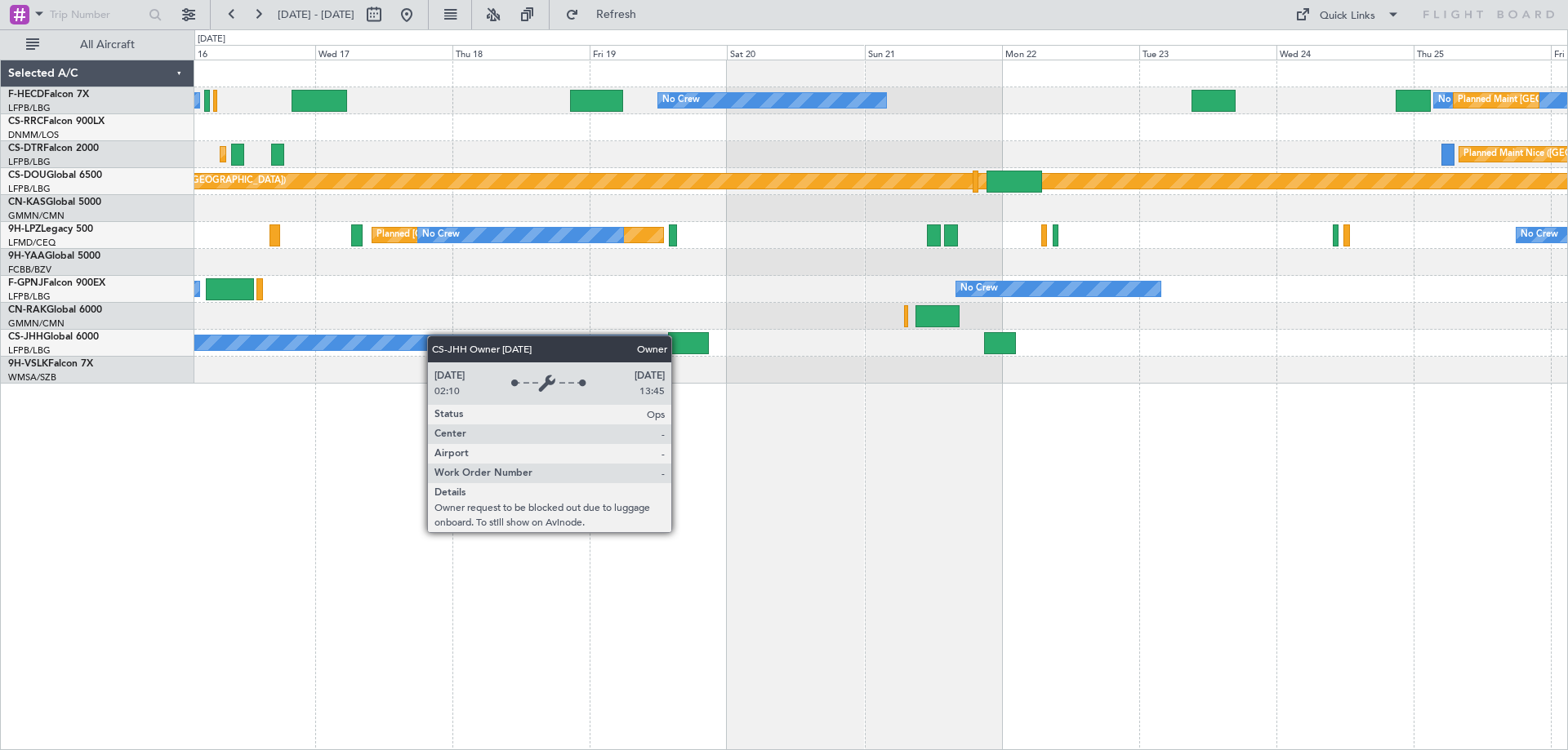
click at [409, 343] on div "No Crew No Crew No Crew Planned Maint Paris (Le Bourget) No Crew Planned Maint …" at bounding box center [881, 222] width 1373 height 324
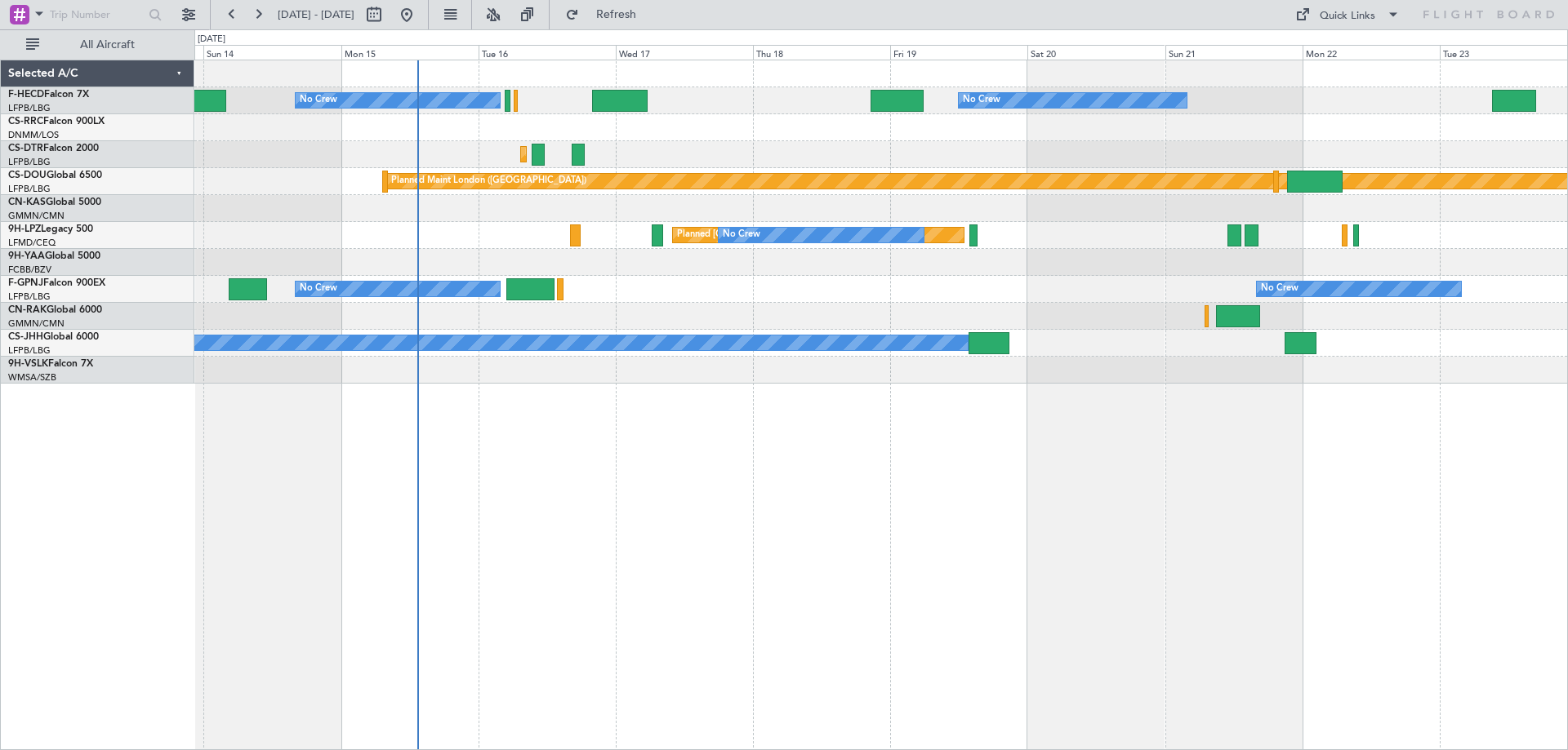
click at [1034, 133] on div "No Crew No Crew No Crew Planned Maint Paris (Le Bourget) No Crew Planned Maint …" at bounding box center [881, 222] width 1373 height 324
click at [1314, 167] on div "No Crew No Crew No Crew Planned Maint Paris (Le Bourget) No Crew Planned Maint …" at bounding box center [881, 222] width 1373 height 324
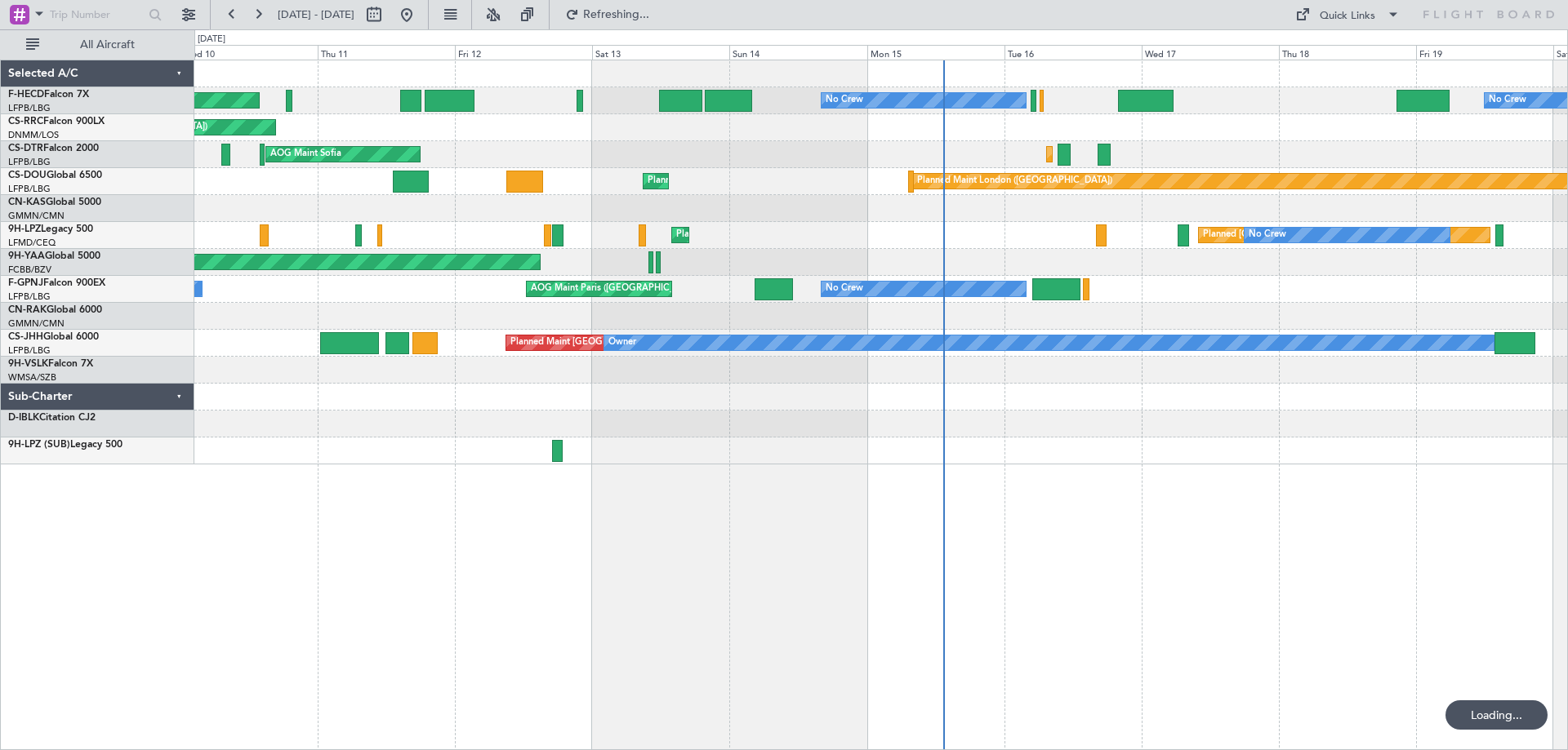
click at [1118, 301] on div "Planned Maint Paris (Le Bourget) No Crew No Crew No Crew Planned Maint Paris (L…" at bounding box center [881, 262] width 1373 height 404
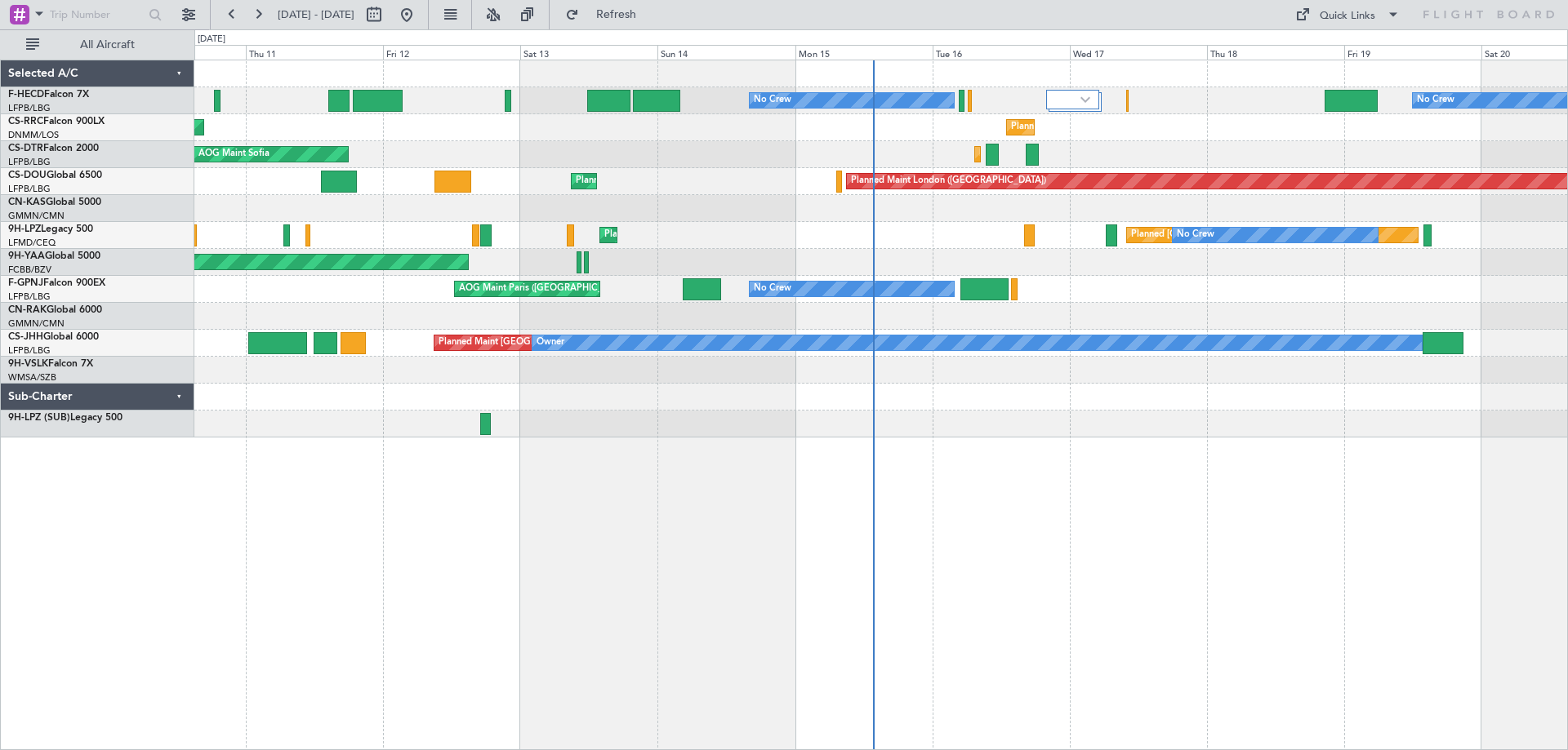
click at [910, 235] on div "No Crew No Crew Planned Maint Paris (Le Bourget) Planned Maint Paris (Le Bourge…" at bounding box center [881, 249] width 1373 height 378
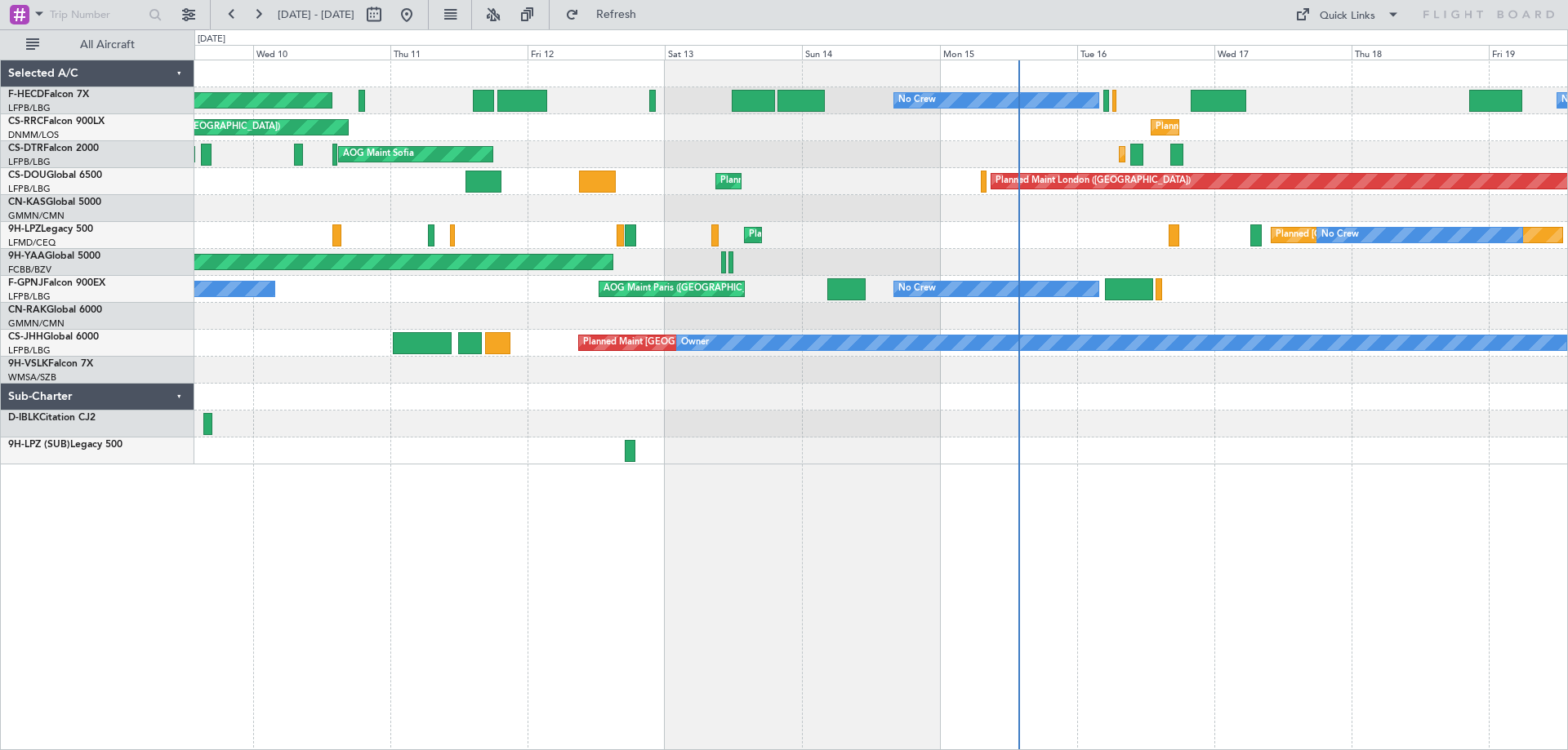
click at [1039, 269] on div "Planned Maint Paris (Le Bourget) No Crew No Crew No Crew Planned Maint Paris (L…" at bounding box center [881, 262] width 1373 height 404
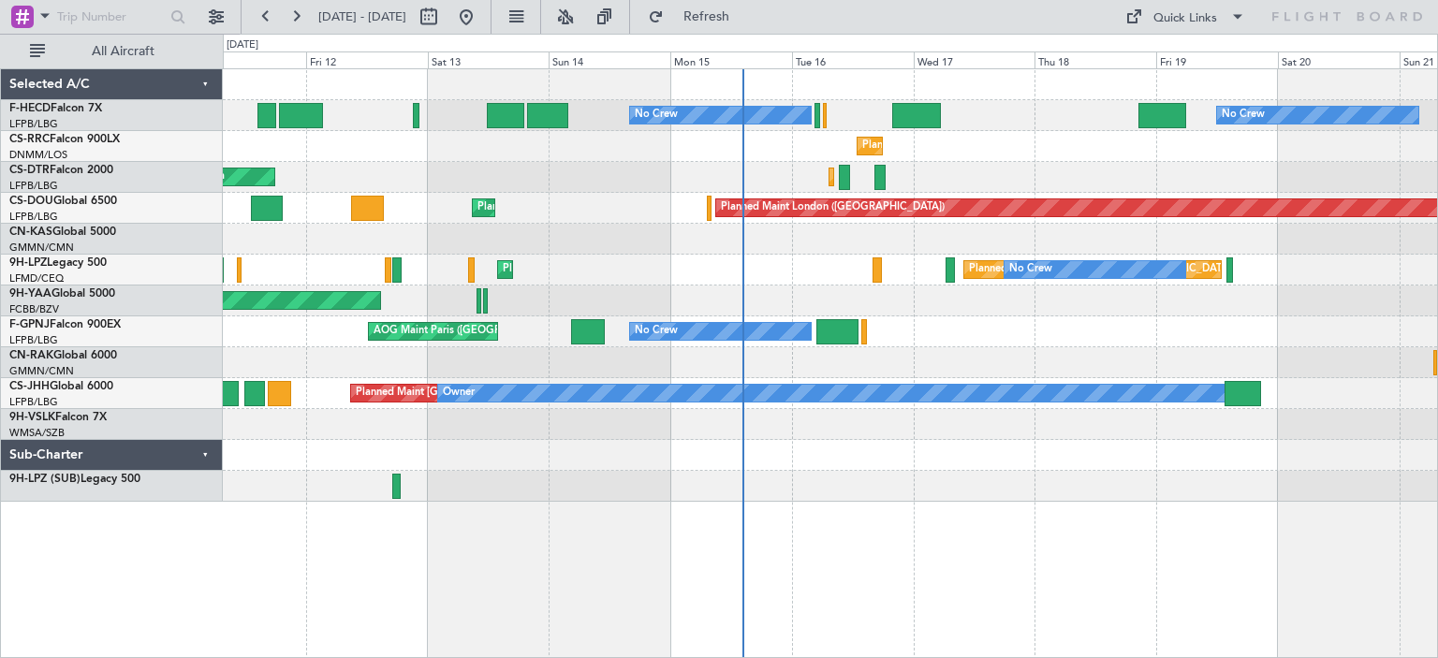
click at [820, 316] on div "No Crew No Crew Planned Maint Paris (Le Bourget) Planned Maint Paris (Le Bourge…" at bounding box center [830, 285] width 1214 height 433
click at [844, 310] on div "AOG Maint Brazzaville (Maya-maya)" at bounding box center [830, 301] width 1214 height 31
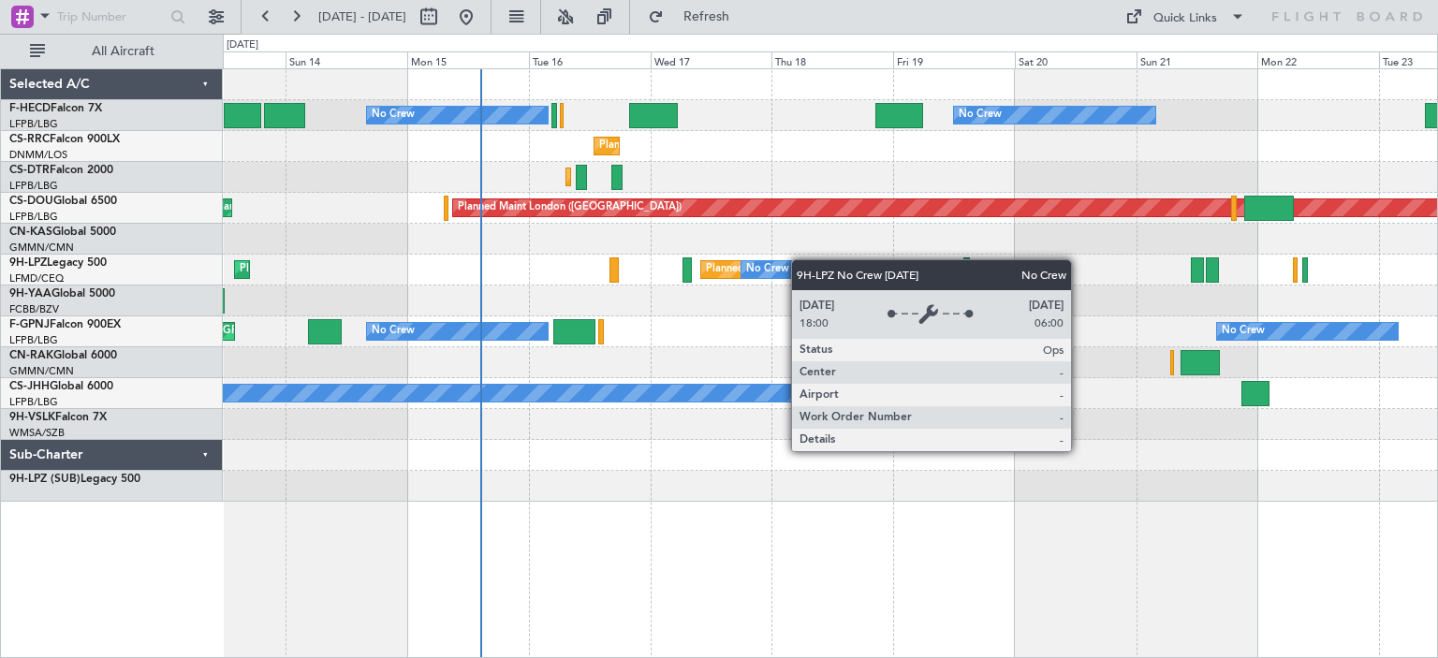
click at [792, 261] on div "No Crew No Crew No Crew Planned Maint Paris (Le Bourget) Planned Maint Paris (L…" at bounding box center [830, 285] width 1214 height 433
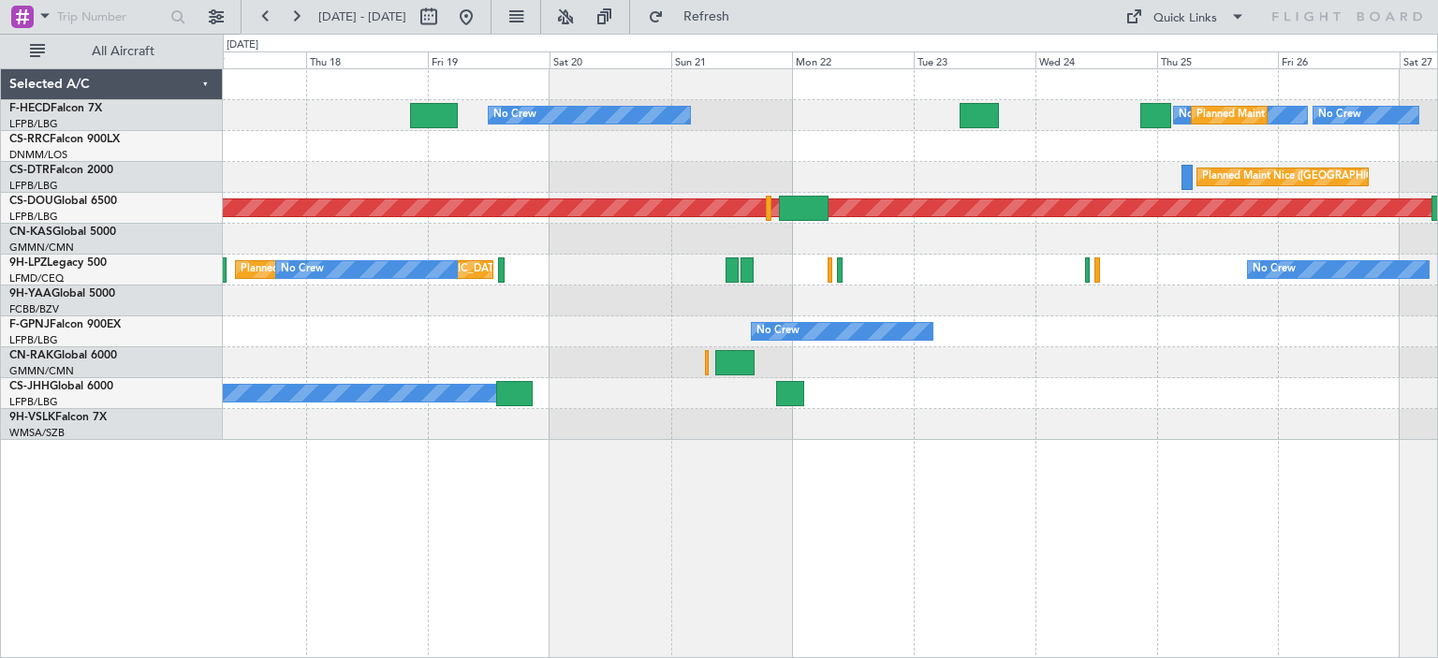
click at [532, 236] on div "No Crew No Crew Planned Maint Paris (Le Bourget) No Crew No Crew Planned Maint …" at bounding box center [830, 254] width 1214 height 371
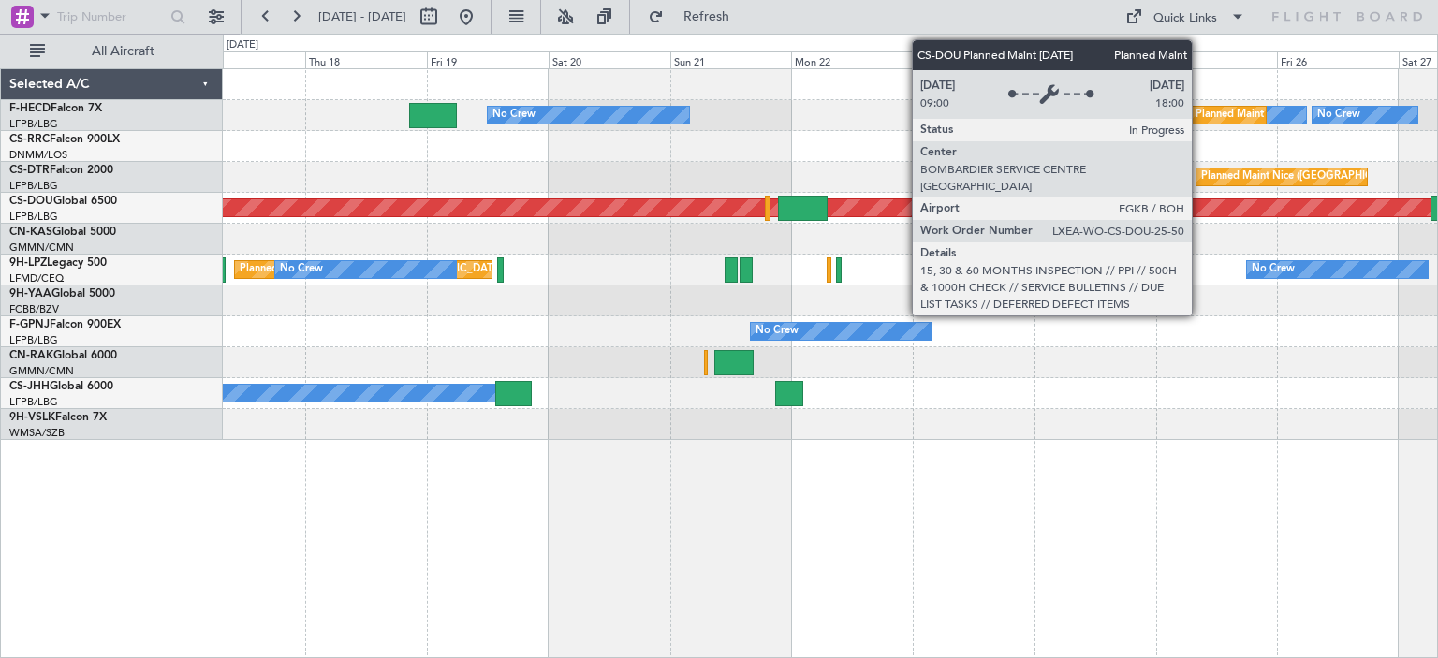
click at [978, 266] on div "No Crew No Crew Planned Maint Paris (Le Bourget) No Crew No Crew Planned Maint …" at bounding box center [830, 254] width 1214 height 371
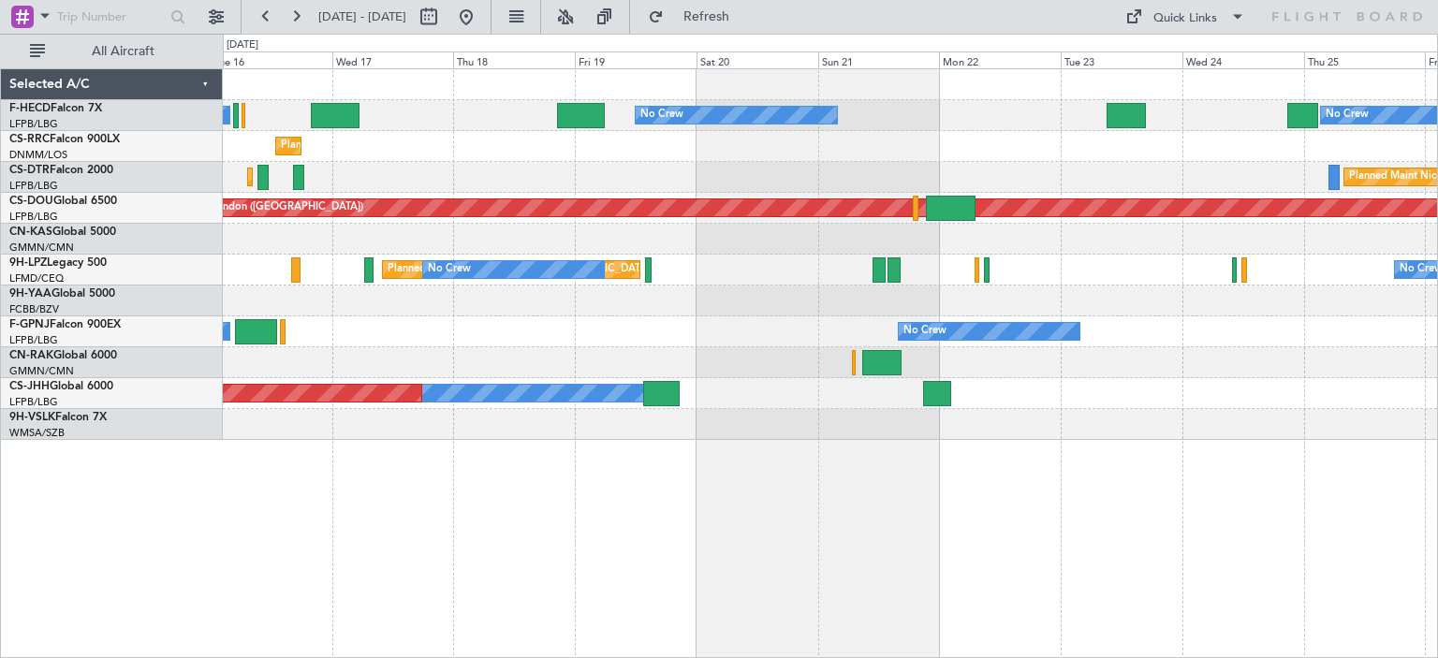
click at [1001, 289] on div "Planned Maint Paris (Le Bourget) No Crew No Crew No Crew No Crew Planned Maint …" at bounding box center [830, 254] width 1214 height 371
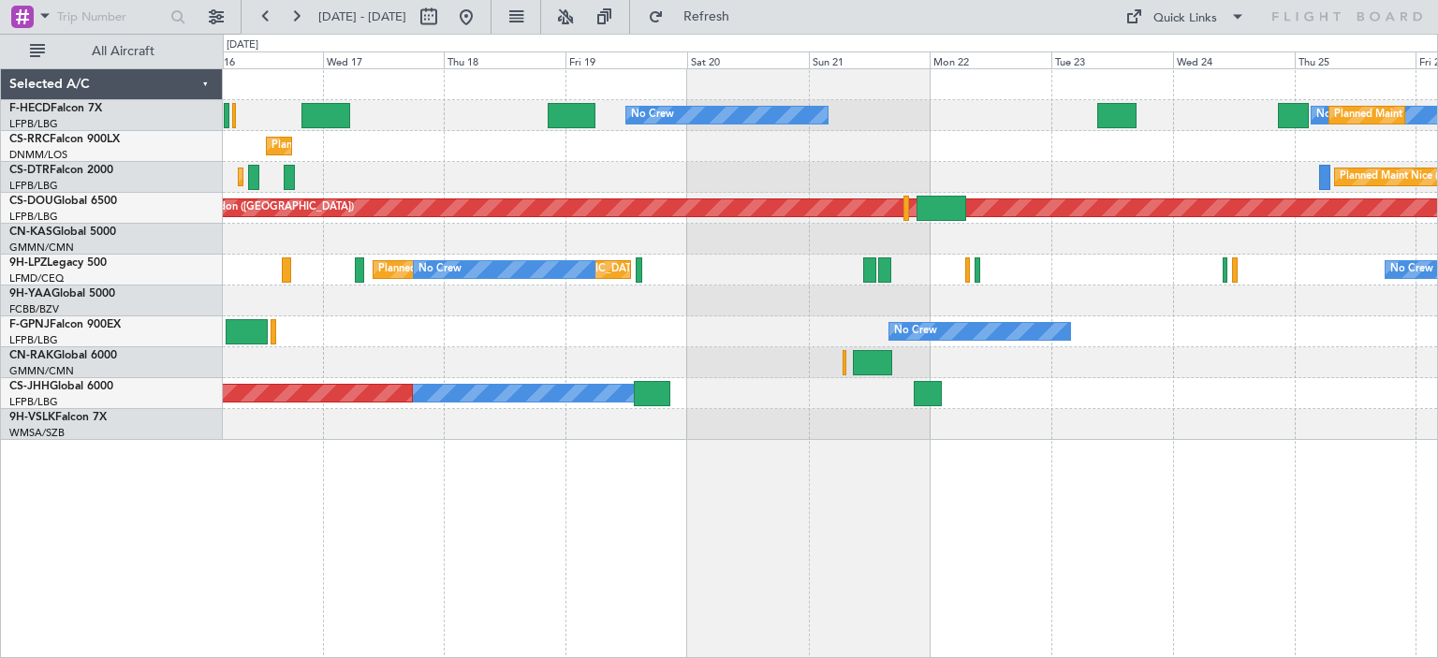
click at [459, 239] on div at bounding box center [830, 239] width 1214 height 31
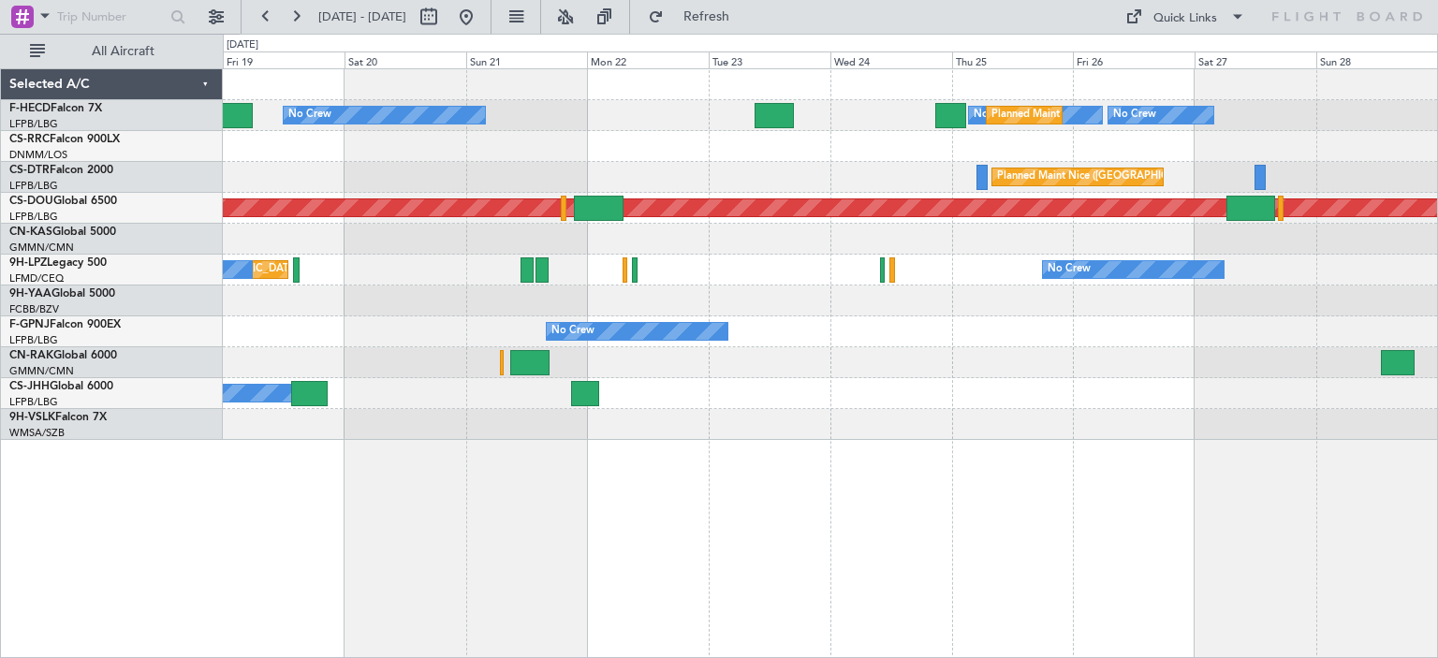
click at [995, 272] on div "Planned Maint St Gallen (Altenrhein) No Crew No Crew" at bounding box center [830, 270] width 1214 height 31
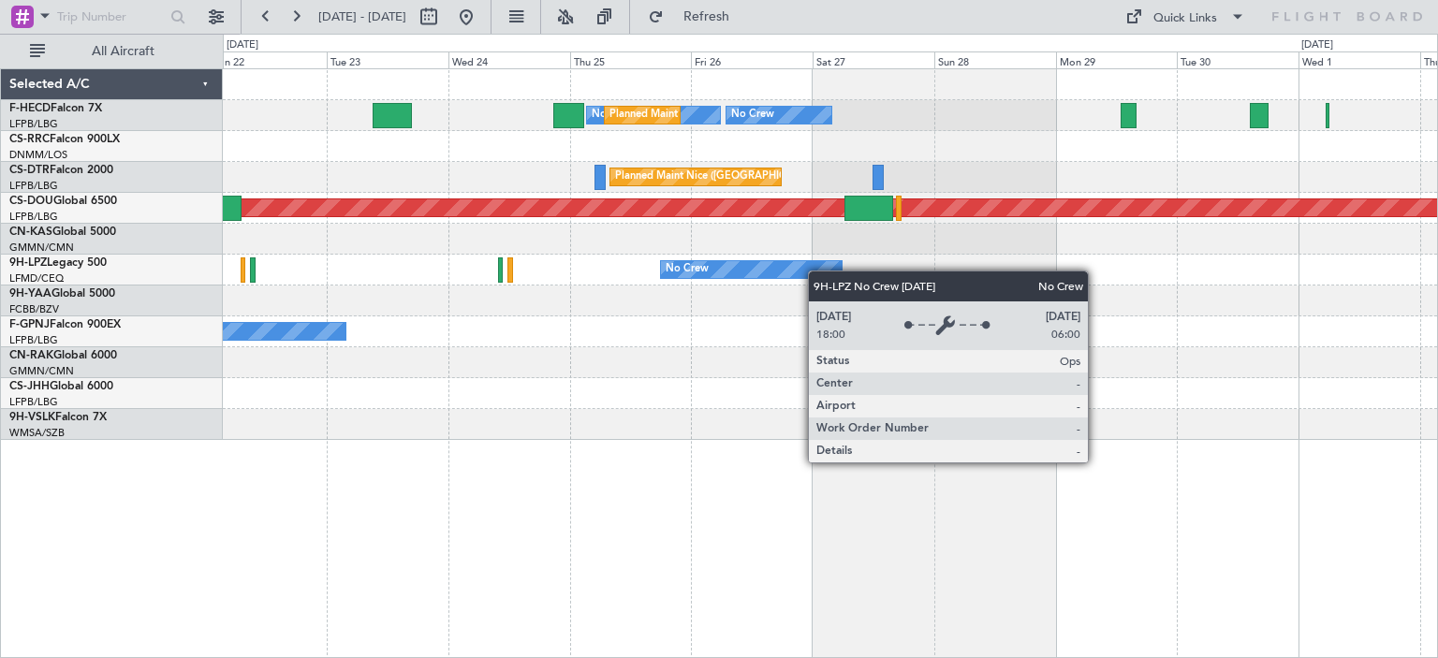
click at [727, 273] on div "No Crew Planned Maint Paris (Le Bourget) No Crew No Crew No Crew Planned Maint …" at bounding box center [830, 254] width 1214 height 371
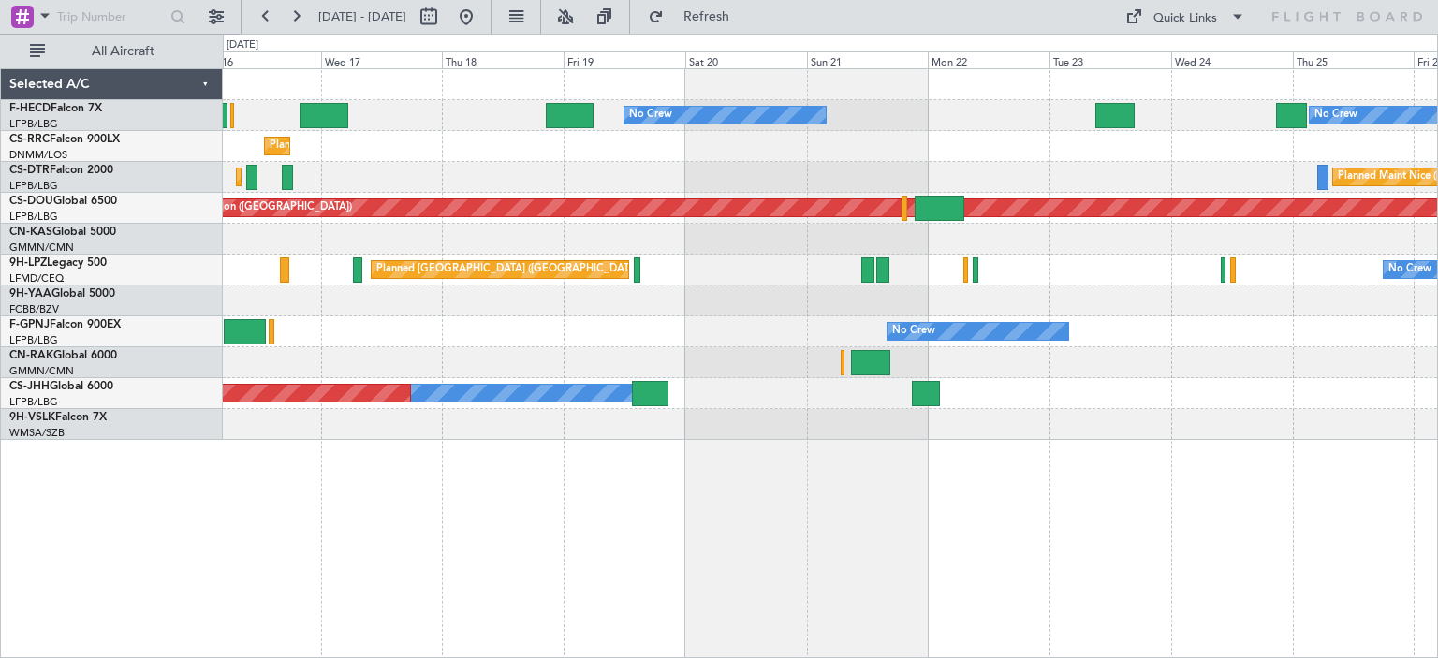
click at [1255, 221] on div "Planned Maint Paris (Le Bourget) No Crew No Crew No Crew No Crew Planned Maint …" at bounding box center [830, 254] width 1214 height 371
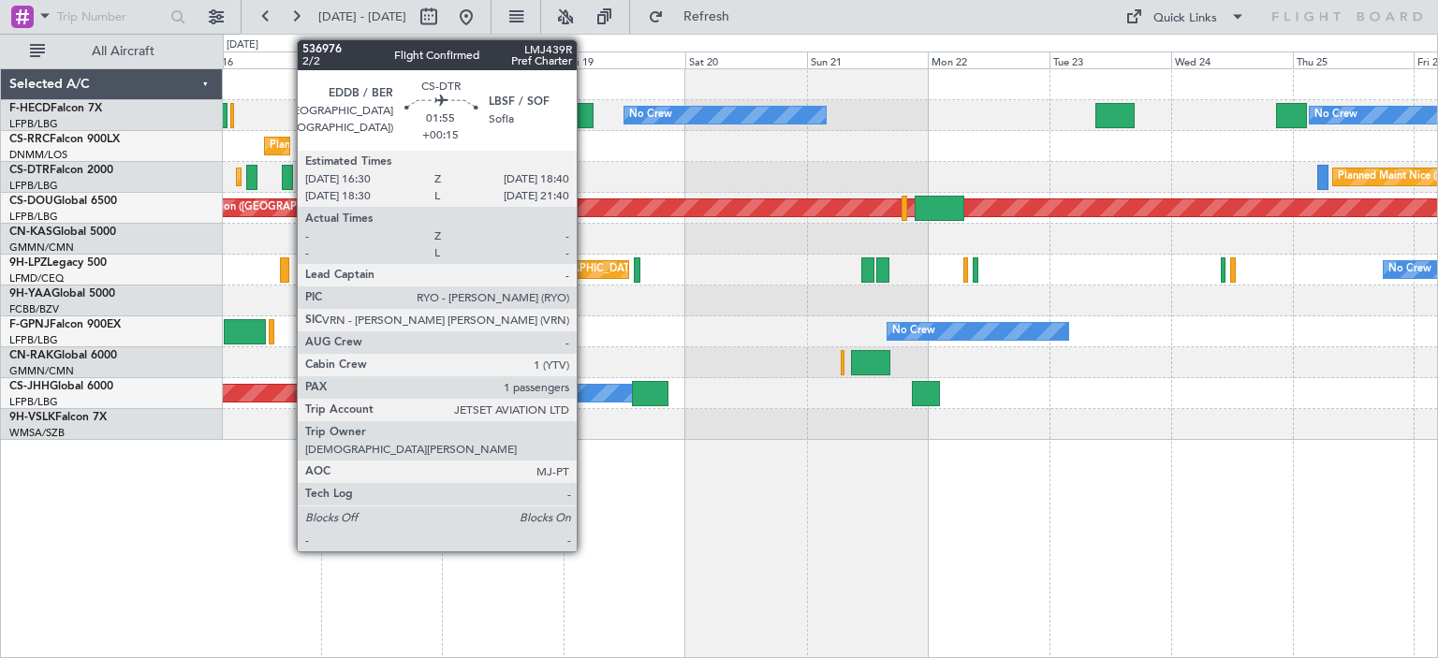
click at [287, 183] on div at bounding box center [287, 177] width 11 height 25
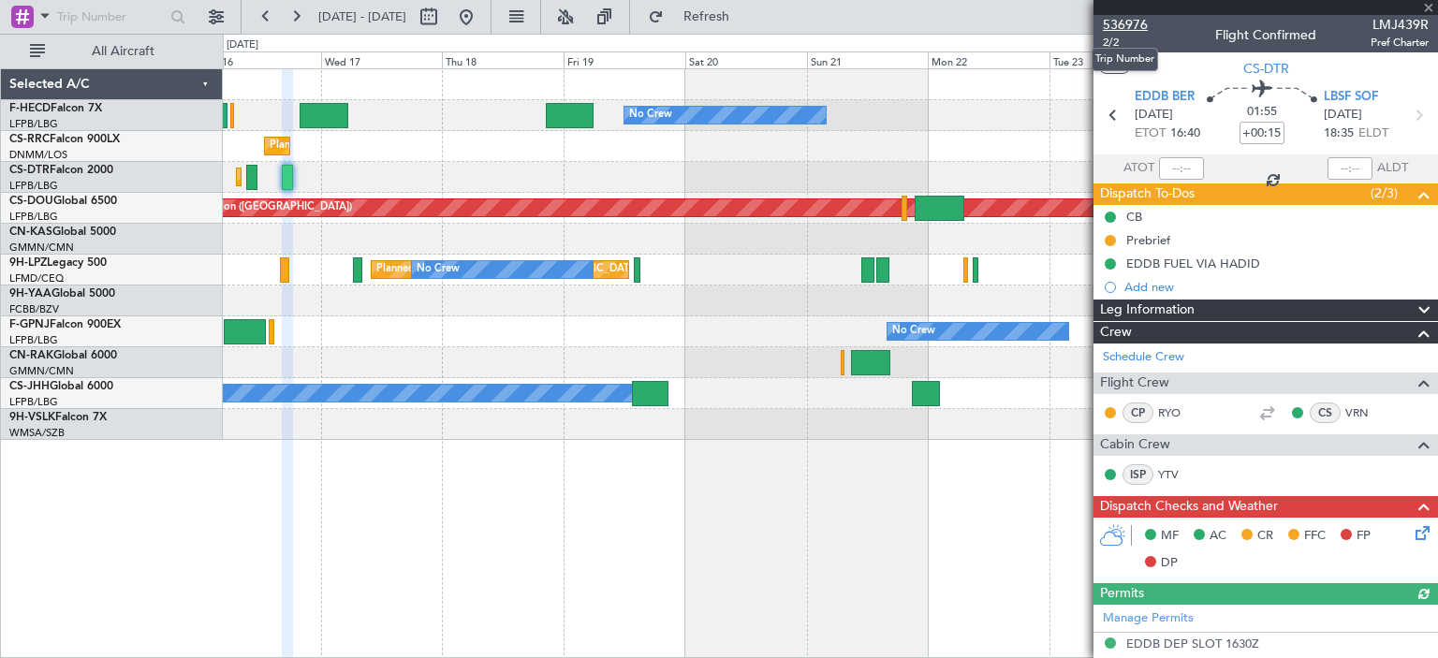
click at [1114, 28] on span "536976" at bounding box center [1125, 25] width 45 height 20
click at [216, 235] on div "No Crew Planned Maint Paris (Le Bourget) No Crew No Crew No Crew Planned Maint …" at bounding box center [719, 346] width 1438 height 625
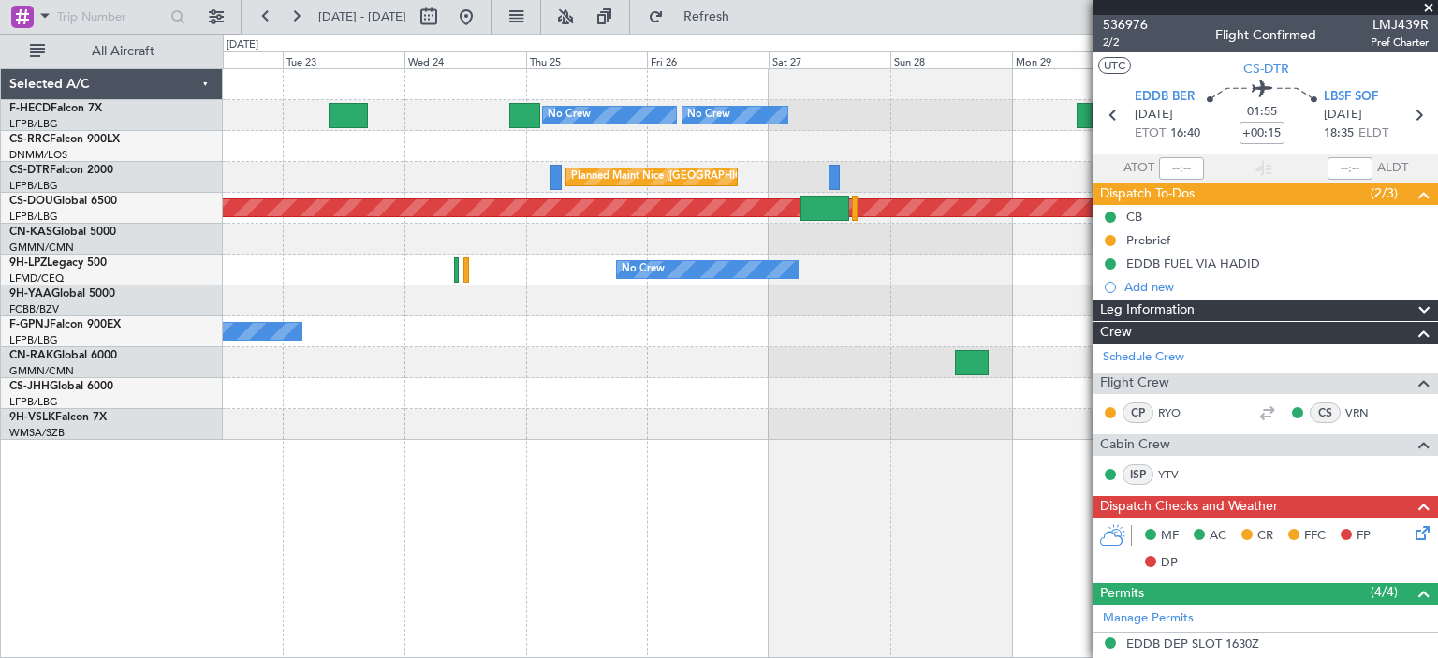
click at [1431, 10] on span at bounding box center [1428, 8] width 19 height 17
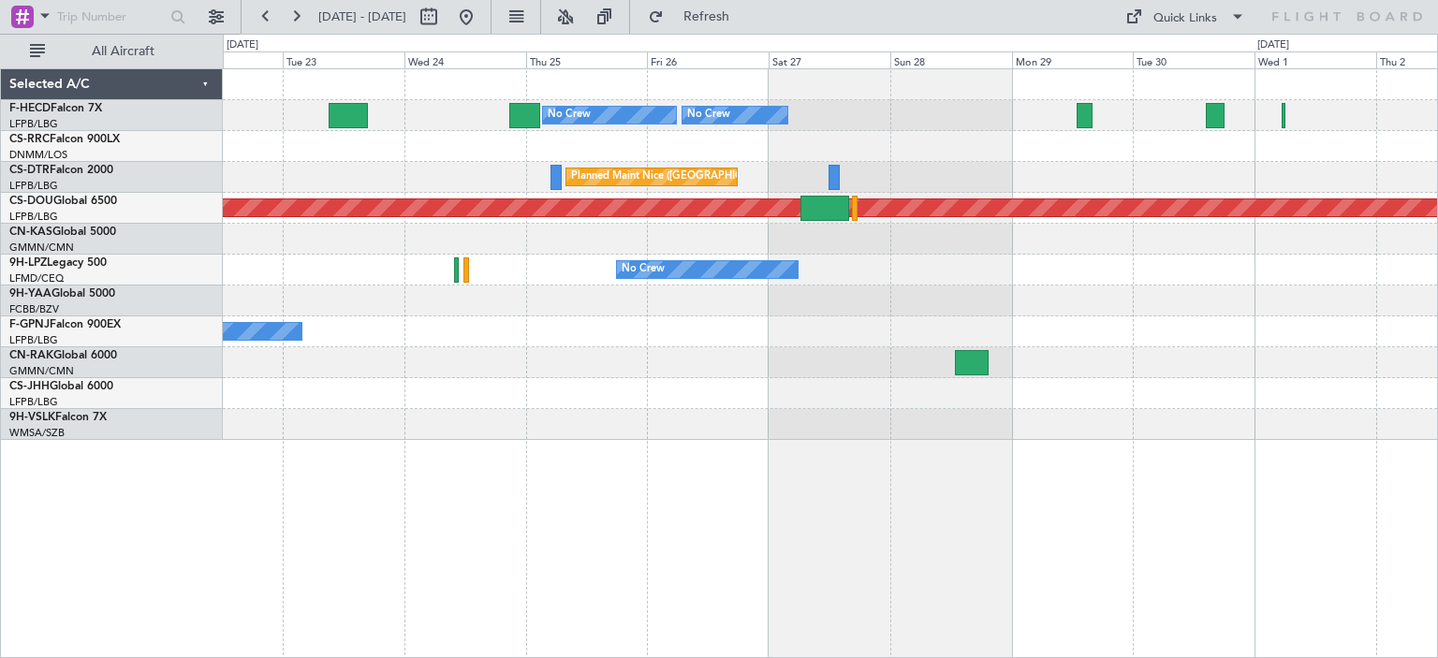
type input "0"
click at [1197, 276] on div "No Crew Planned Maint Paris (Le Bourget) No Crew No Crew No Crew Planned Maint …" at bounding box center [830, 254] width 1214 height 371
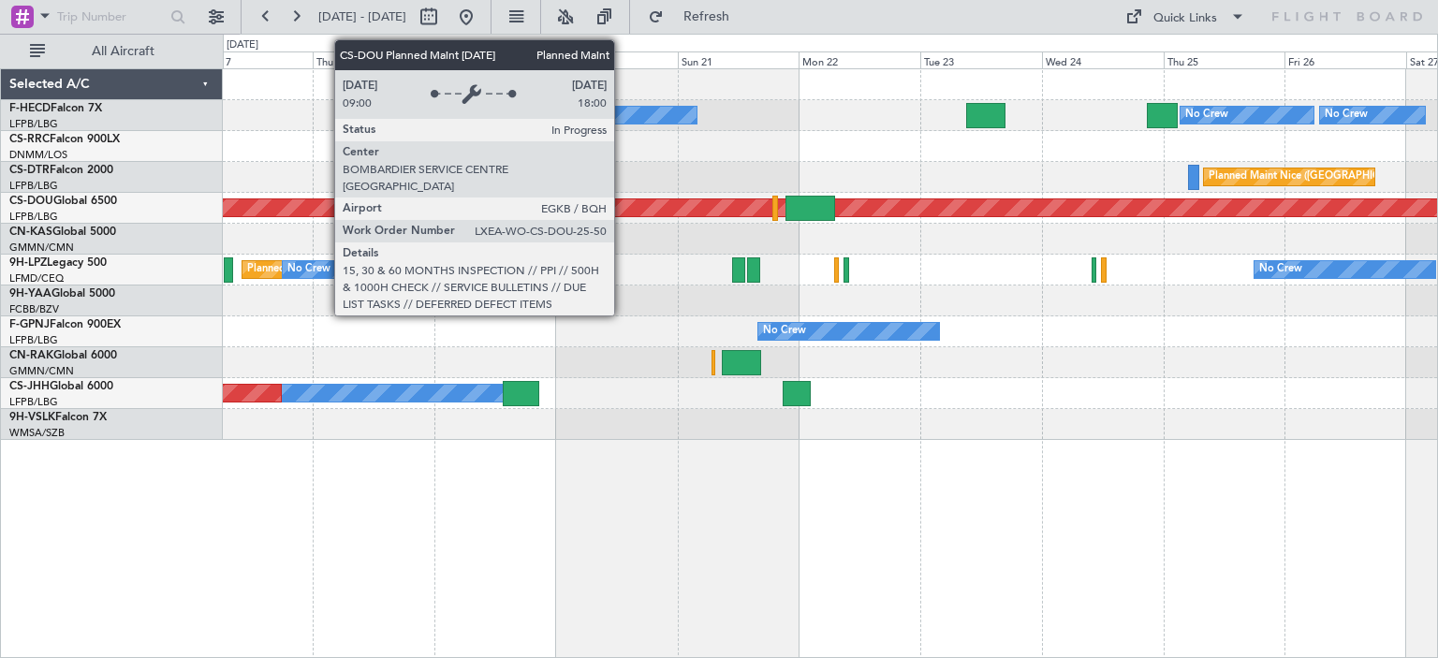
click at [992, 215] on div "Planned Maint London ([GEOGRAPHIC_DATA])" at bounding box center [1322, 207] width 2657 height 17
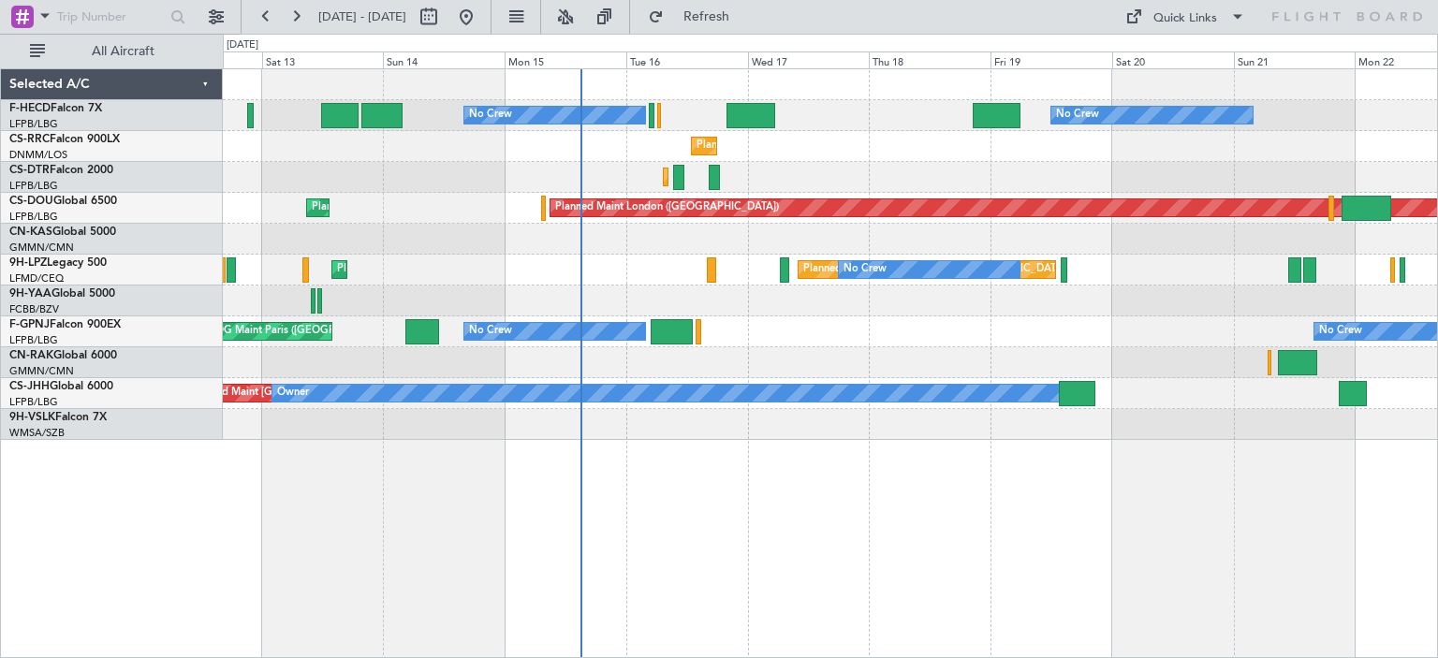
click at [838, 320] on div "No Crew No Crew AOG Maint [GEOGRAPHIC_DATA] ([GEOGRAPHIC_DATA])" at bounding box center [830, 331] width 1214 height 31
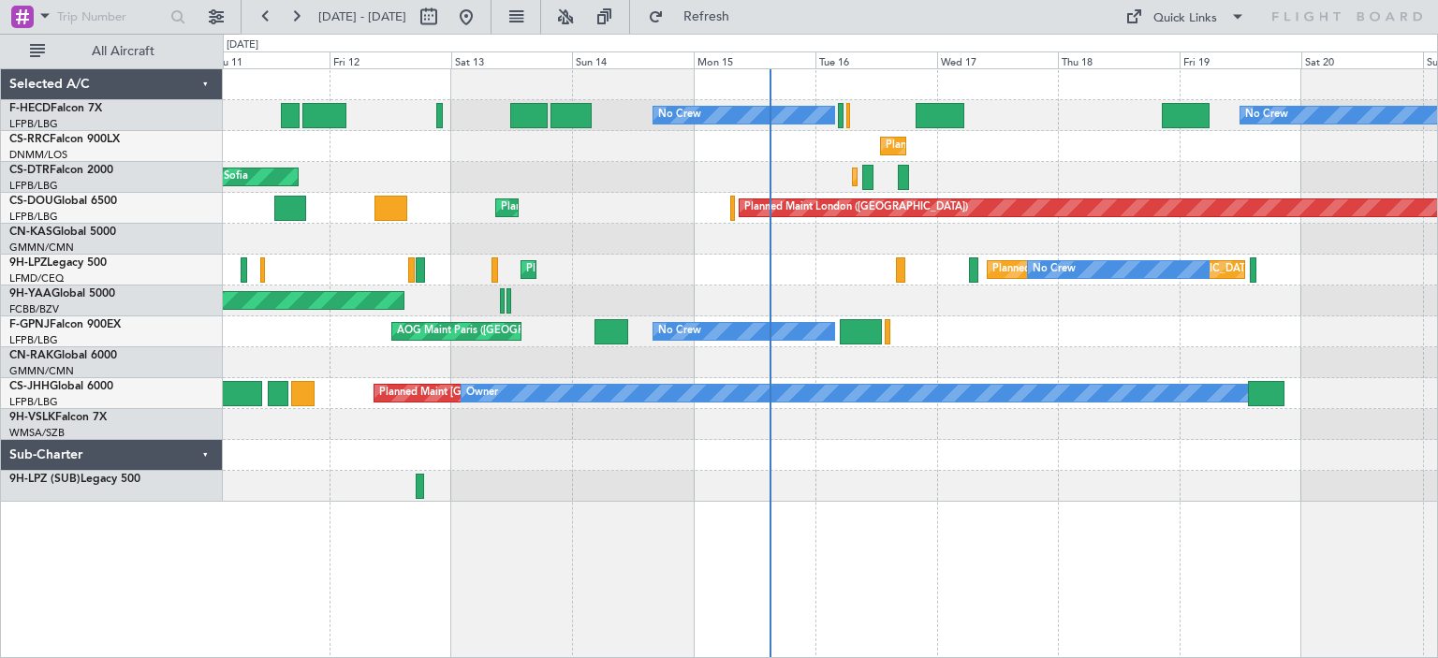
click at [652, 364] on div at bounding box center [830, 362] width 1214 height 31
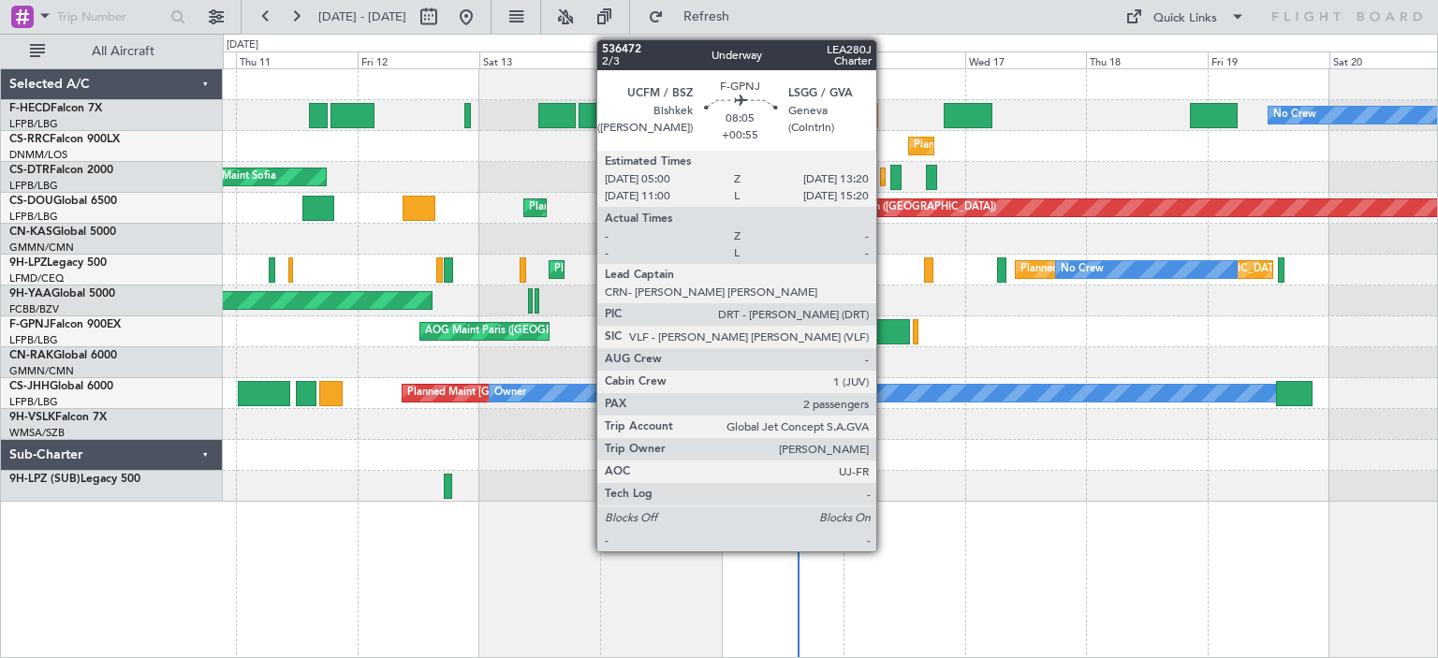
click at [885, 332] on div at bounding box center [889, 331] width 43 height 25
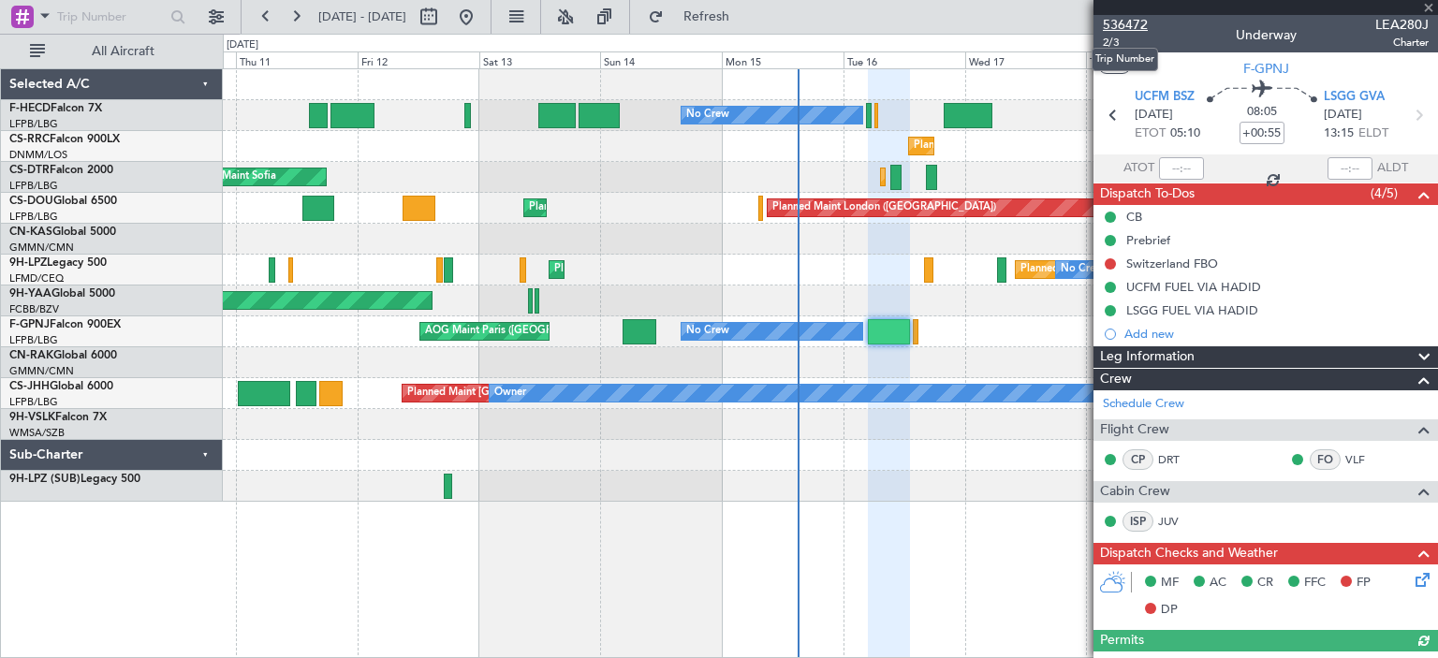
click at [1137, 28] on span "536472" at bounding box center [1125, 25] width 45 height 20
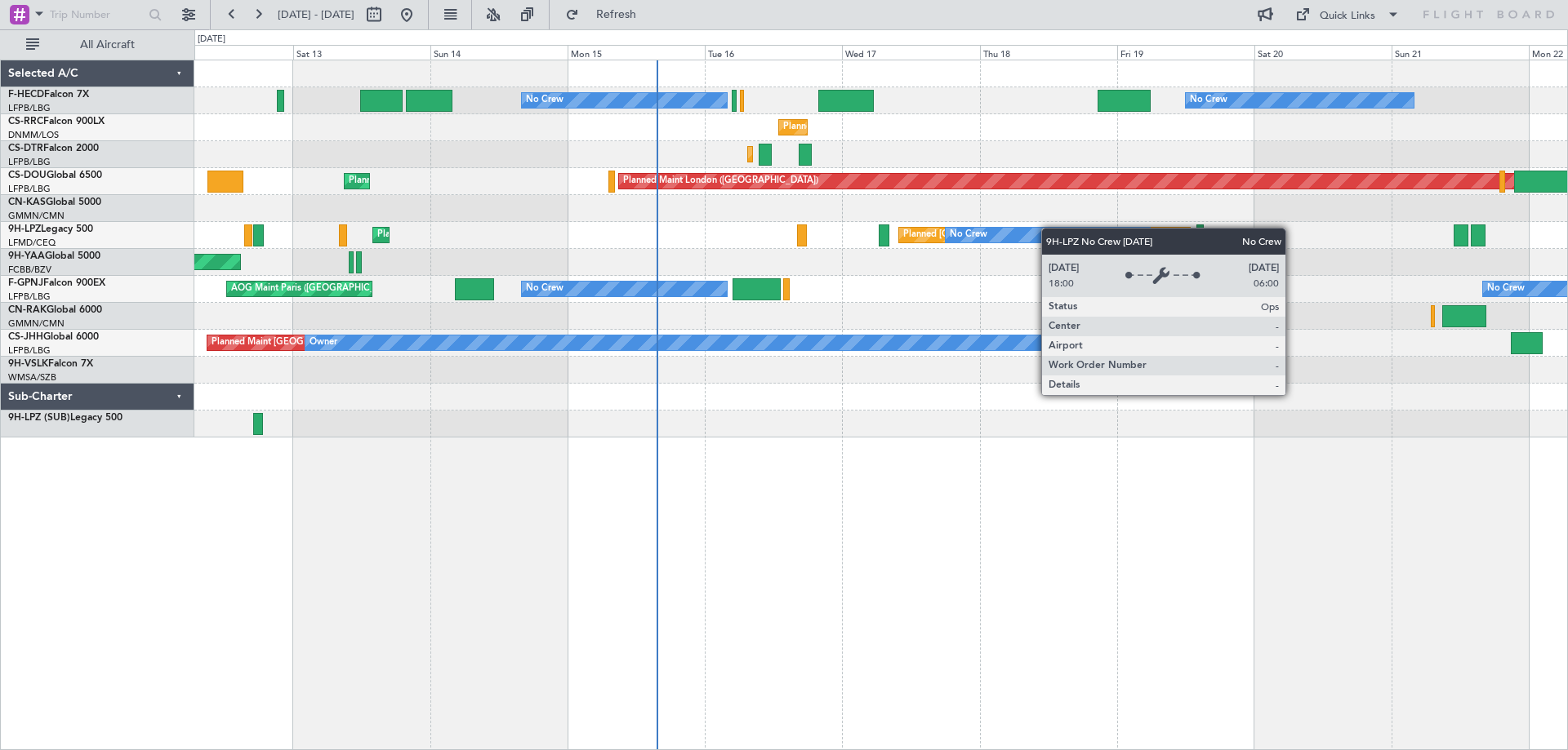
click at [746, 261] on div "No Crew No Crew Planned Maint [GEOGRAPHIC_DATA] ([GEOGRAPHIC_DATA]) Planned Mai…" at bounding box center [881, 249] width 1373 height 378
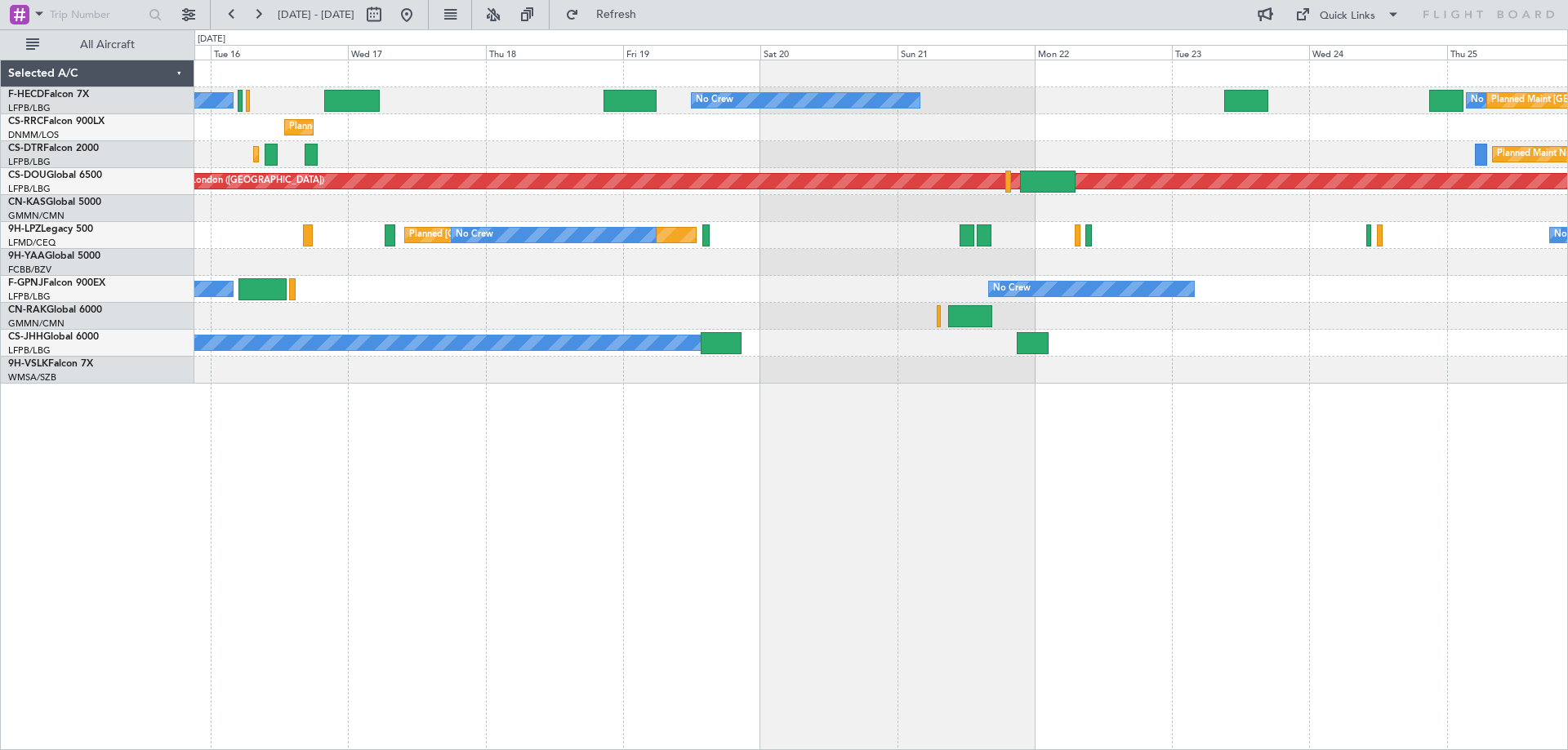
click at [839, 292] on div "No Crew No Crew No Crew Planned Maint [GEOGRAPHIC_DATA] ([GEOGRAPHIC_DATA]) No …" at bounding box center [881, 222] width 1373 height 324
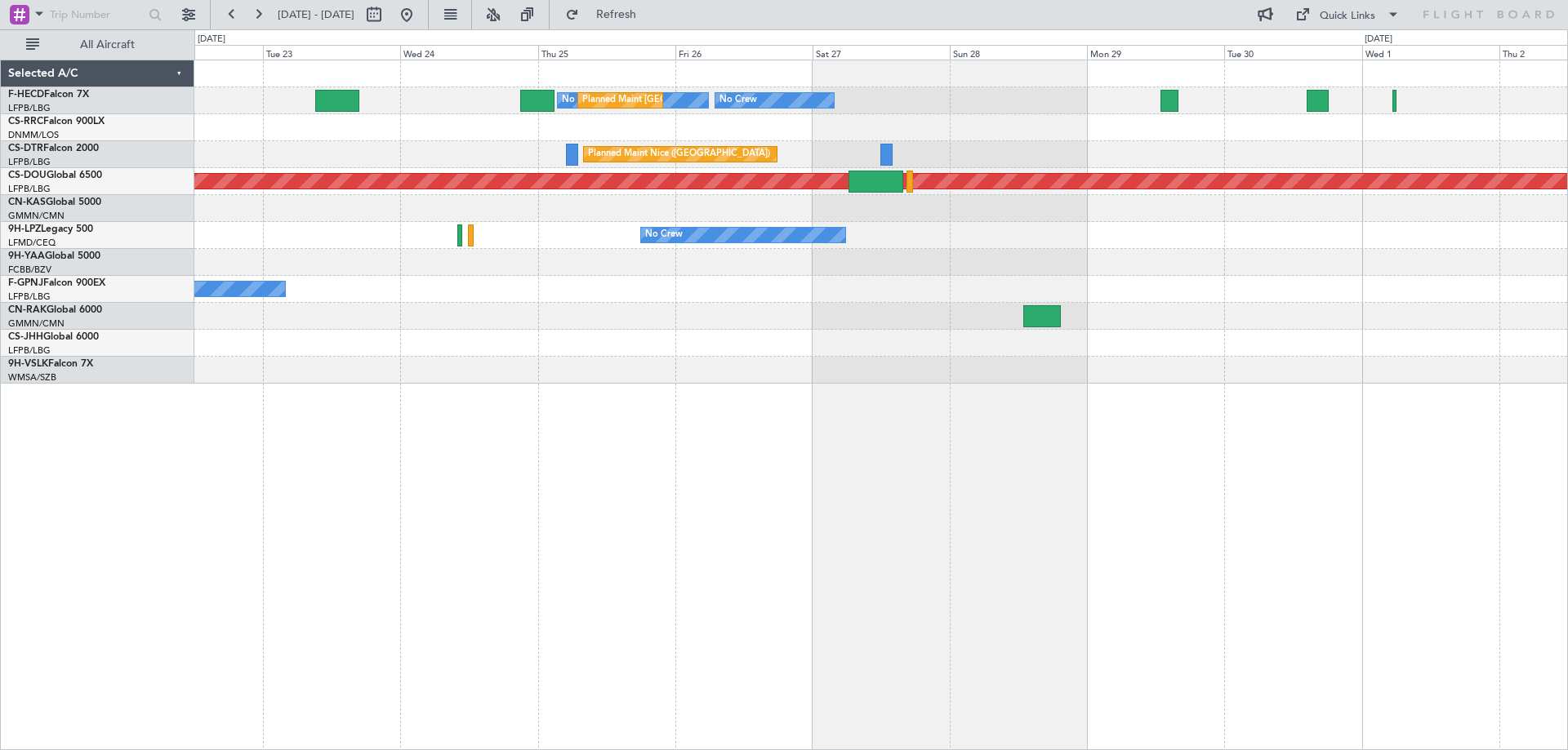
click at [194, 276] on div "No Crew Planned Maint [GEOGRAPHIC_DATA] ([GEOGRAPHIC_DATA]) No Crew No Crew No …" at bounding box center [784, 390] width 1568 height 721
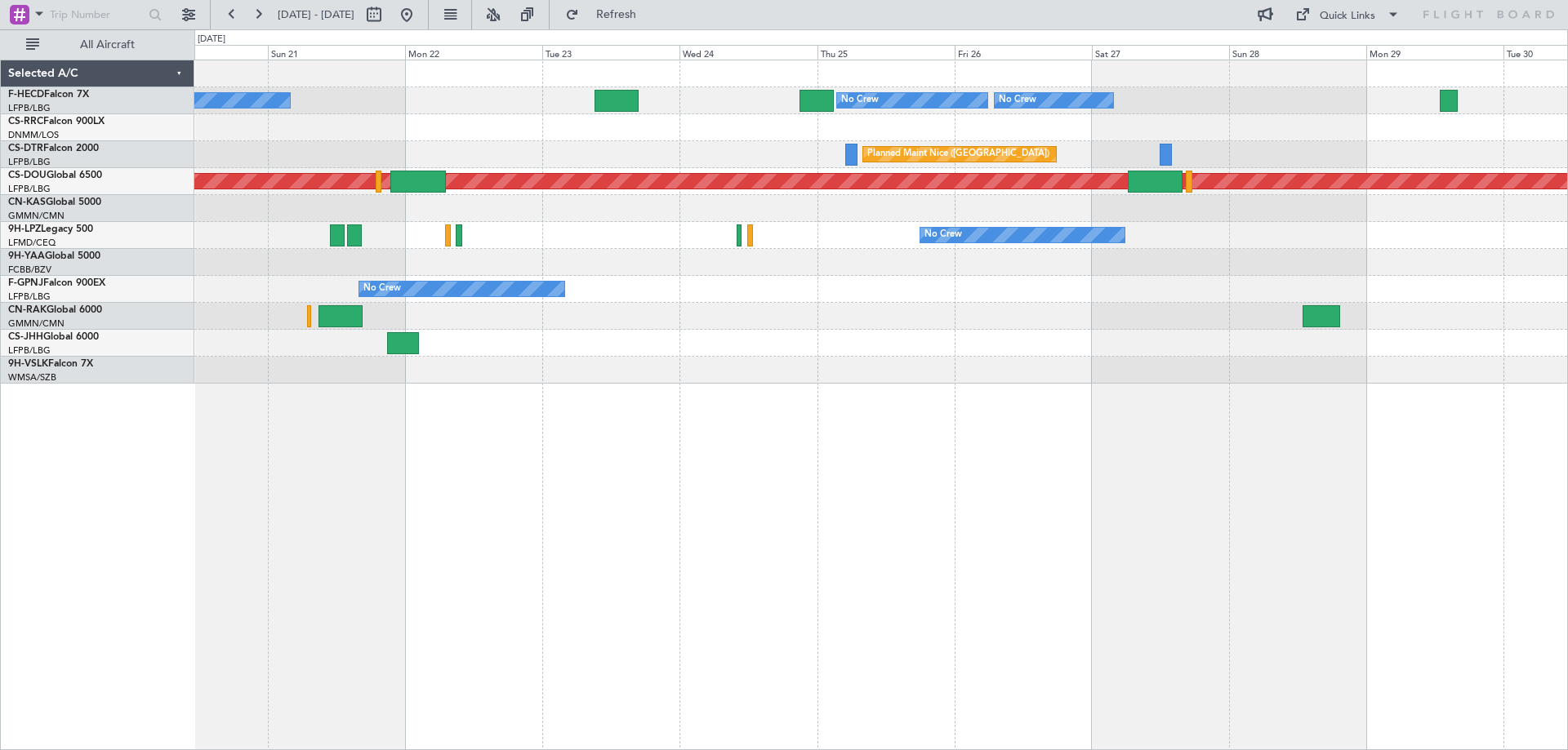
click at [594, 326] on div "Planned Maint [GEOGRAPHIC_DATA] ([GEOGRAPHIC_DATA]) No Crew No Crew No Crew No …" at bounding box center [881, 222] width 1373 height 324
click at [1047, 415] on div "Planned Maint [GEOGRAPHIC_DATA] ([GEOGRAPHIC_DATA]) No Crew No Crew No Crew No …" at bounding box center [881, 405] width 1374 height 691
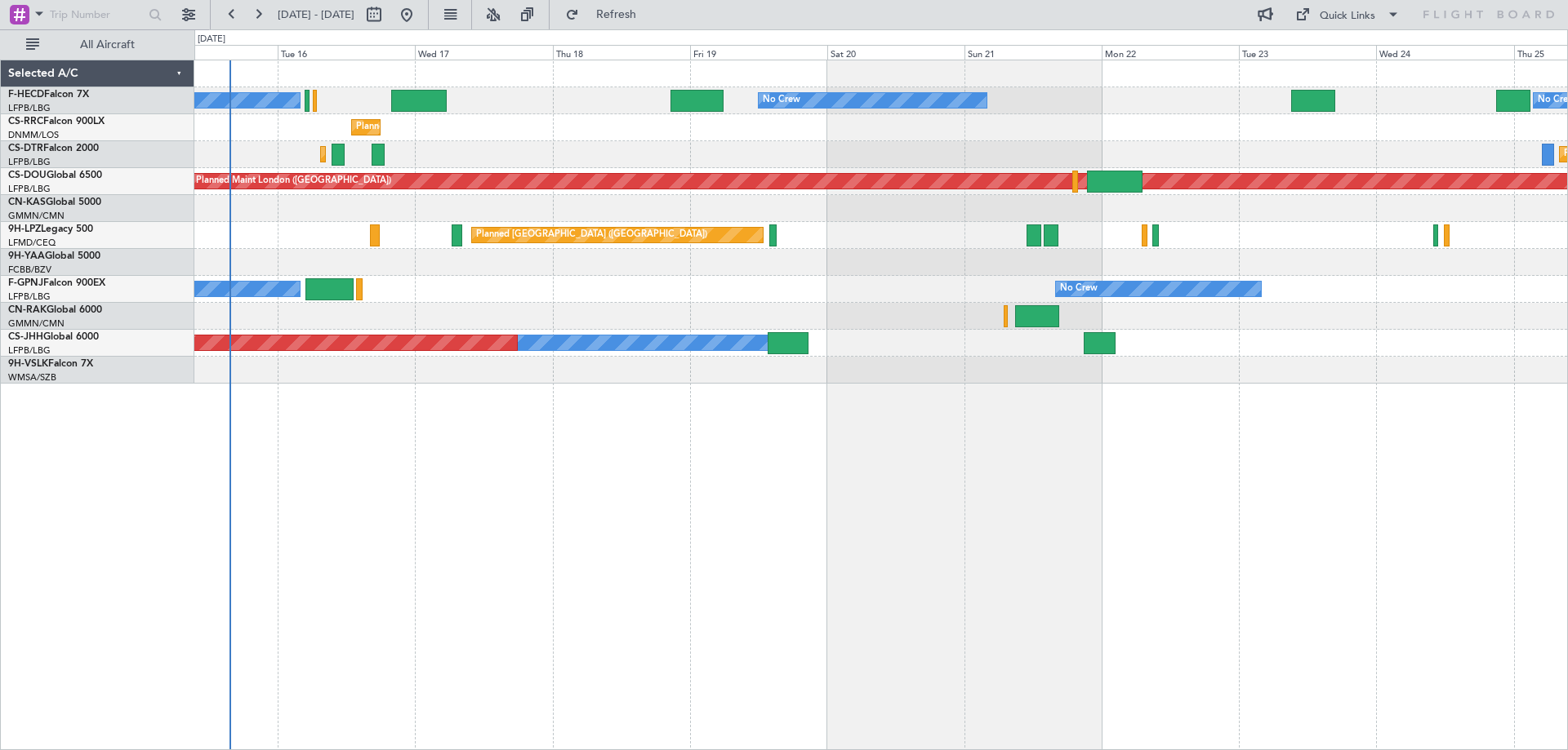
click at [563, 460] on div "Planned Maint [GEOGRAPHIC_DATA] ([GEOGRAPHIC_DATA]) No Crew No Crew No Crew No …" at bounding box center [881, 405] width 1374 height 691
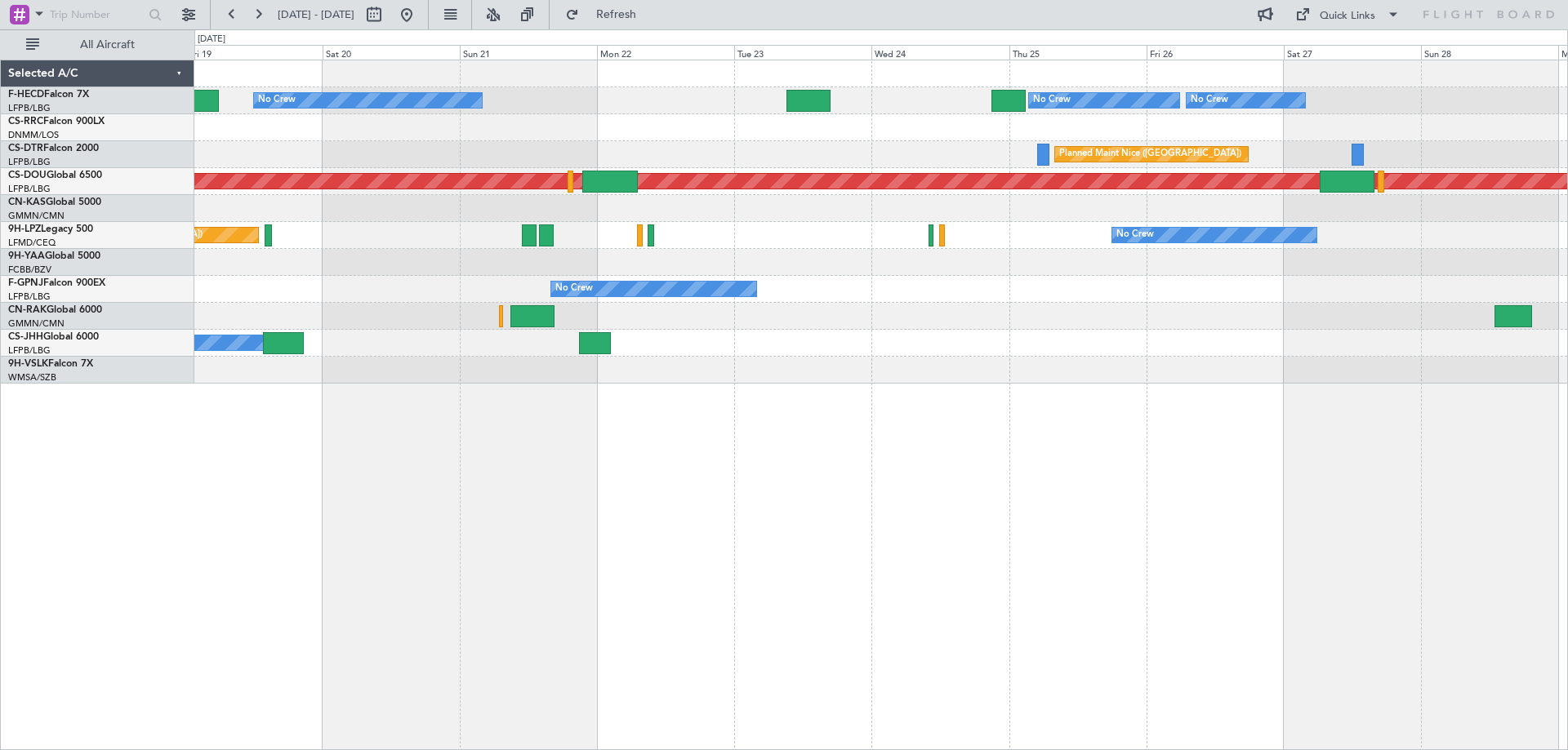
click at [586, 442] on div "Planned Maint [GEOGRAPHIC_DATA] ([GEOGRAPHIC_DATA]) No Crew No Crew No Crew Pla…" at bounding box center [881, 405] width 1374 height 691
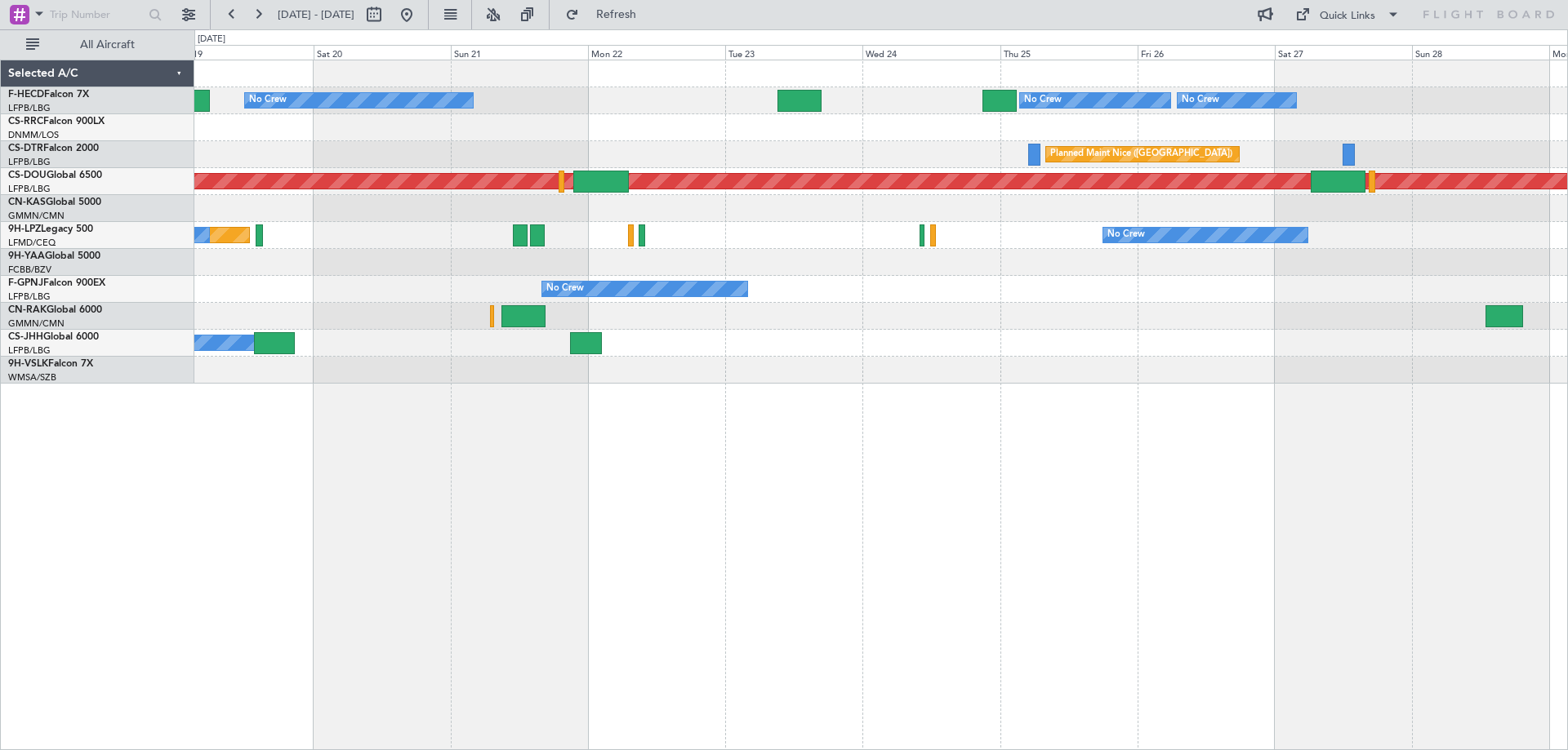
click at [1042, 233] on div "Planned Maint [GEOGRAPHIC_DATA] ([GEOGRAPHIC_DATA]) No Crew No Crew No Crew Pla…" at bounding box center [881, 222] width 1373 height 324
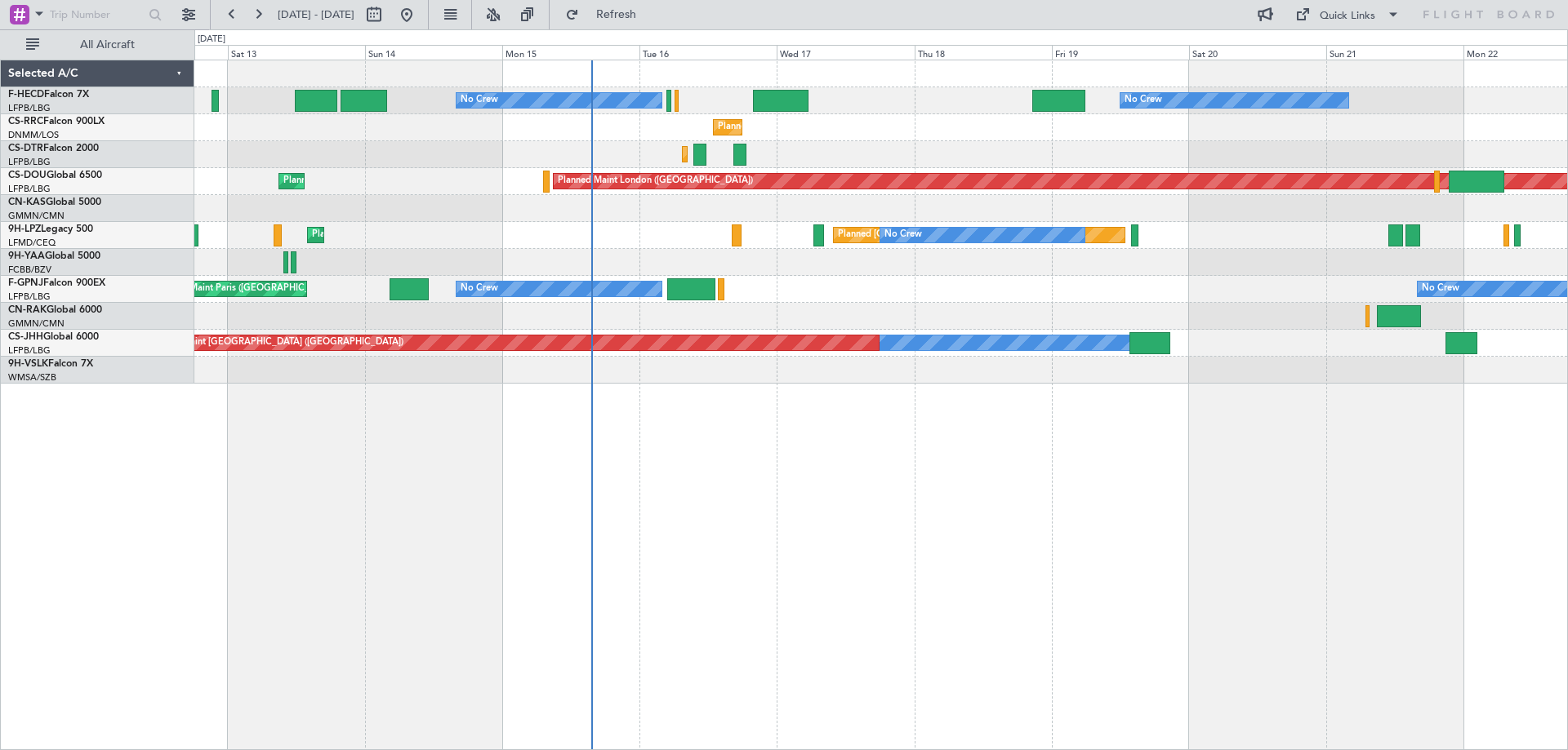
click at [1198, 290] on div "No Crew No Crew AOG Maint [GEOGRAPHIC_DATA] ([GEOGRAPHIC_DATA])" at bounding box center [881, 289] width 1373 height 27
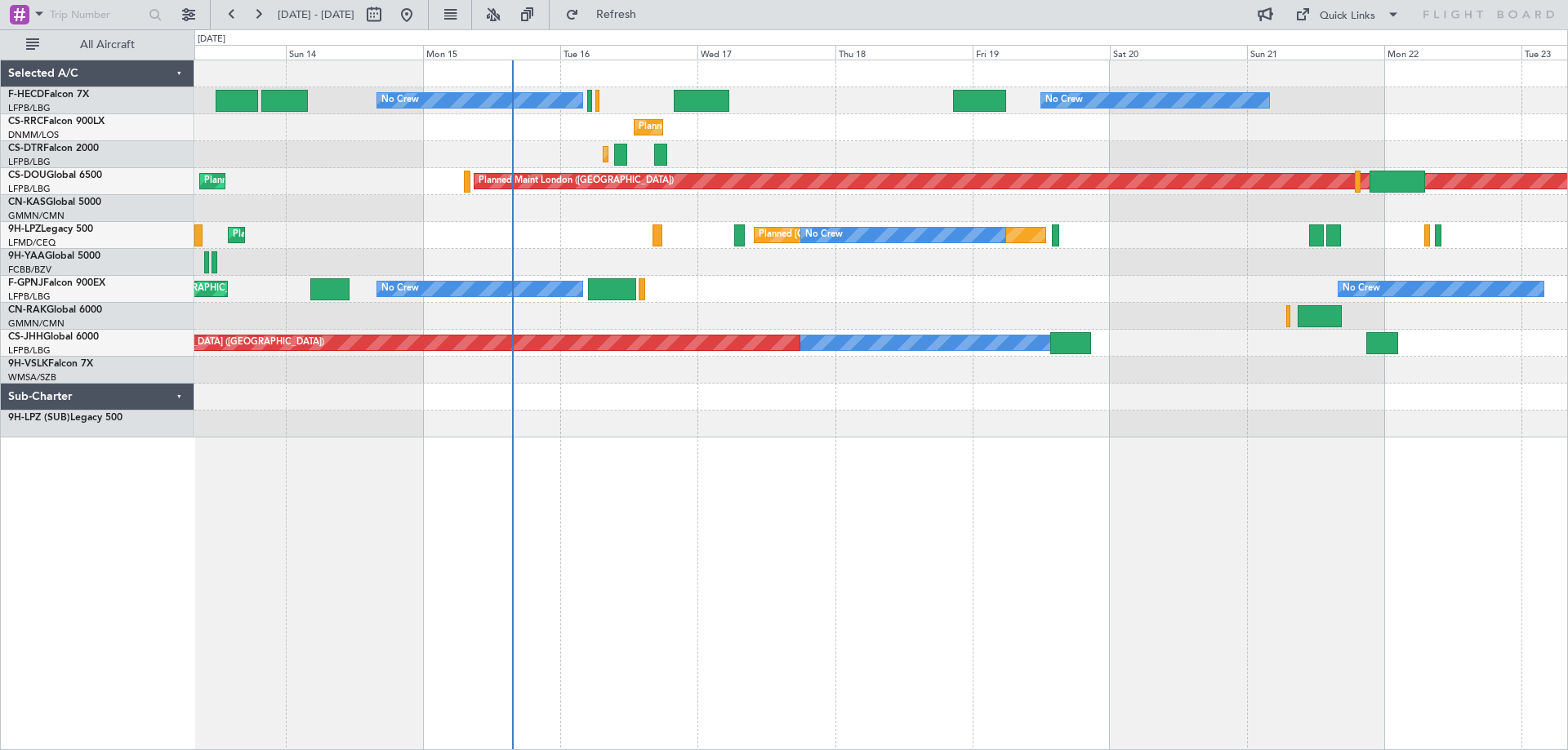
click at [646, 210] on div at bounding box center [881, 208] width 1373 height 27
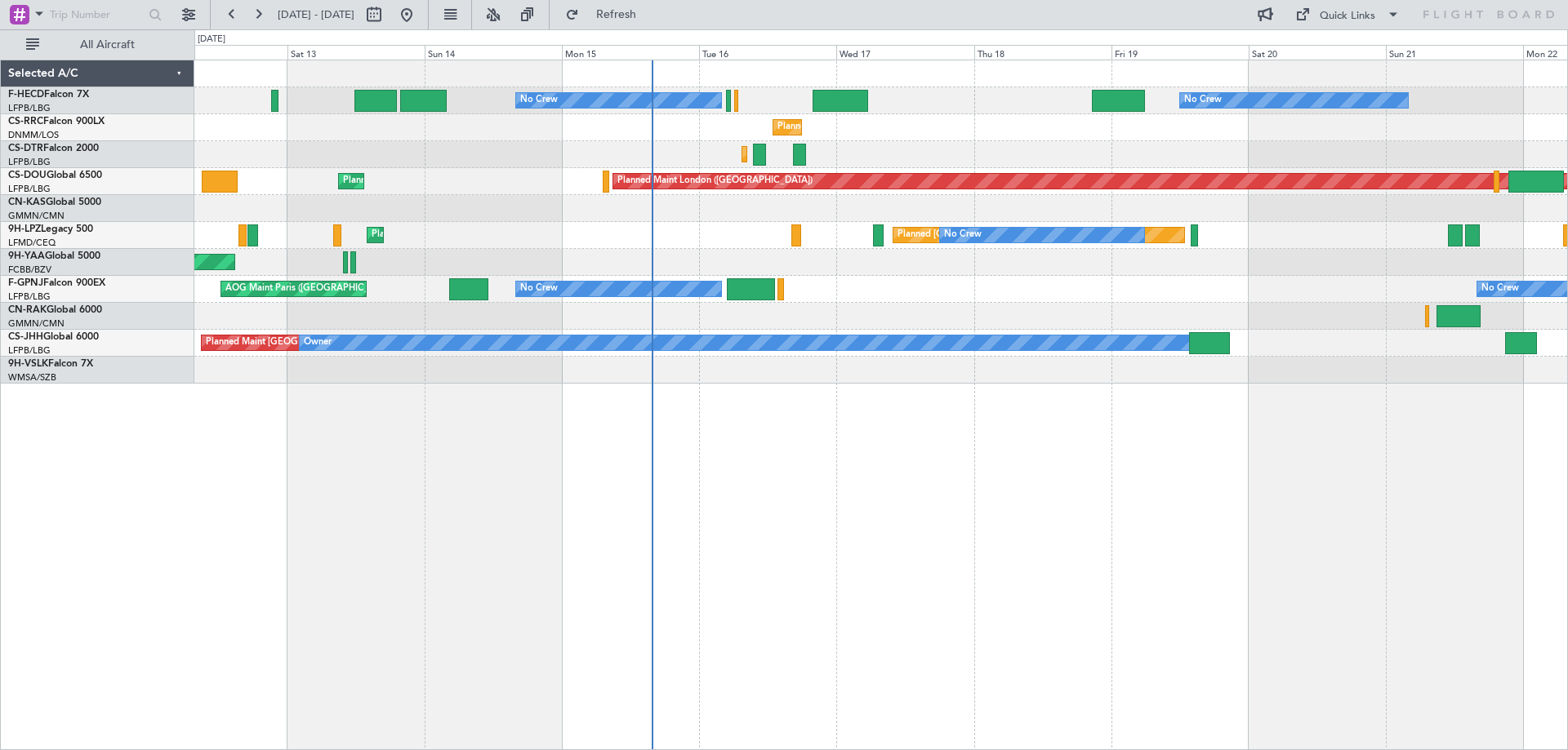
click at [755, 235] on div "No Crew No Crew Planned Maint [GEOGRAPHIC_DATA] ([GEOGRAPHIC_DATA]) Planned Mai…" at bounding box center [881, 222] width 1373 height 324
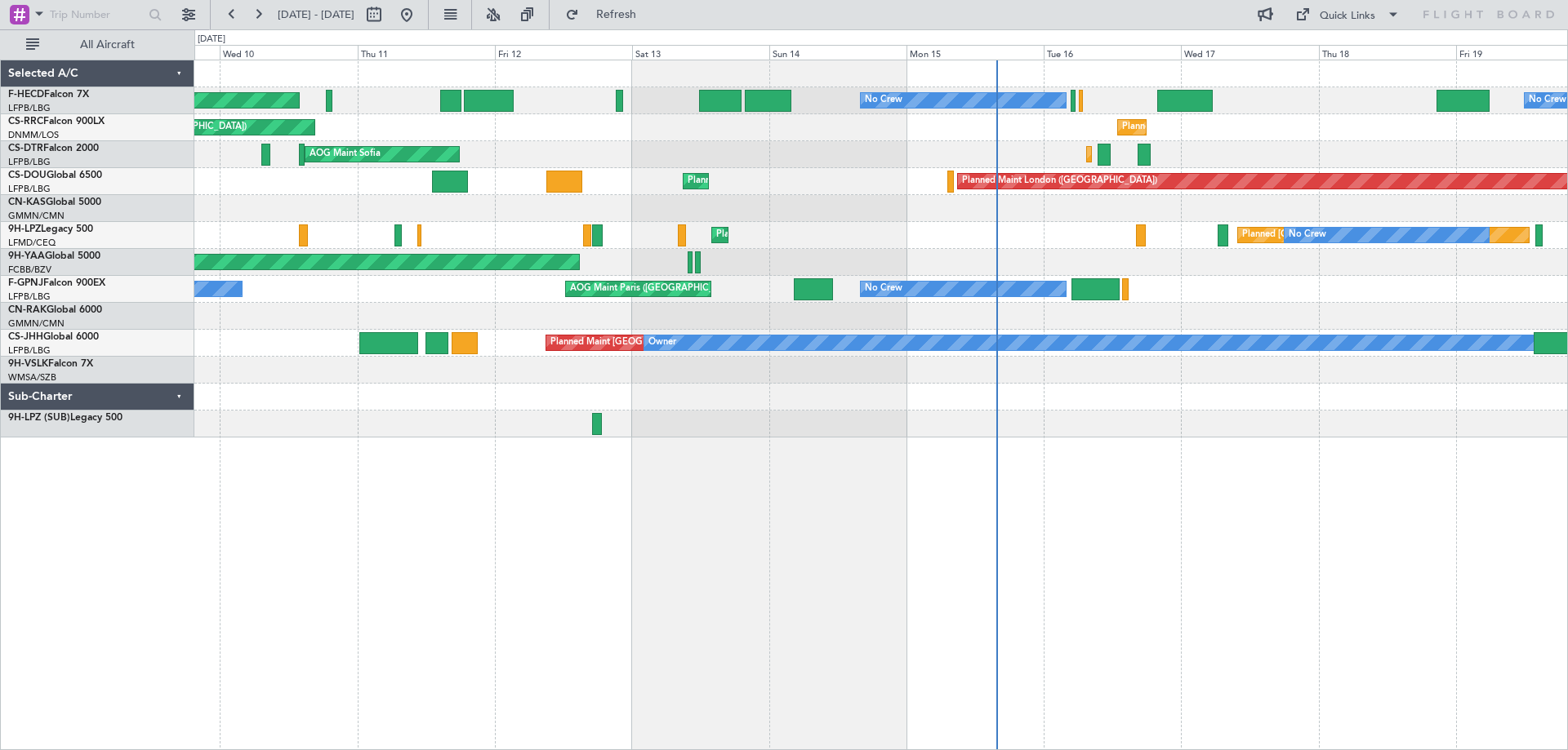
click at [615, 365] on div "No Crew No Crew Planned Maint [GEOGRAPHIC_DATA] ([GEOGRAPHIC_DATA]) No Crew Pla…" at bounding box center [881, 249] width 1373 height 378
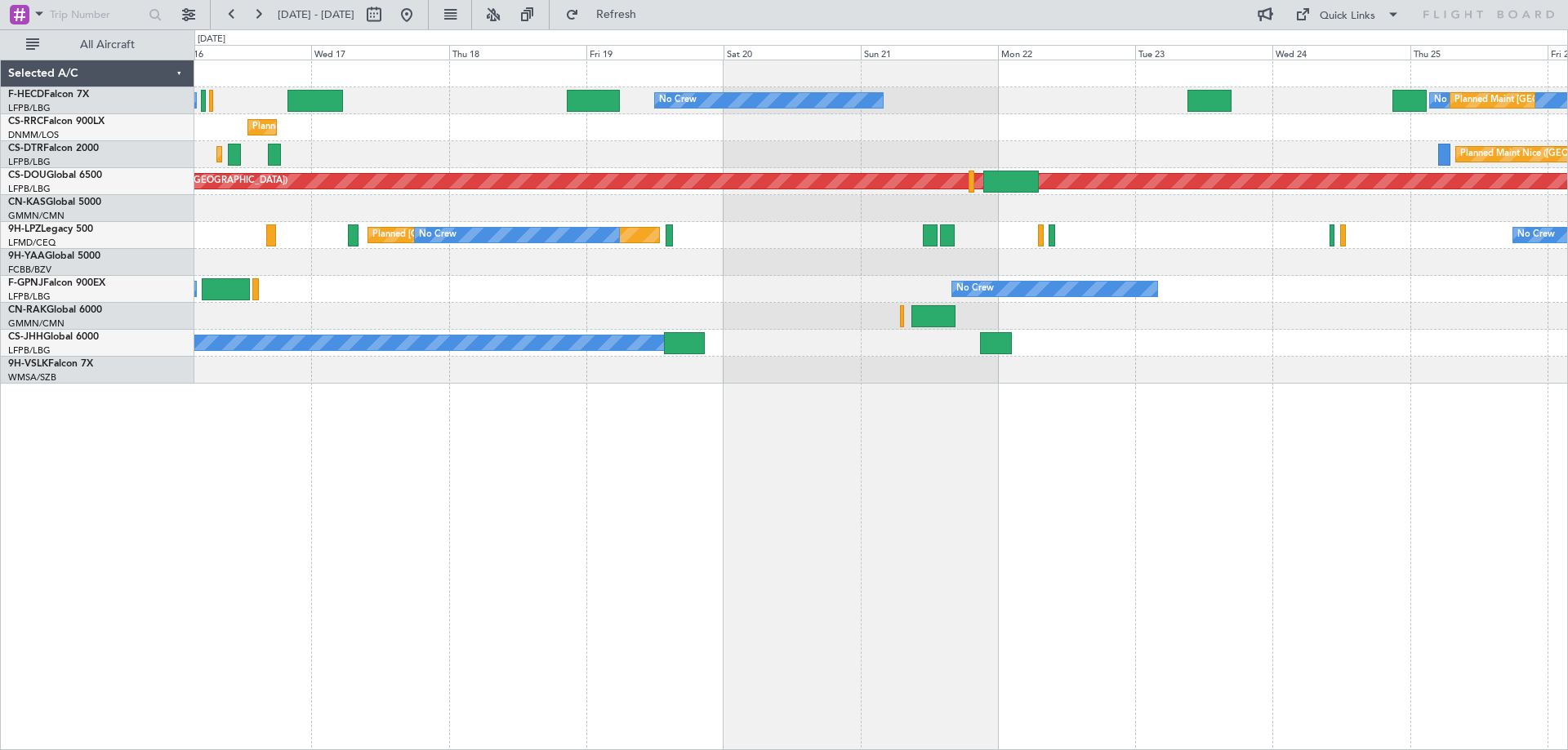
click at [399, 239] on div "No Crew No Crew No Crew Planned Maint [GEOGRAPHIC_DATA] ([GEOGRAPHIC_DATA]) No …" at bounding box center [881, 222] width 1373 height 324
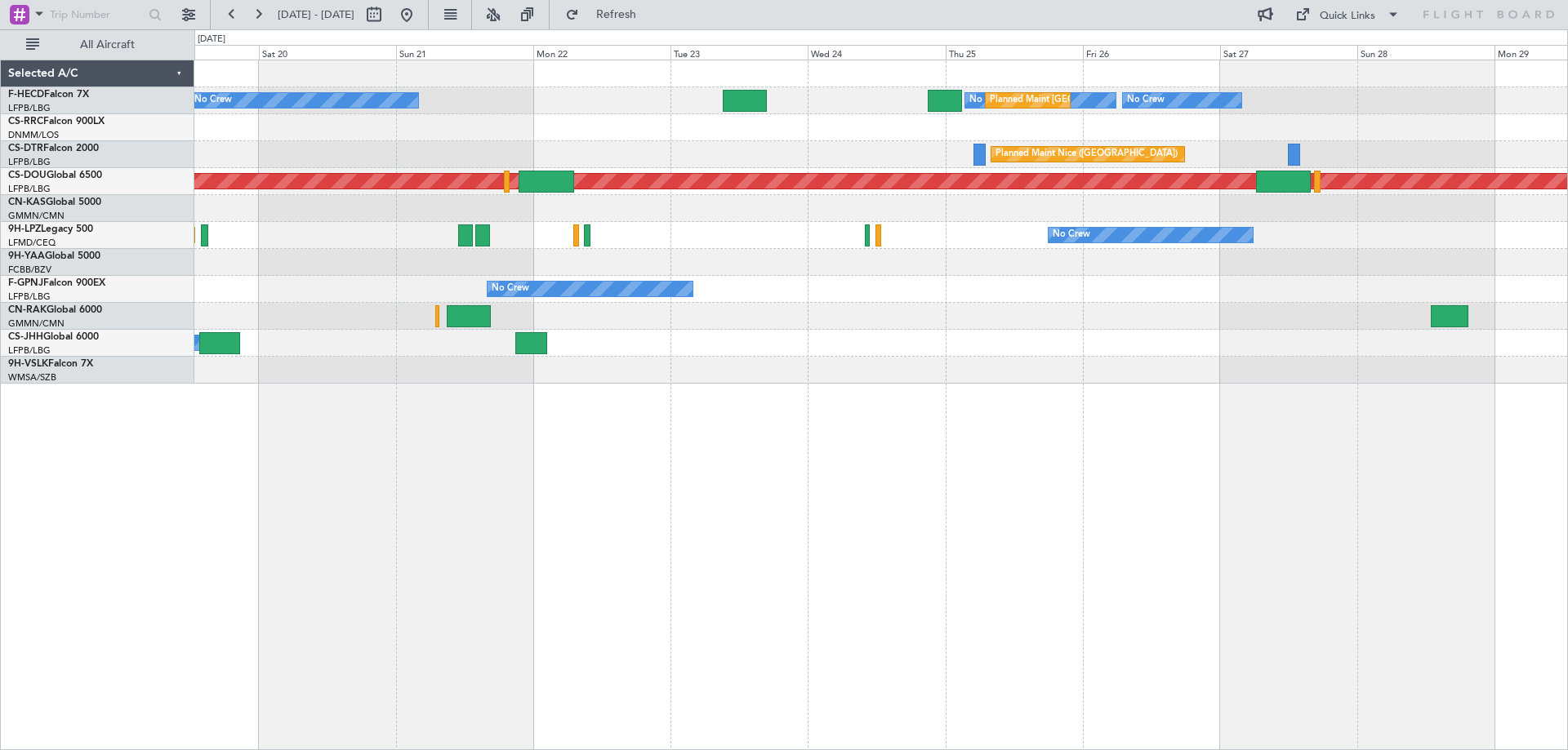
click at [789, 283] on div "No Crew No Crew Planned Maint [GEOGRAPHIC_DATA] ([GEOGRAPHIC_DATA]) No Crew [GE…" at bounding box center [881, 222] width 1373 height 324
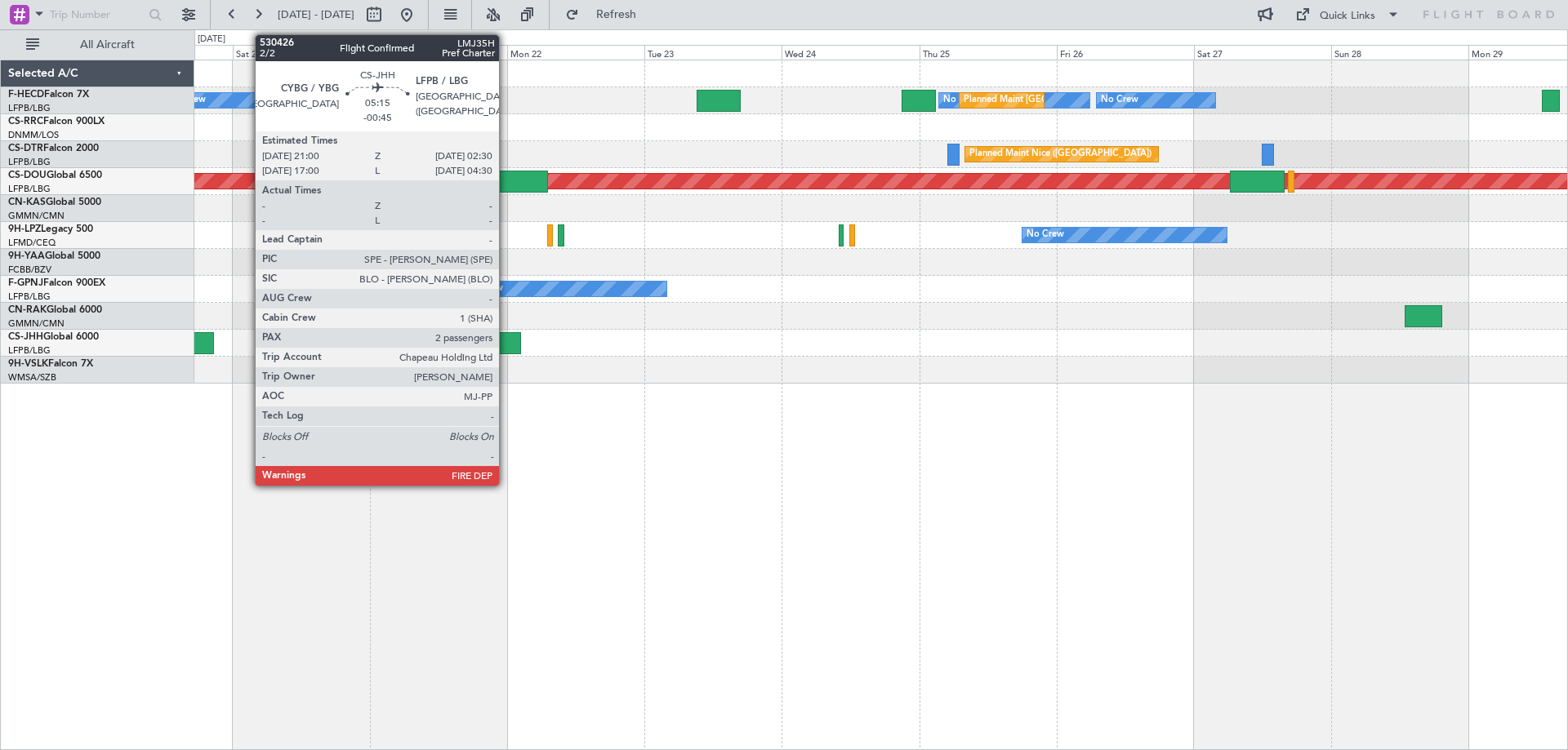
click at [507, 338] on div at bounding box center [505, 343] width 32 height 22
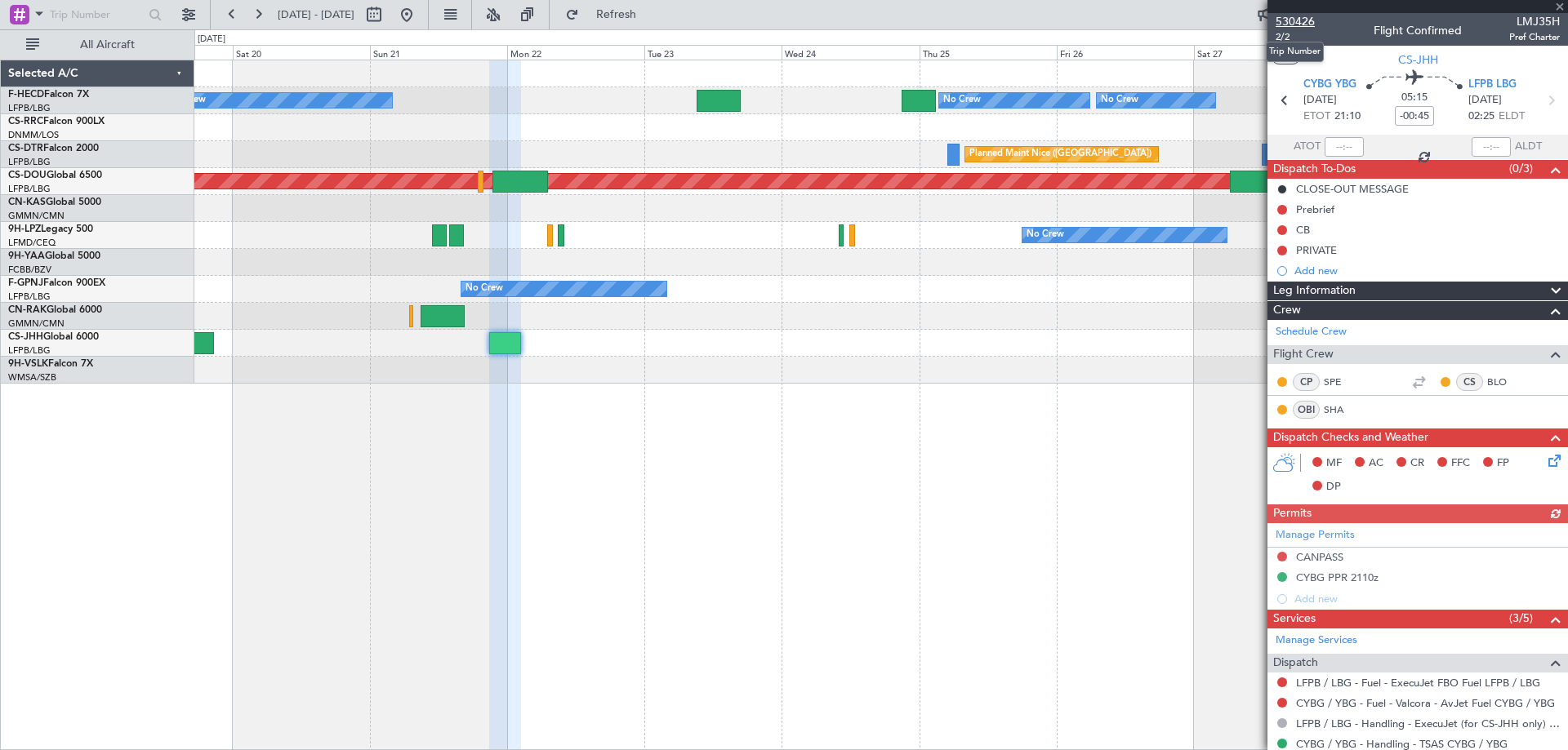
click at [1313, 14] on span "530426" at bounding box center [1295, 22] width 39 height 17
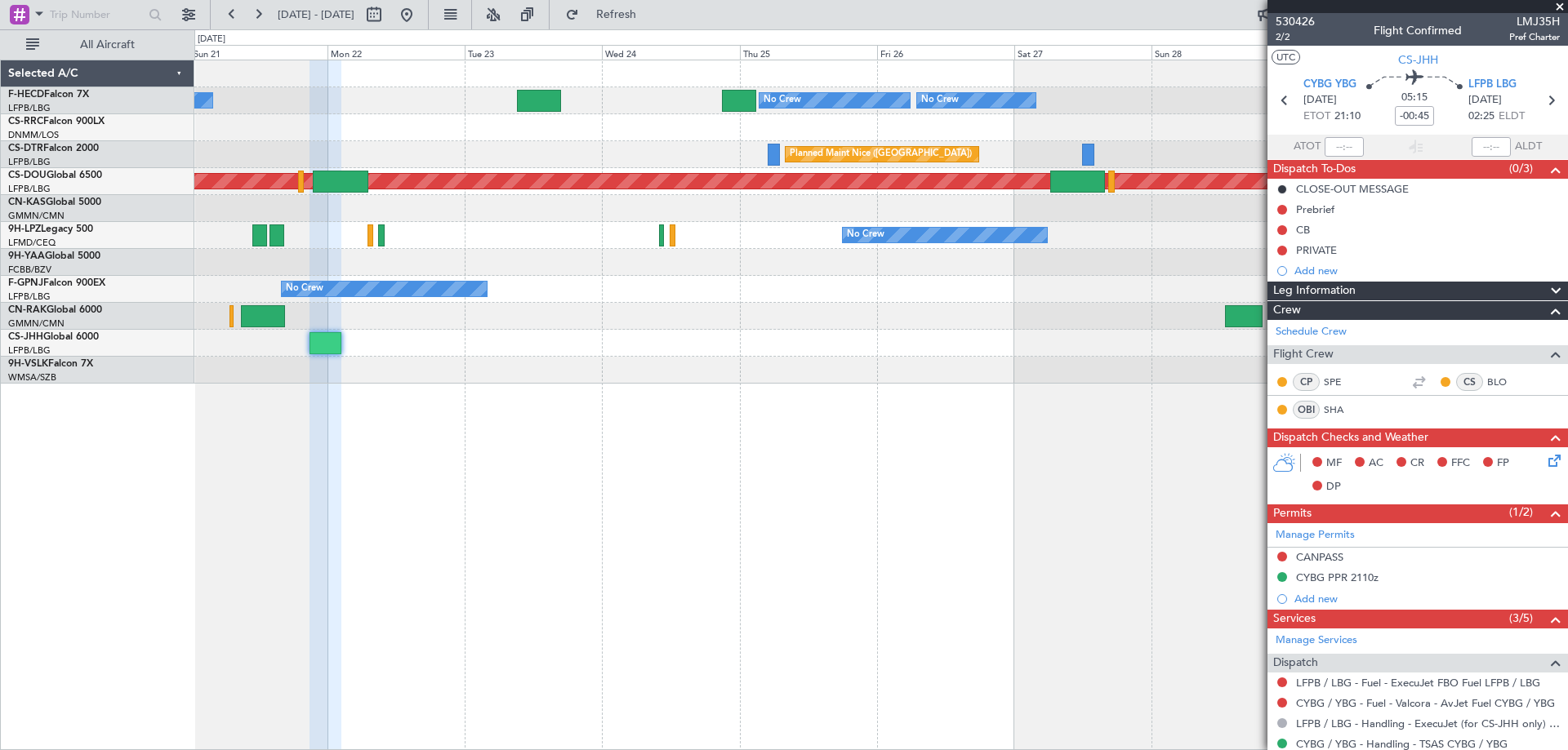
click at [723, 253] on div "Planned Maint [GEOGRAPHIC_DATA] ([GEOGRAPHIC_DATA]) No Crew No Crew No Crew No …" at bounding box center [881, 222] width 1373 height 324
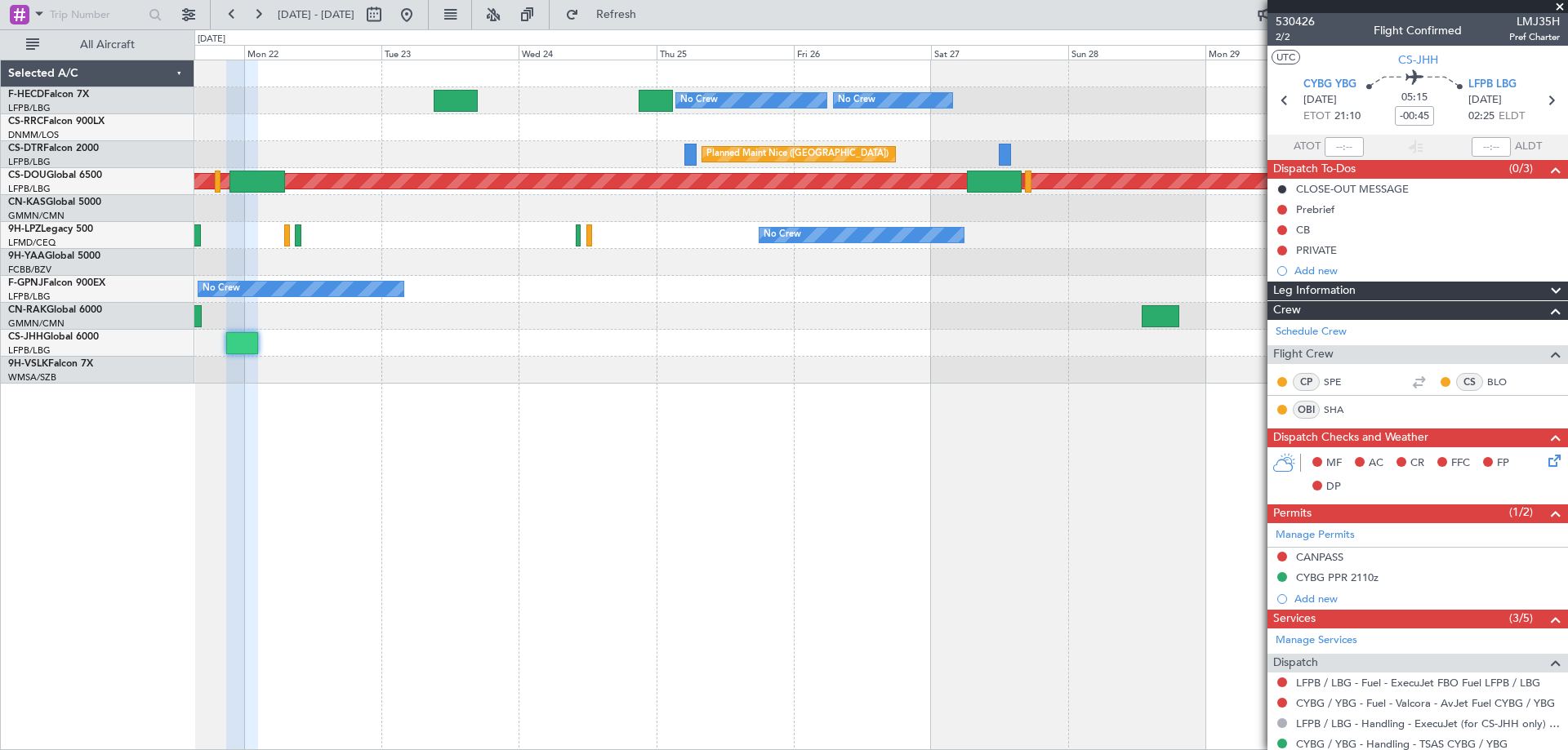
click at [954, 365] on div at bounding box center [881, 370] width 1373 height 27
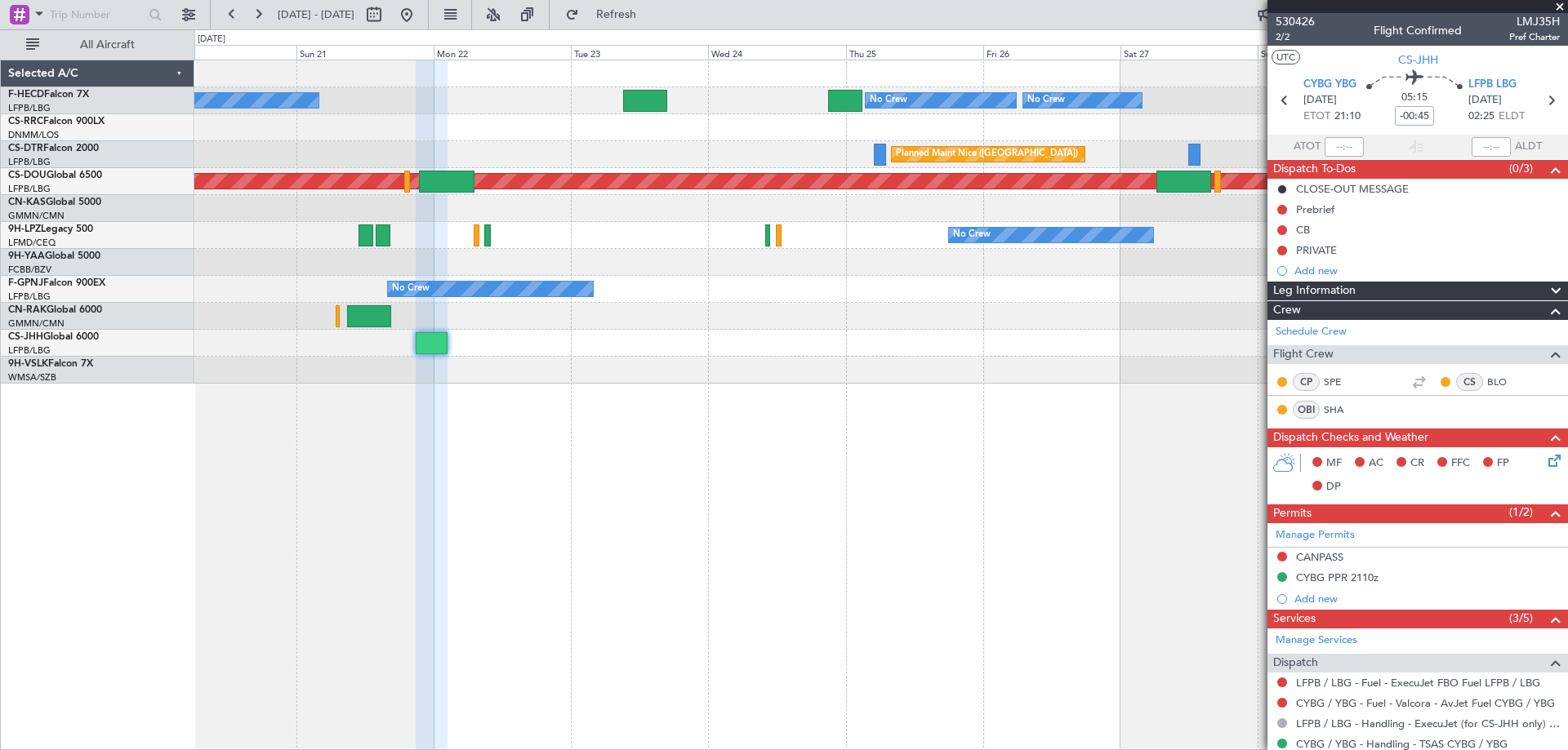
click at [681, 386] on div "No Crew Planned Maint [GEOGRAPHIC_DATA] ([GEOGRAPHIC_DATA]) No Crew No Crew No …" at bounding box center [881, 405] width 1374 height 691
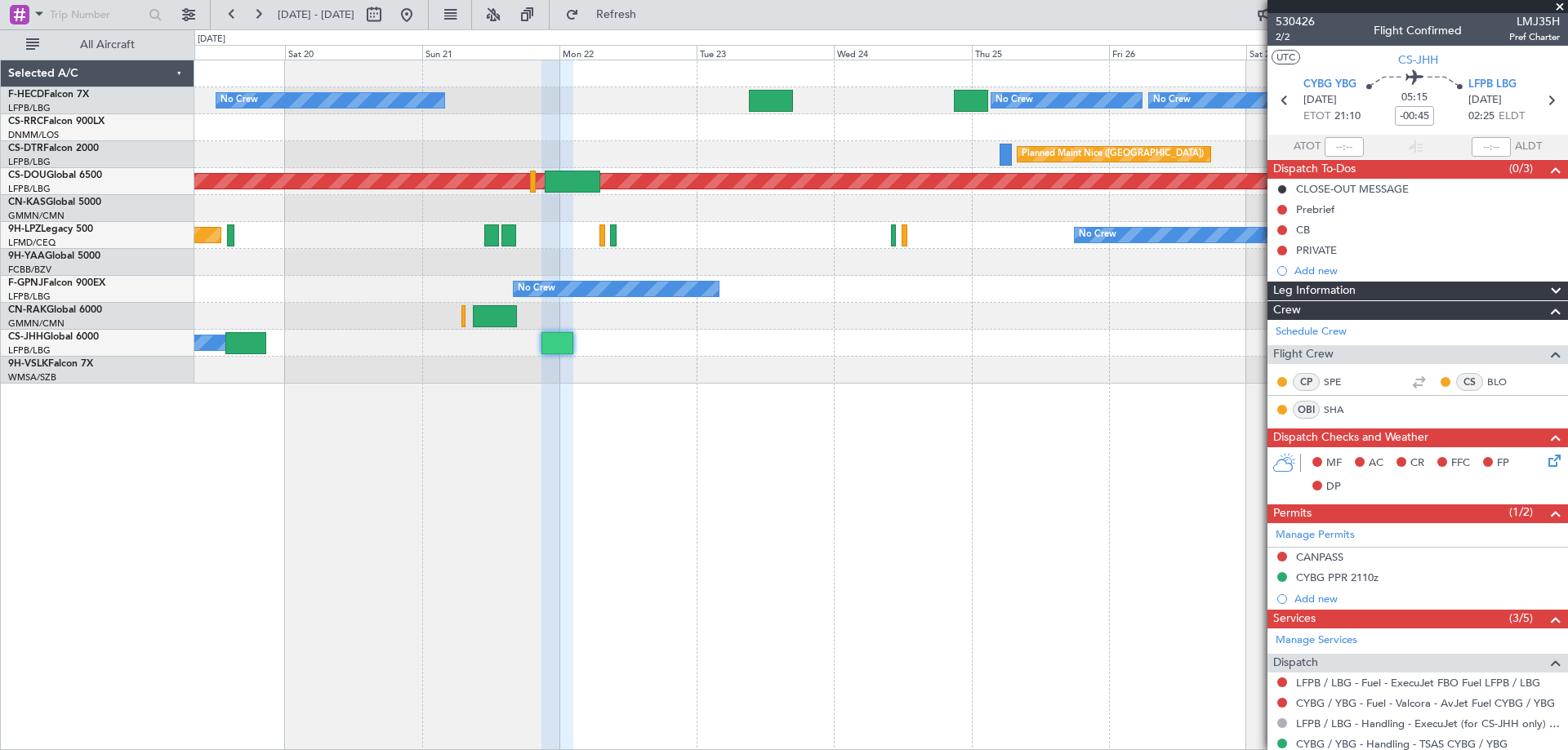
click at [771, 443] on div "No Crew Planned Maint [GEOGRAPHIC_DATA] ([GEOGRAPHIC_DATA]) No Crew No Crew [GE…" at bounding box center [881, 405] width 1374 height 691
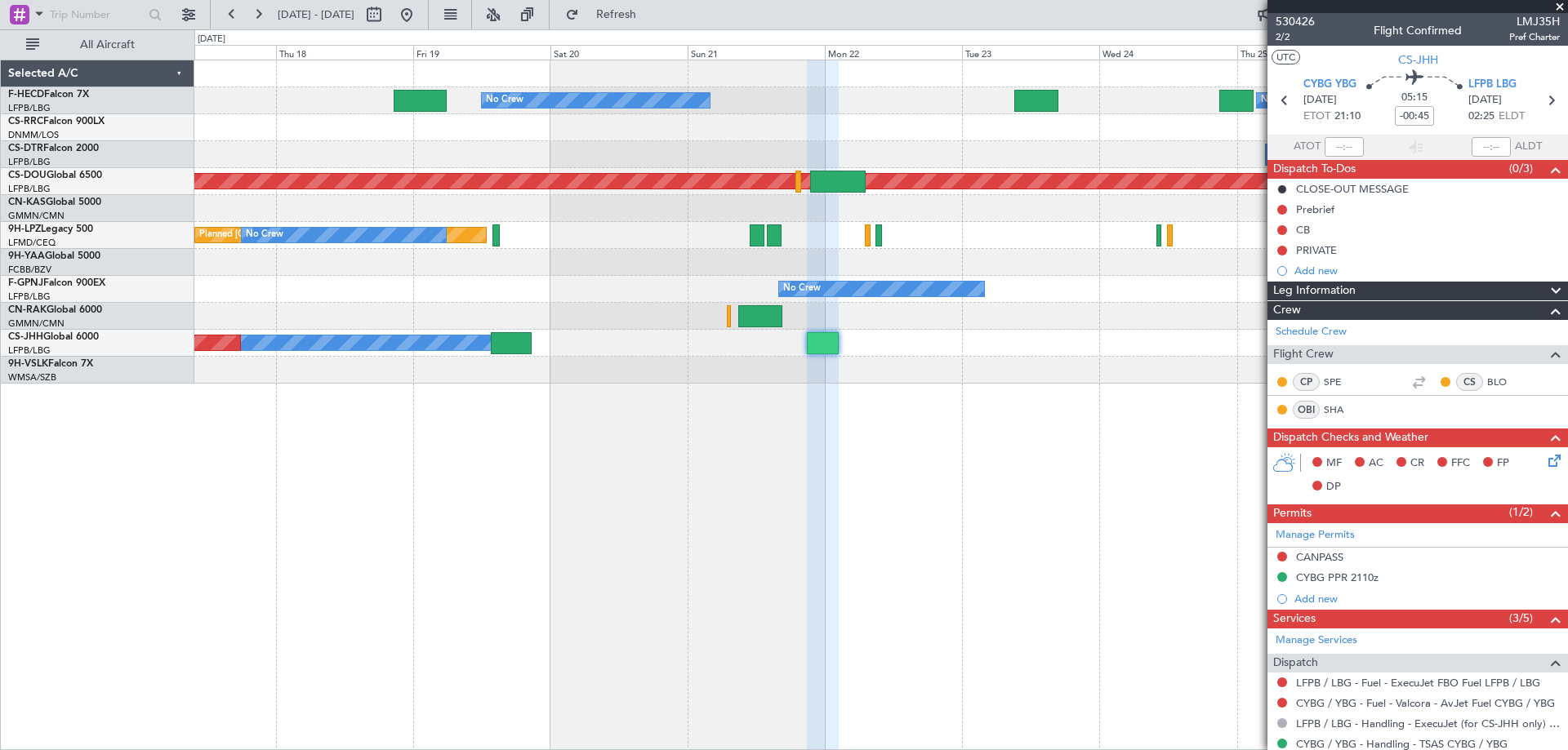
click at [870, 437] on div "No Crew Planned Maint [GEOGRAPHIC_DATA] ([GEOGRAPHIC_DATA]) No Crew No Crew No …" at bounding box center [881, 405] width 1374 height 691
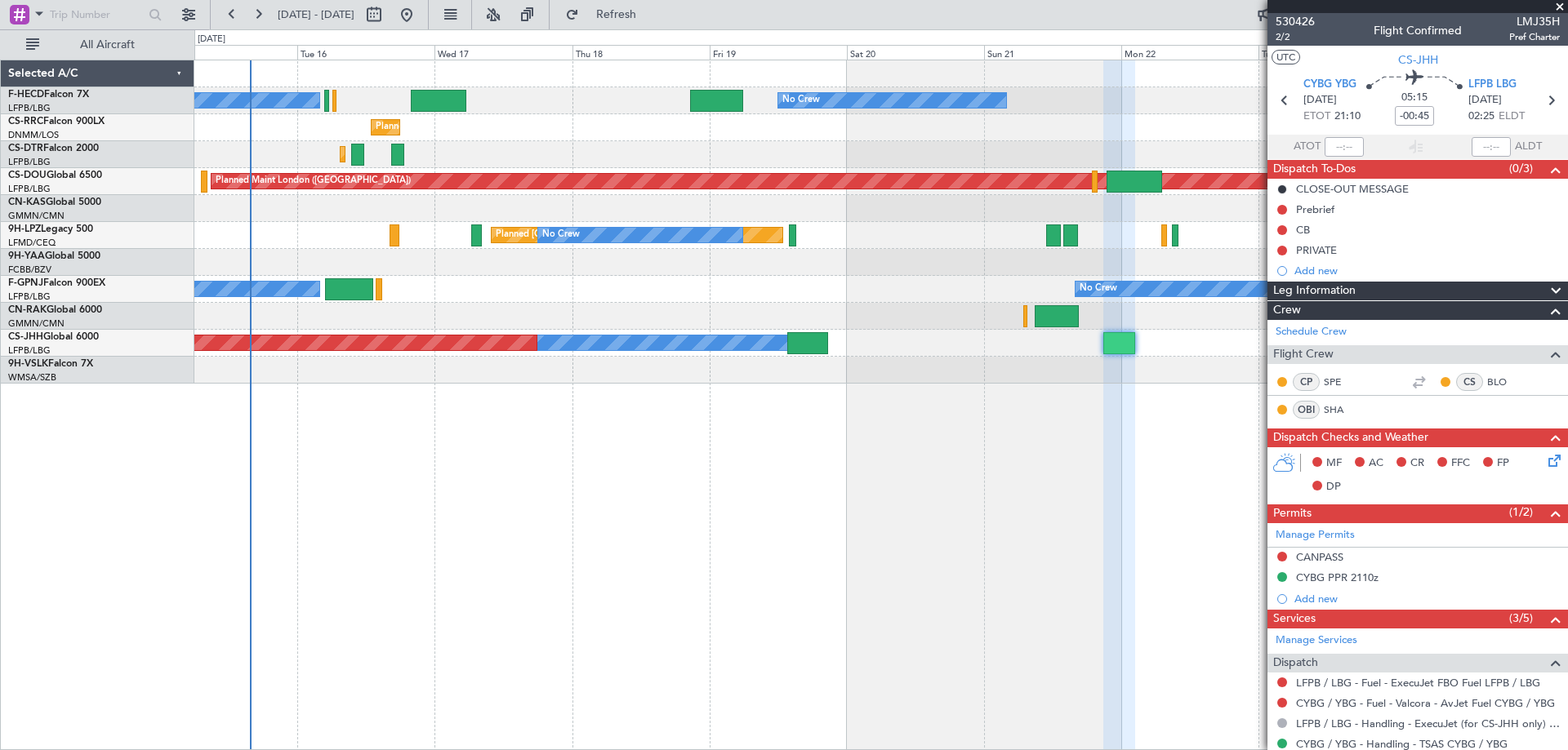
click at [767, 424] on div "No Crew No Crew No Crew Planned Maint [GEOGRAPHIC_DATA] ([GEOGRAPHIC_DATA]) No …" at bounding box center [881, 405] width 1374 height 691
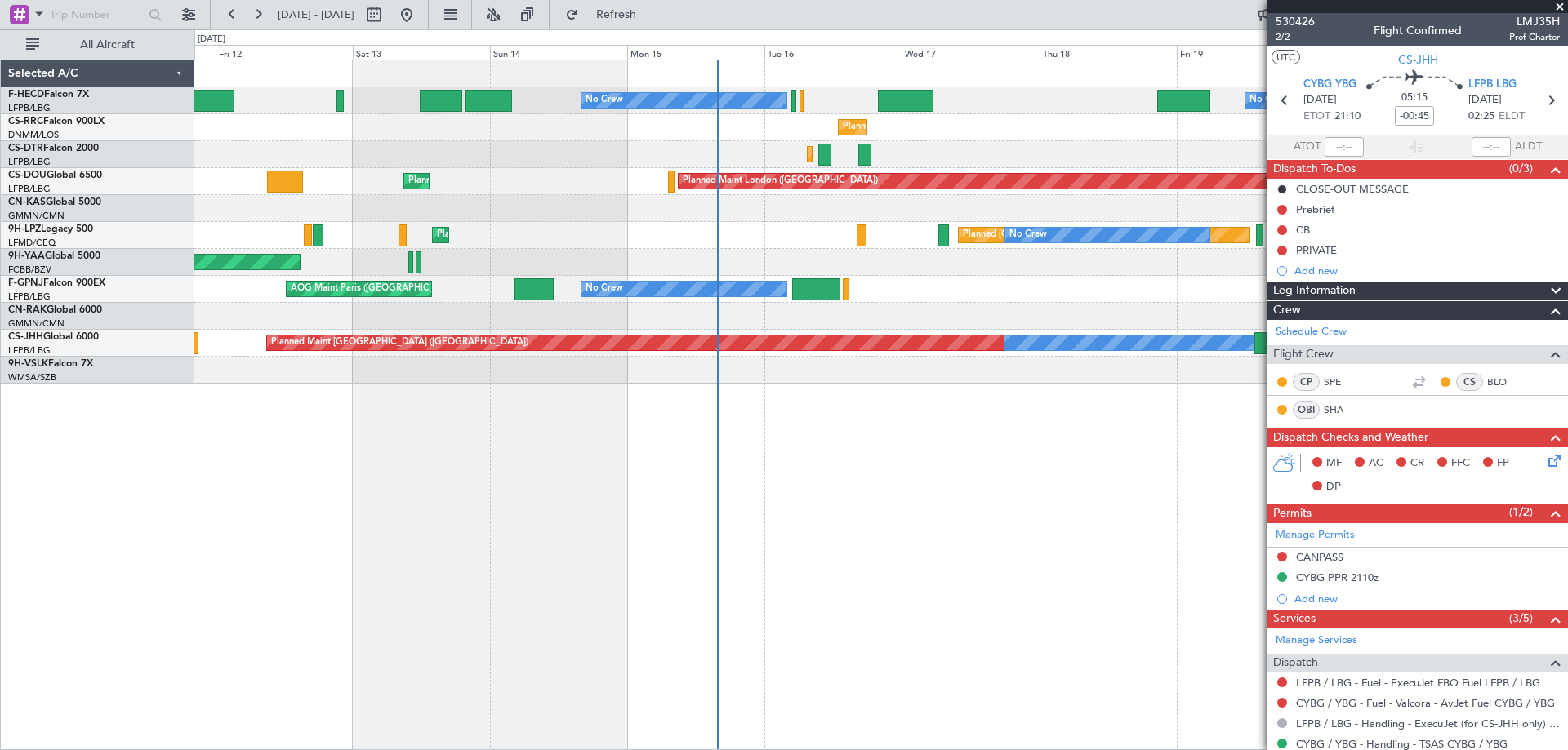
click at [867, 465] on div "No Crew No Crew Planned Maint [GEOGRAPHIC_DATA] ([GEOGRAPHIC_DATA]) Planned Mai…" at bounding box center [881, 405] width 1374 height 691
